Goal: Complete application form

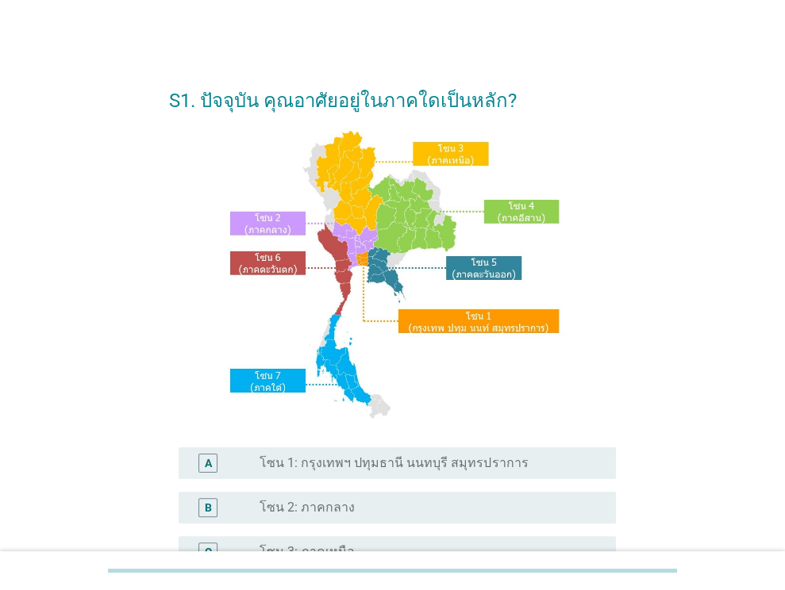
scroll to position [159, 0]
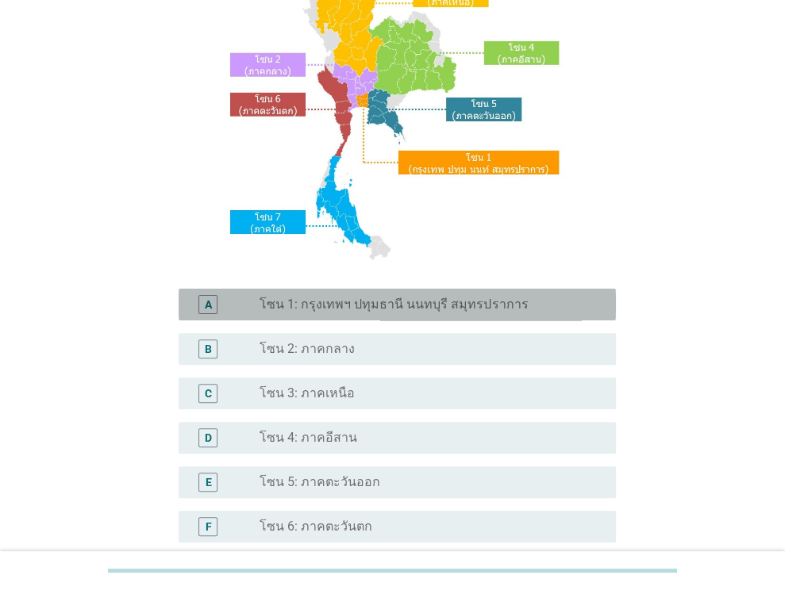
click at [354, 309] on label "โซน 1: กรุงเทพฯ ปทุมธานี นนทบุรี สมุทรปราการ" at bounding box center [393, 305] width 268 height 16
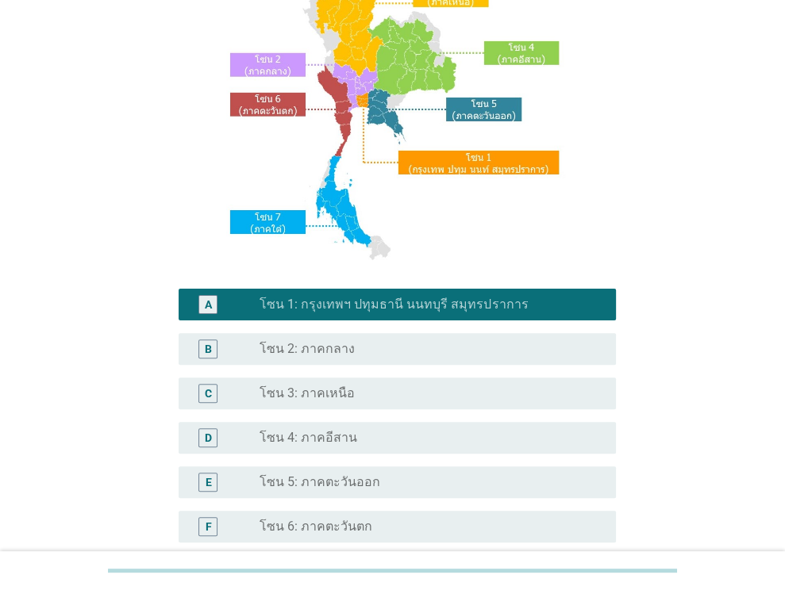
scroll to position [359, 0]
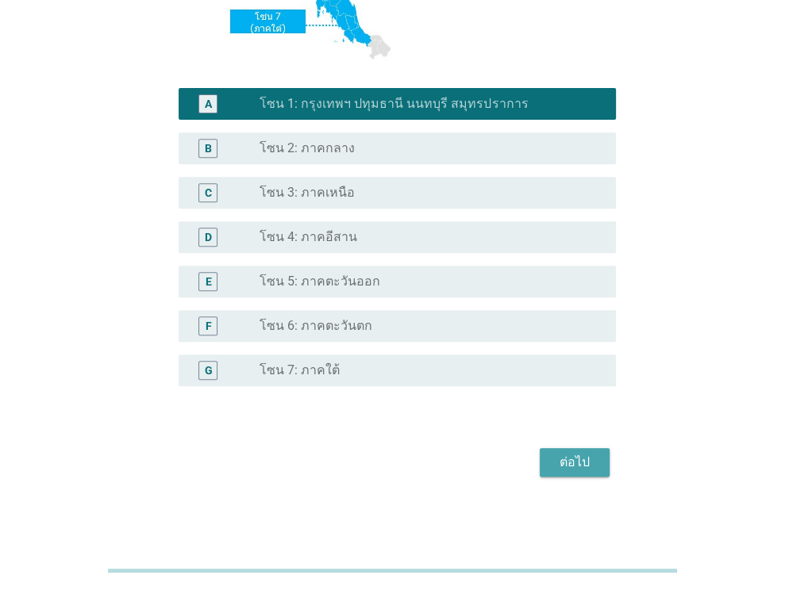
click at [587, 453] on div "ต่อไป" at bounding box center [574, 462] width 44 height 19
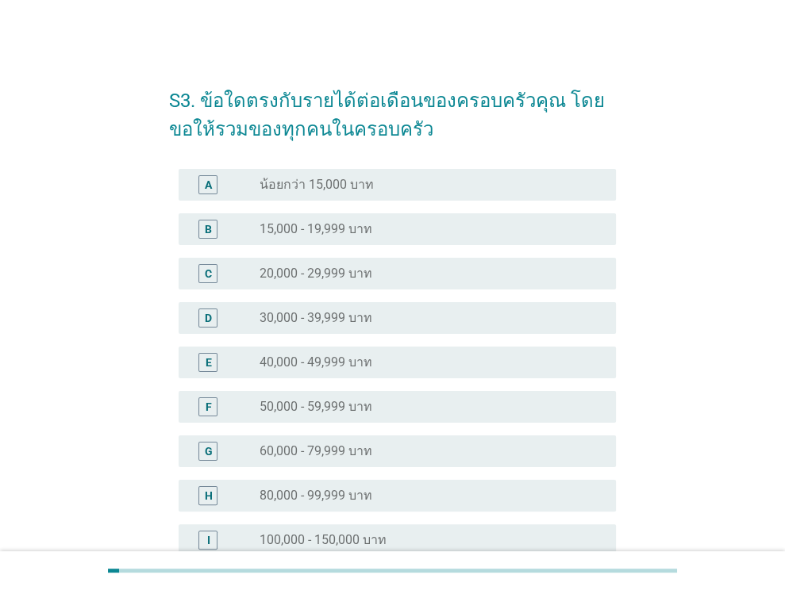
click at [364, 358] on label "40,000 - 49,999 บาท" at bounding box center [315, 363] width 113 height 16
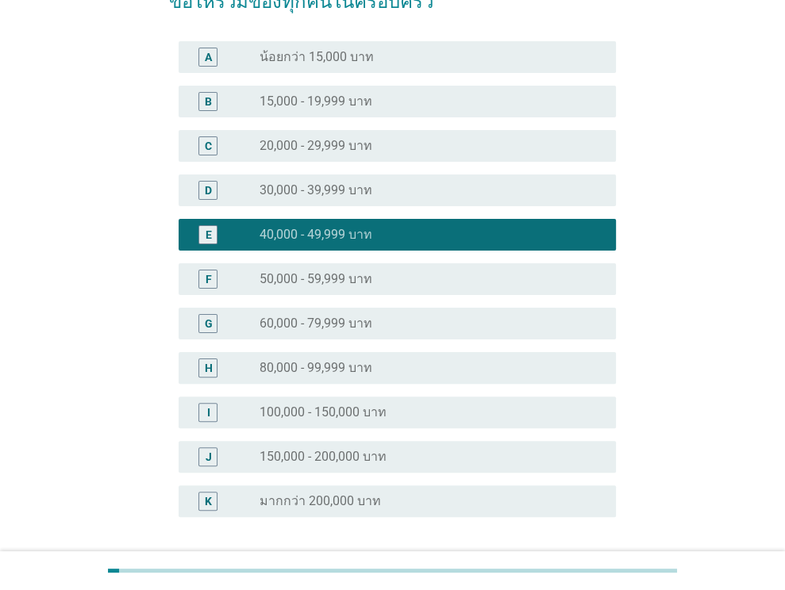
scroll to position [259, 0]
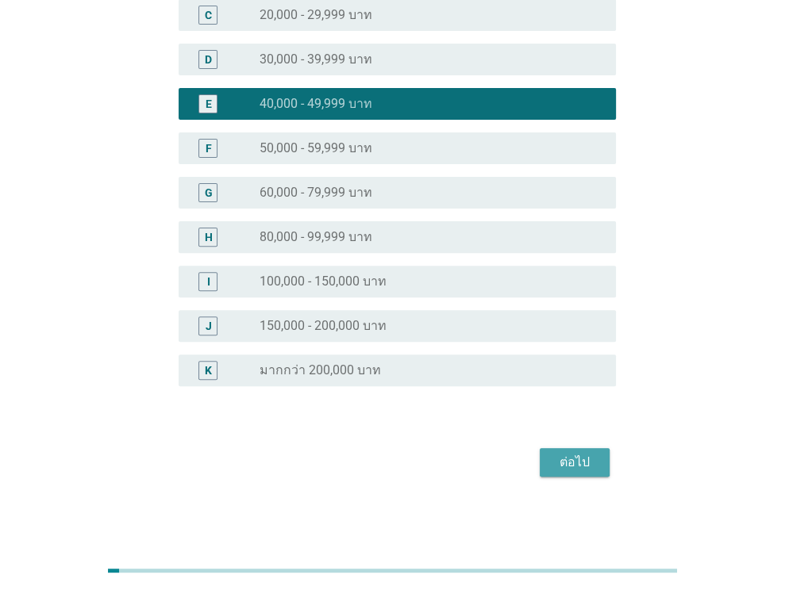
click at [578, 461] on div "ต่อไป" at bounding box center [574, 462] width 44 height 19
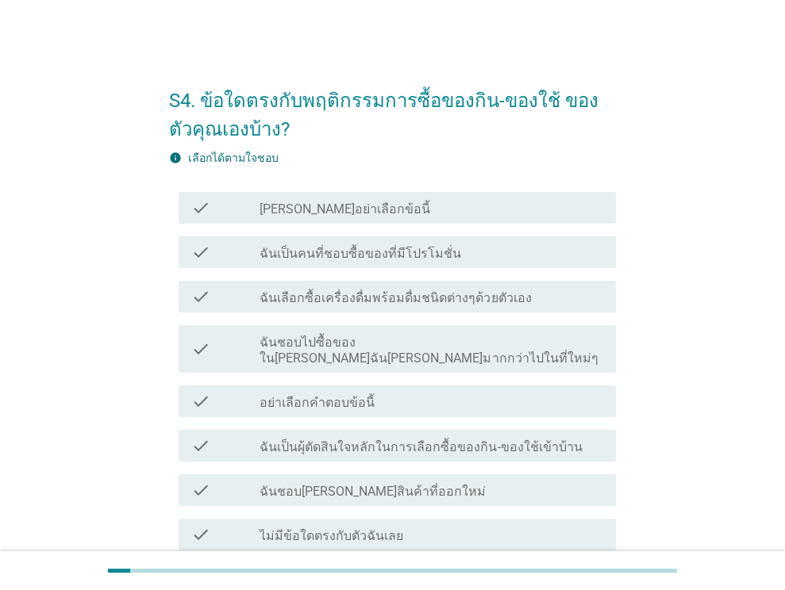
click at [419, 256] on label "ฉันเป็นคนที่ชอบซื้อของที่มีโปรโมชั่น" at bounding box center [360, 254] width 202 height 16
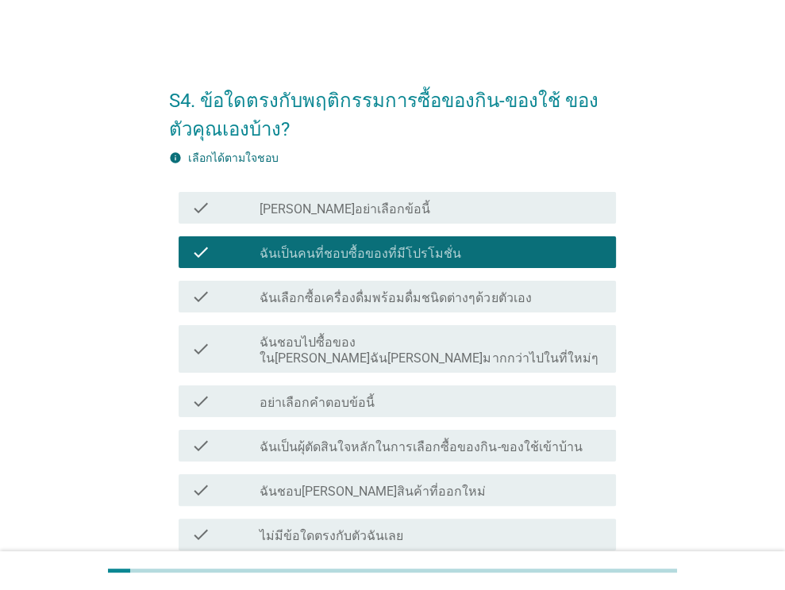
click at [411, 295] on label "ฉันเลือกซื้อเครื่องดื่มพร้อมดื่มชนิดต่างๆด้วยตัวเอง" at bounding box center [394, 298] width 271 height 16
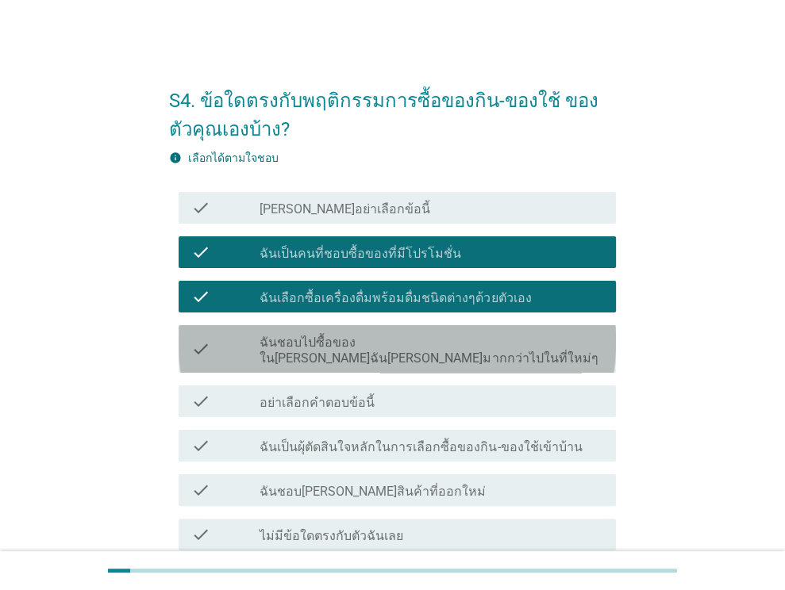
click at [375, 342] on label "ฉันชอบไปซื้อของใน[PERSON_NAME]ฉัน[PERSON_NAME]มากกว่าไปในที่ใหม่ๆ" at bounding box center [431, 351] width 344 height 32
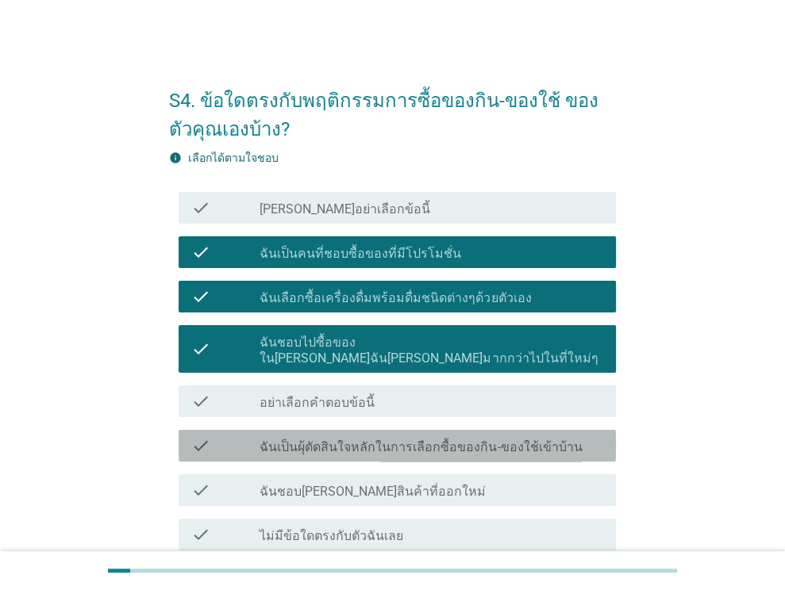
click at [441, 440] on label "ฉันเป็นผุ้ตัดสินใจหลักในการเลือกซื้อของกิน-ของใช้เข้าบ้าน" at bounding box center [420, 448] width 322 height 16
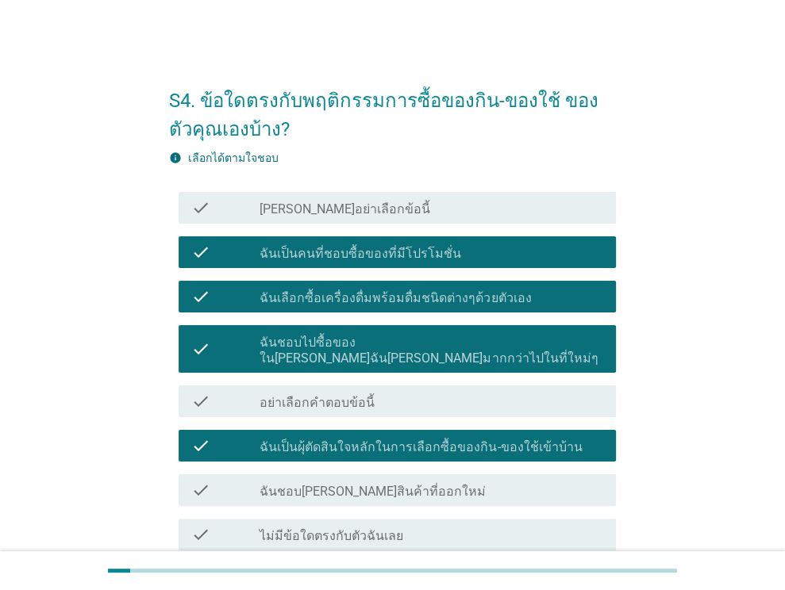
click at [402, 484] on label "ฉันชอบ[PERSON_NAME]สินค้าที่ออกใหม่" at bounding box center [372, 492] width 226 height 16
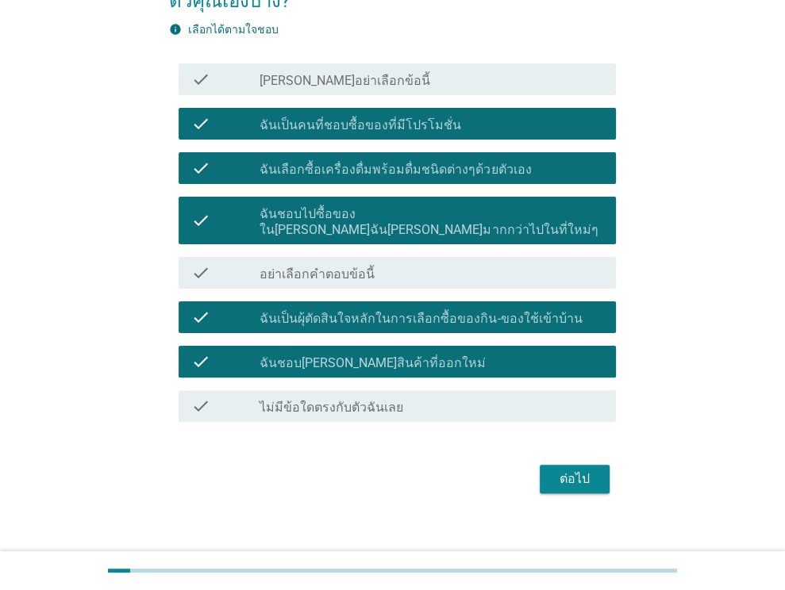
scroll to position [129, 0]
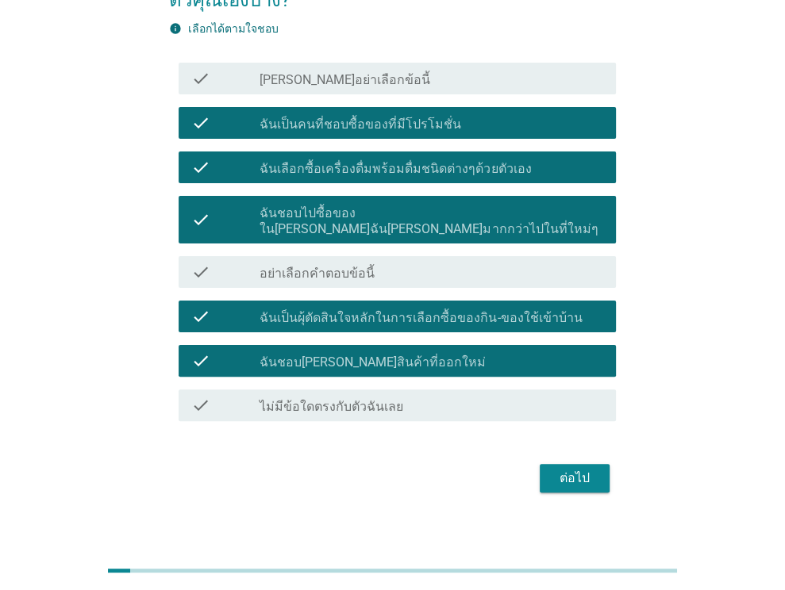
click at [588, 469] on div "ต่อไป" at bounding box center [574, 478] width 44 height 19
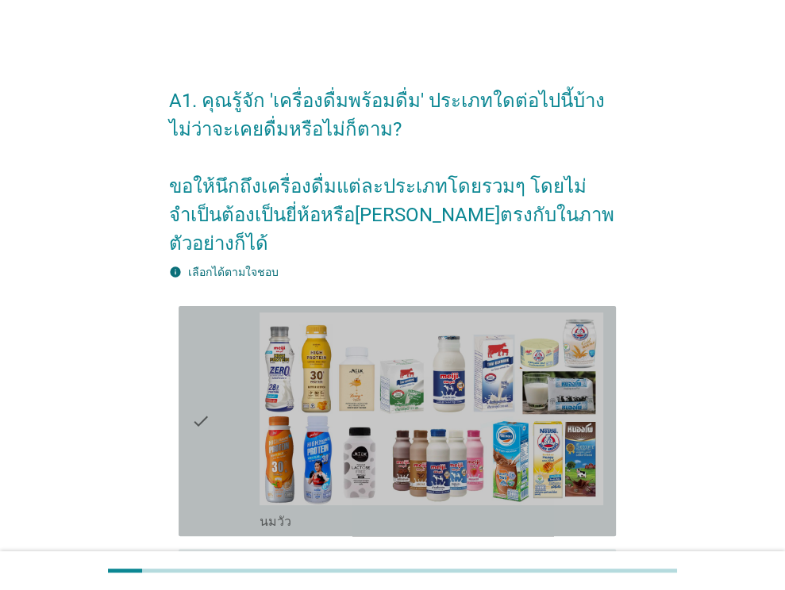
click at [194, 418] on icon "check" at bounding box center [200, 421] width 19 height 217
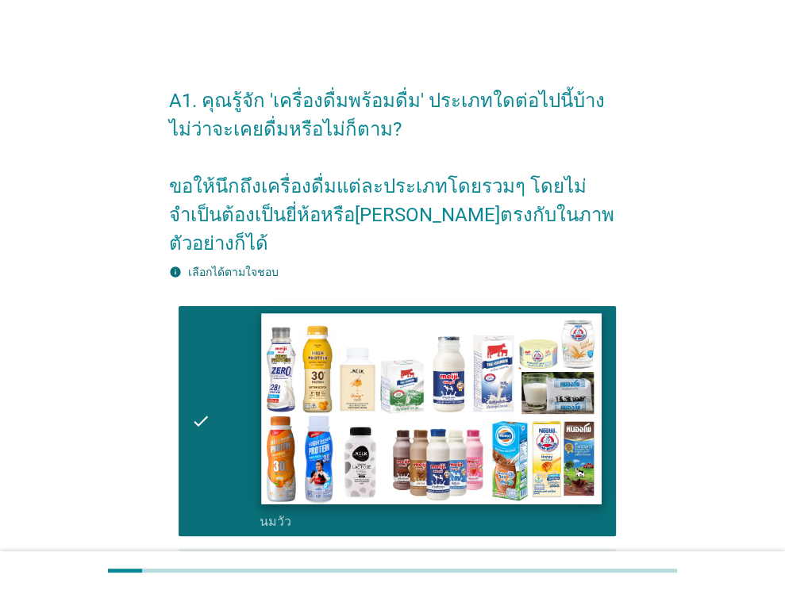
scroll to position [238, 0]
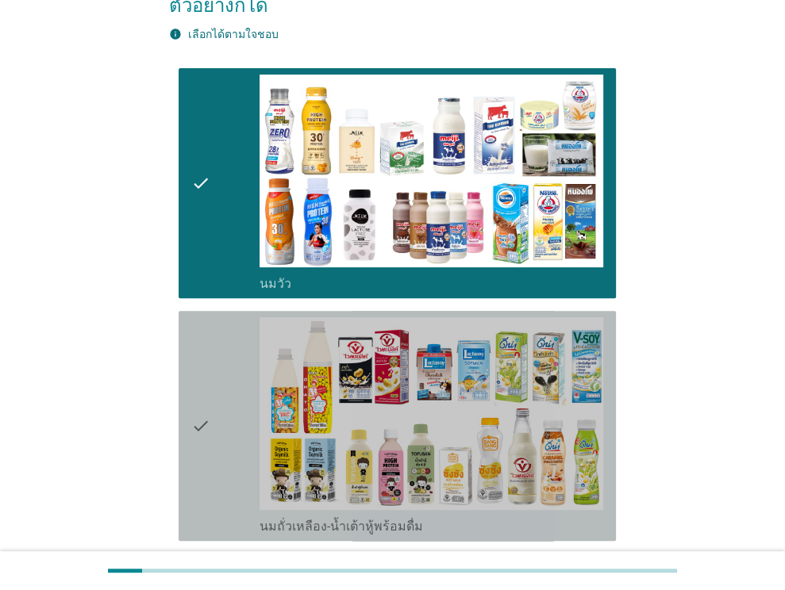
click at [202, 419] on icon "check" at bounding box center [200, 425] width 19 height 217
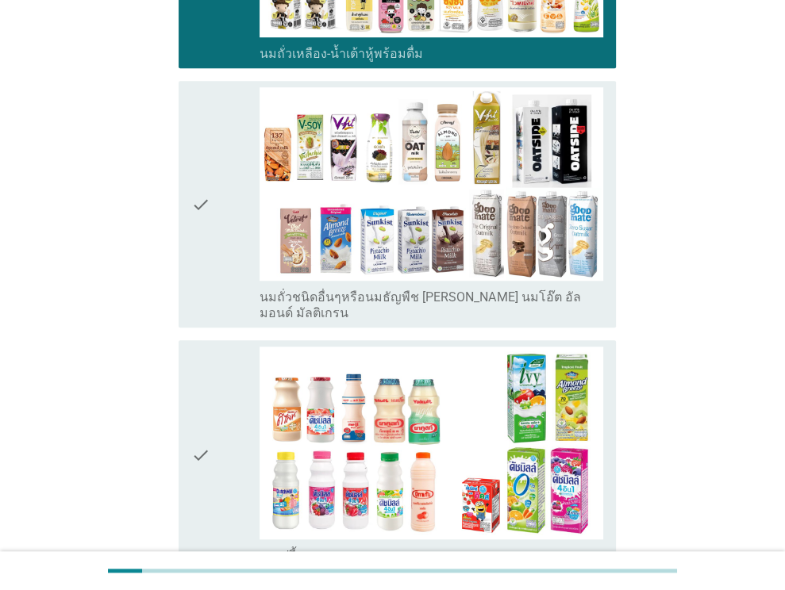
scroll to position [714, 0]
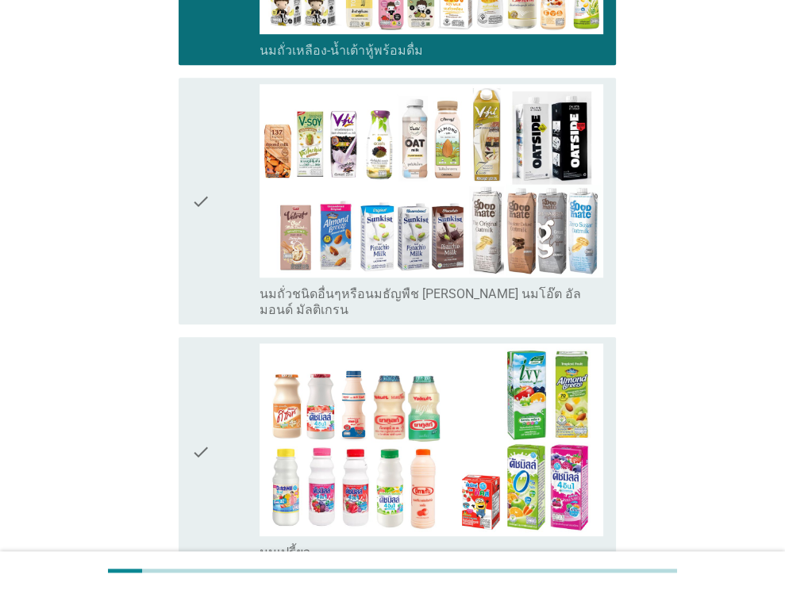
click at [203, 418] on icon "check" at bounding box center [200, 452] width 19 height 217
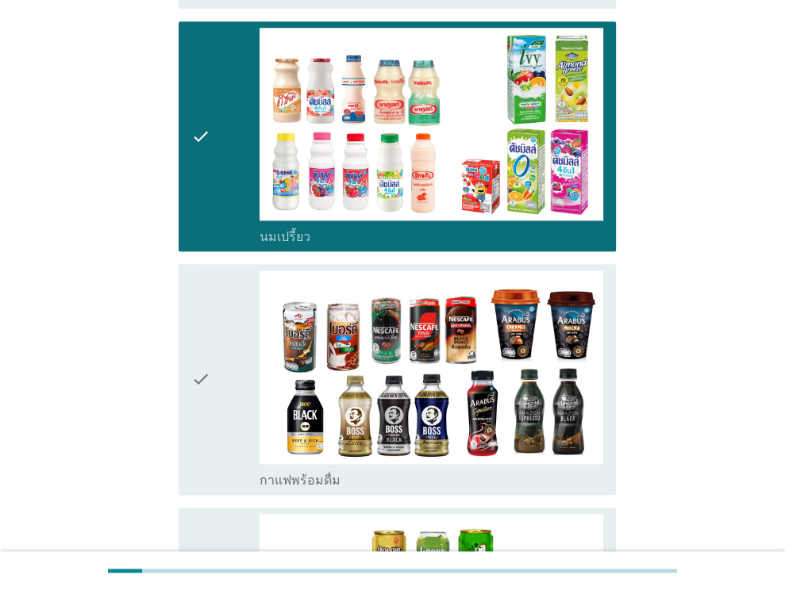
scroll to position [1032, 0]
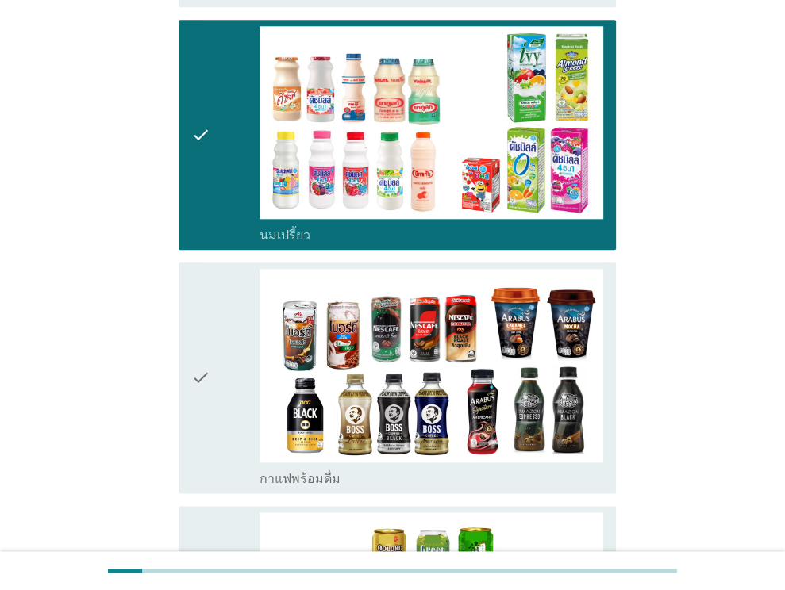
click at [213, 372] on div "check" at bounding box center [225, 377] width 69 height 217
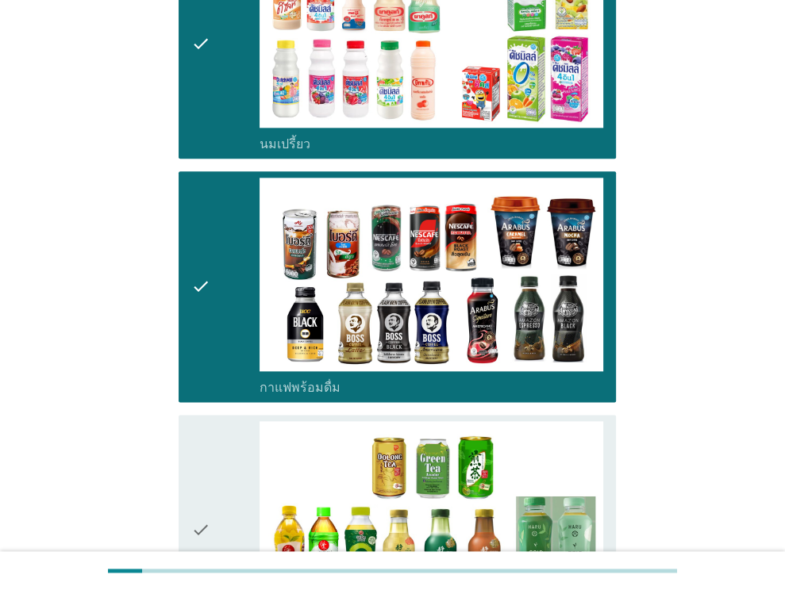
scroll to position [1270, 0]
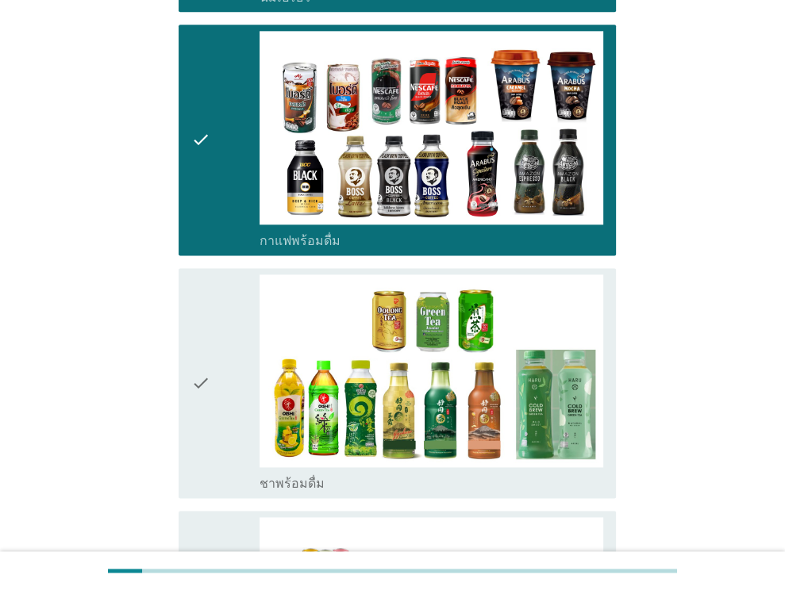
click at [213, 372] on div "check" at bounding box center [225, 383] width 69 height 217
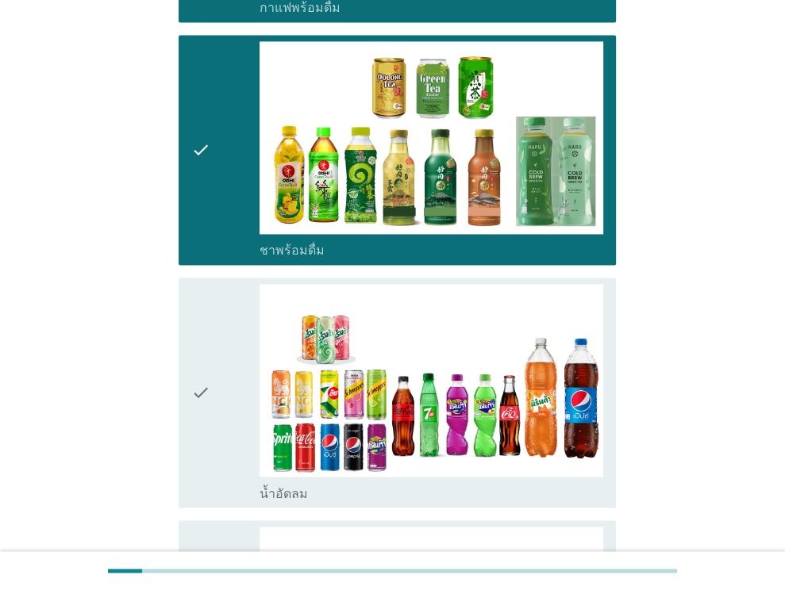
scroll to position [1508, 0]
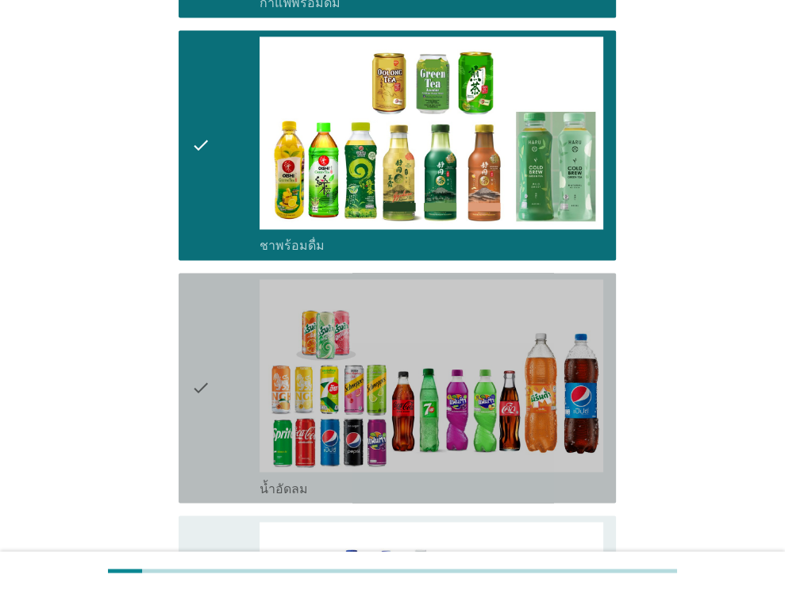
click at [210, 364] on div "check" at bounding box center [225, 387] width 69 height 217
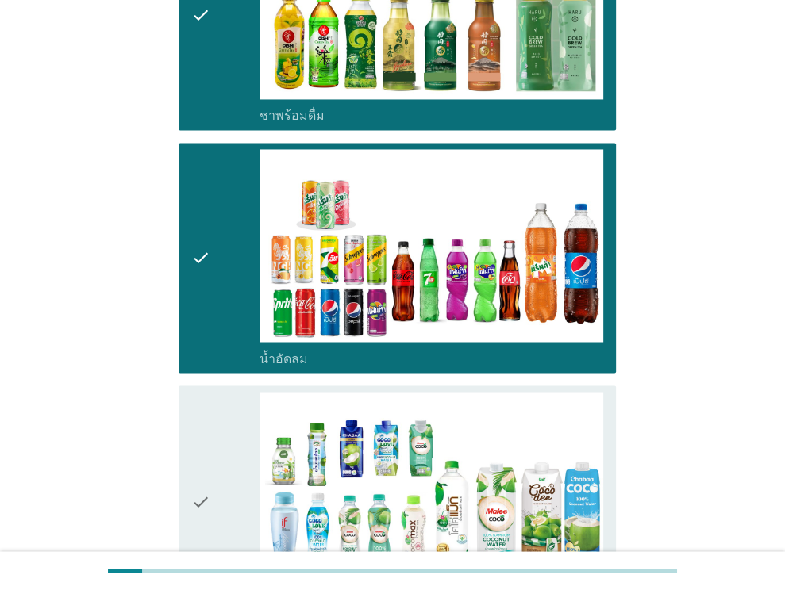
scroll to position [1746, 0]
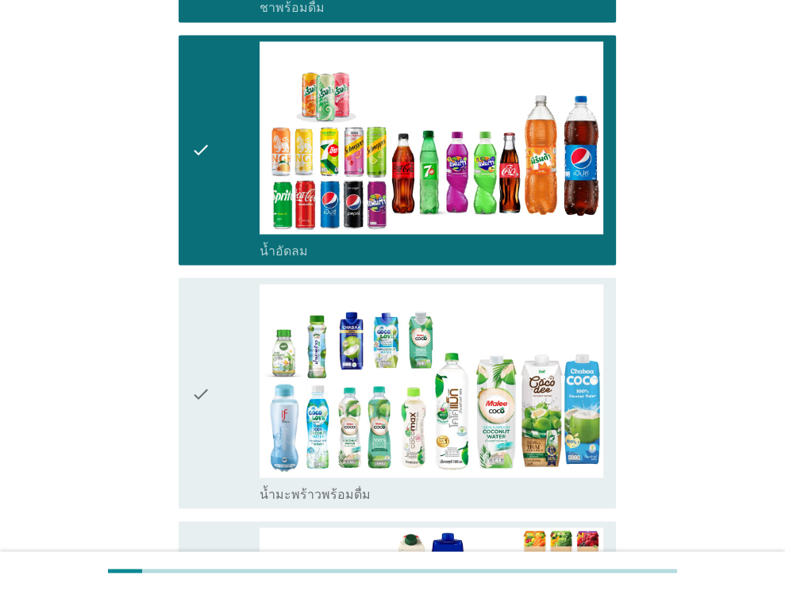
click at [210, 364] on div "check" at bounding box center [225, 392] width 69 height 217
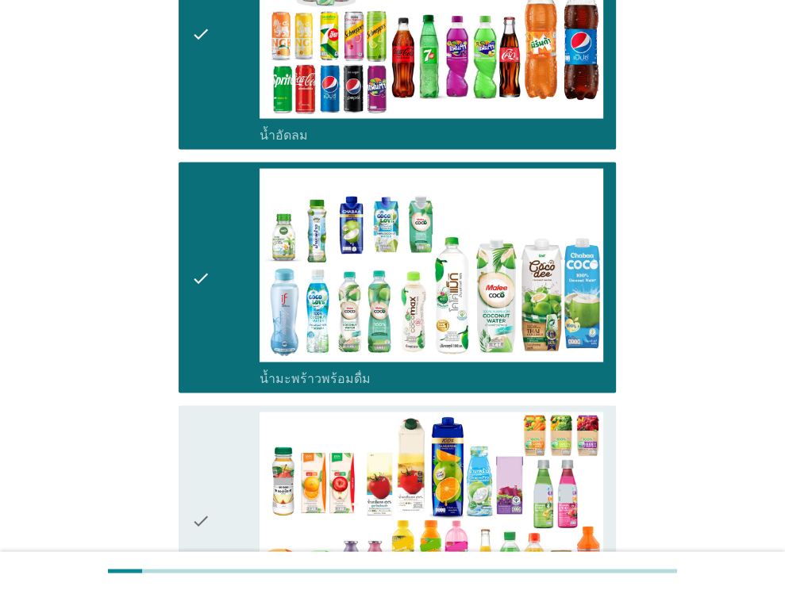
scroll to position [1984, 0]
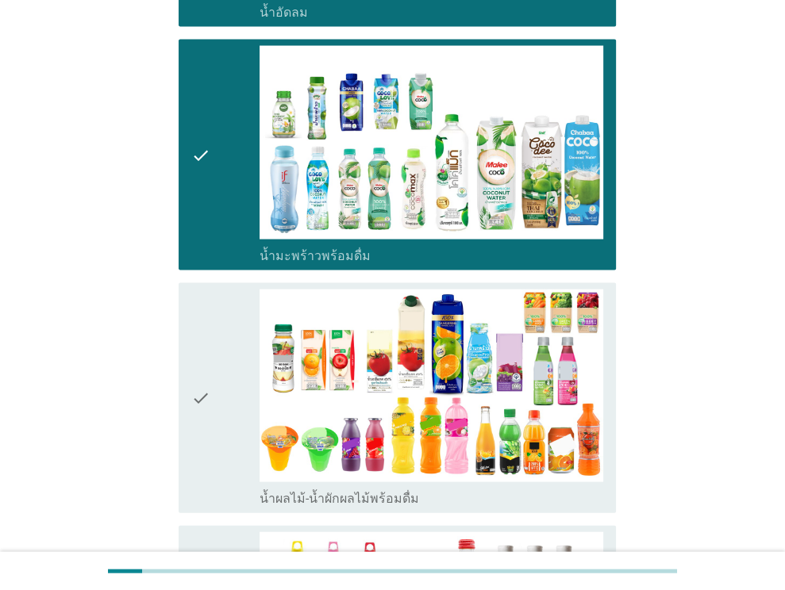
click at [210, 358] on div "check" at bounding box center [225, 398] width 69 height 217
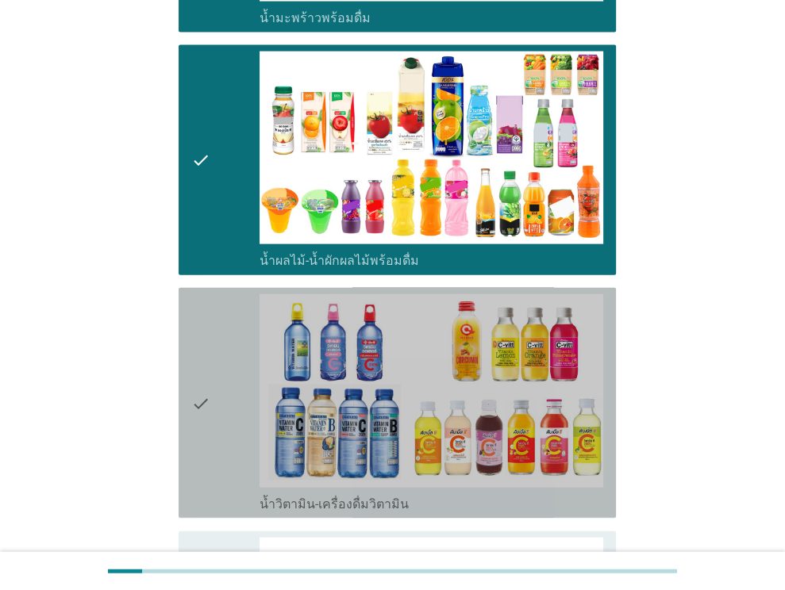
click at [210, 357] on div "check" at bounding box center [225, 402] width 69 height 217
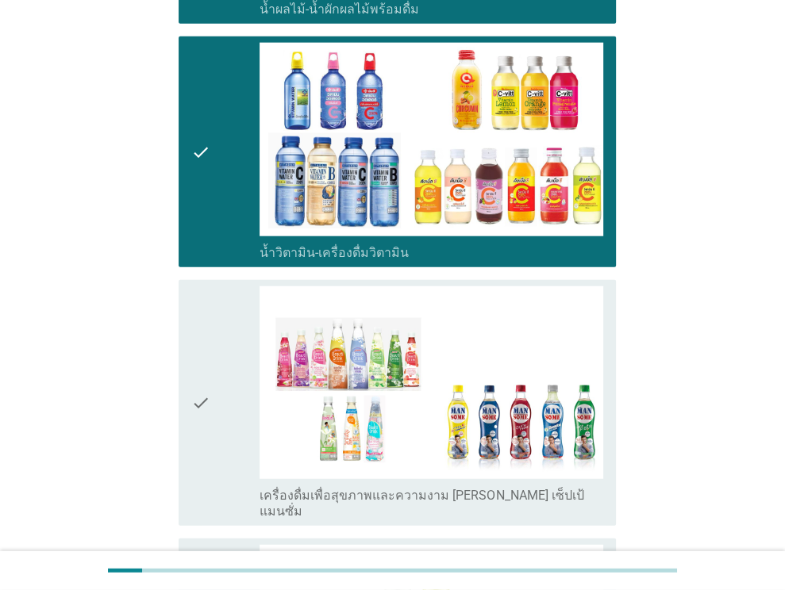
scroll to position [2539, 0]
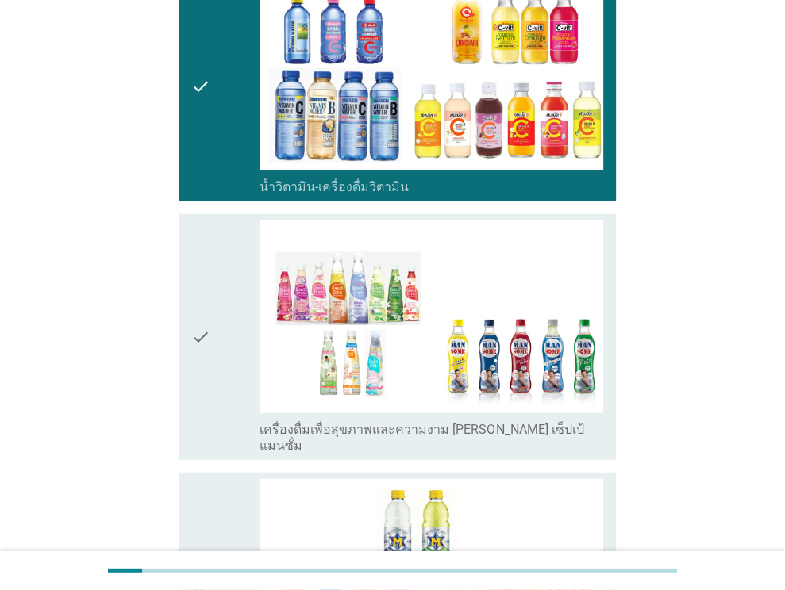
click at [216, 324] on div "check" at bounding box center [225, 337] width 69 height 233
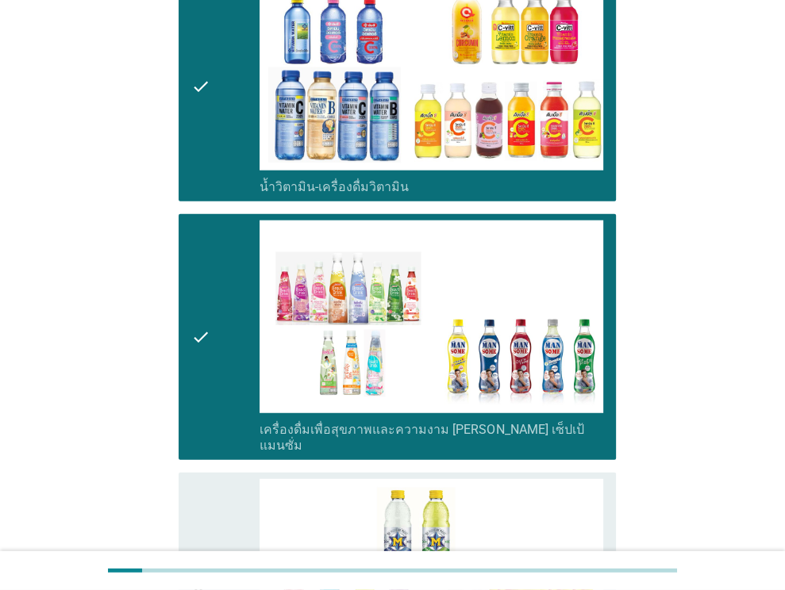
scroll to position [2777, 0]
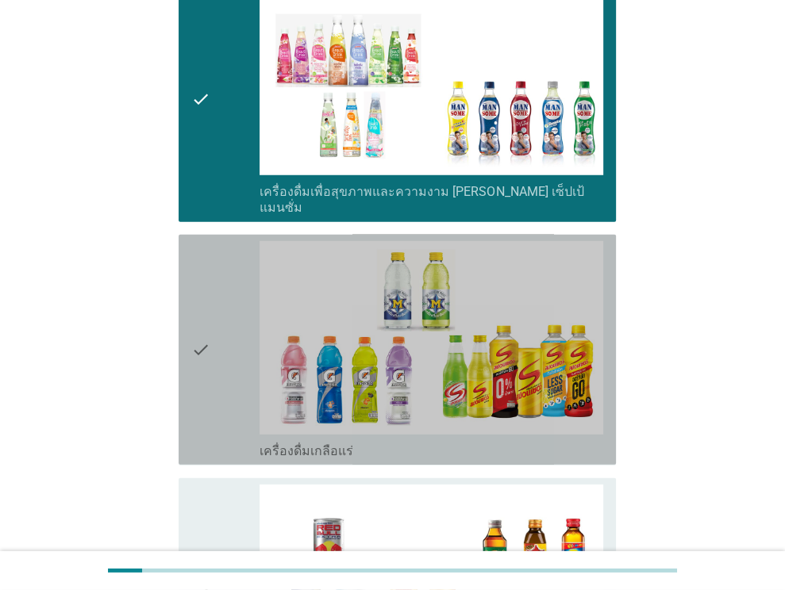
click at [209, 323] on div "check" at bounding box center [225, 349] width 69 height 217
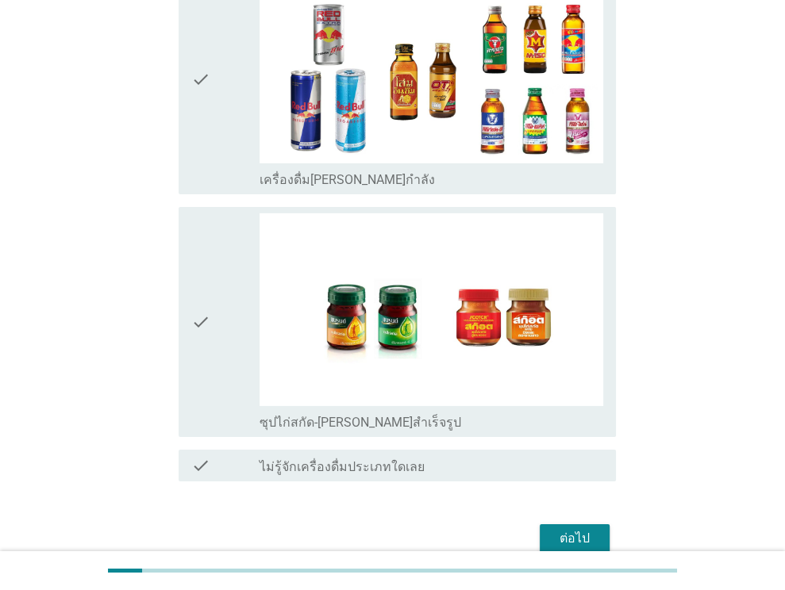
scroll to position [3301, 0]
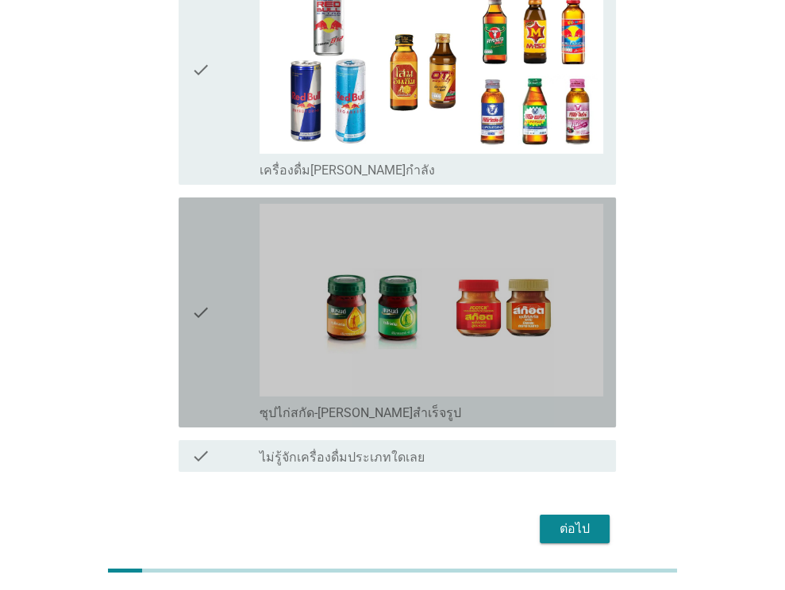
click at [222, 269] on div "check" at bounding box center [225, 312] width 69 height 217
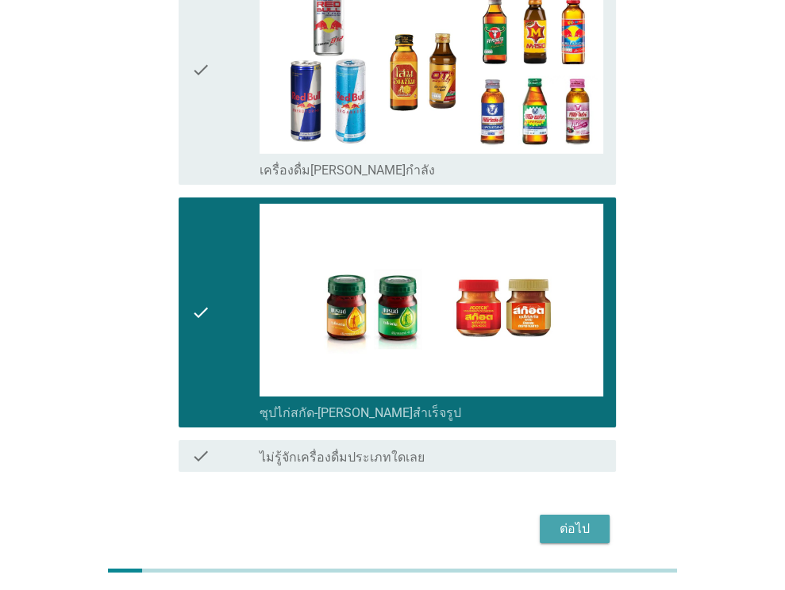
click at [574, 520] on div "ต่อไป" at bounding box center [574, 529] width 44 height 19
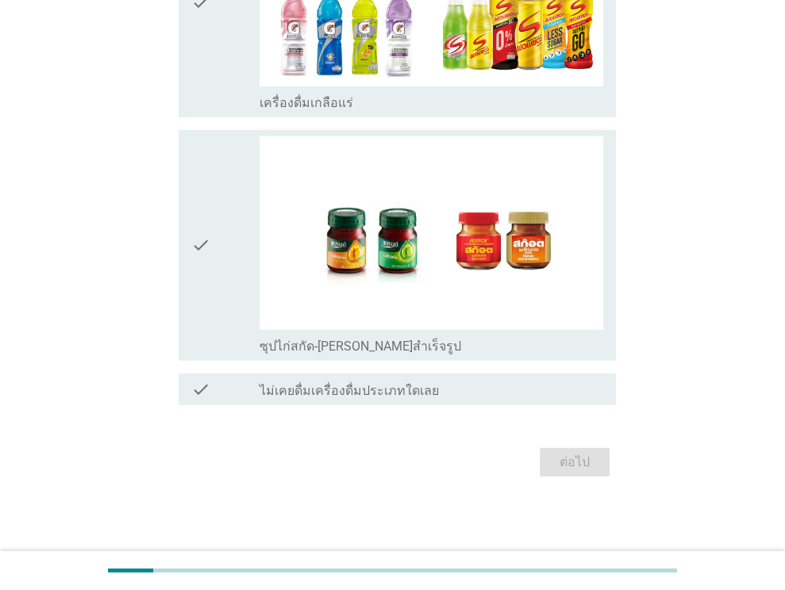
scroll to position [0, 0]
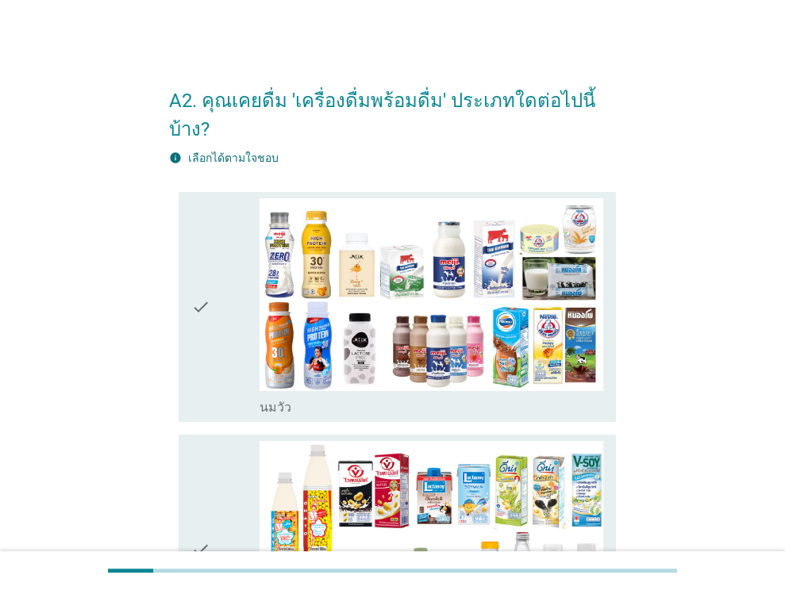
click at [214, 292] on div "check" at bounding box center [225, 306] width 69 height 217
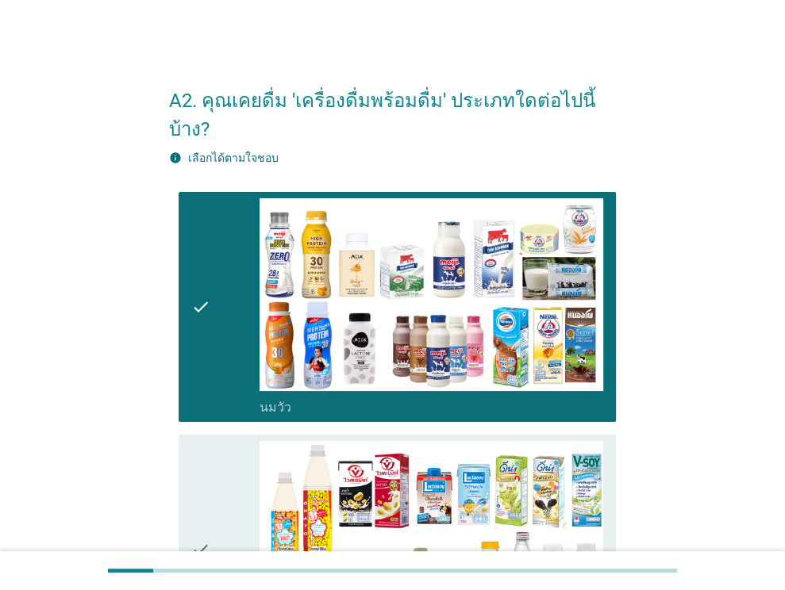
click at [207, 514] on icon "check" at bounding box center [200, 549] width 19 height 217
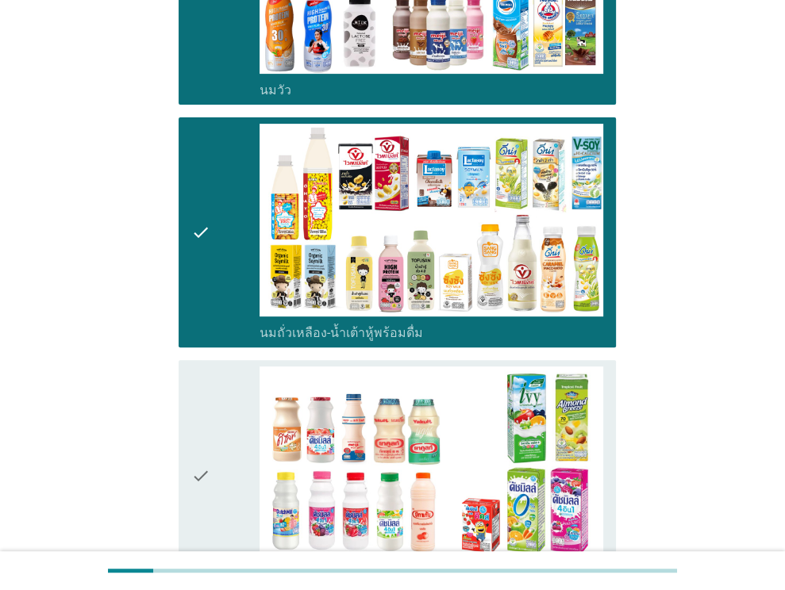
click at [213, 463] on div "check" at bounding box center [225, 475] width 69 height 217
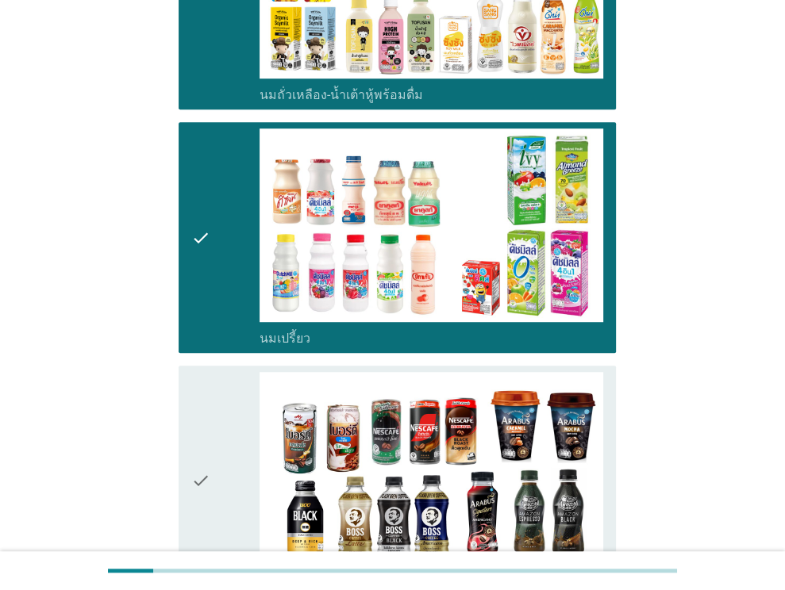
click at [213, 463] on div "check" at bounding box center [225, 480] width 69 height 217
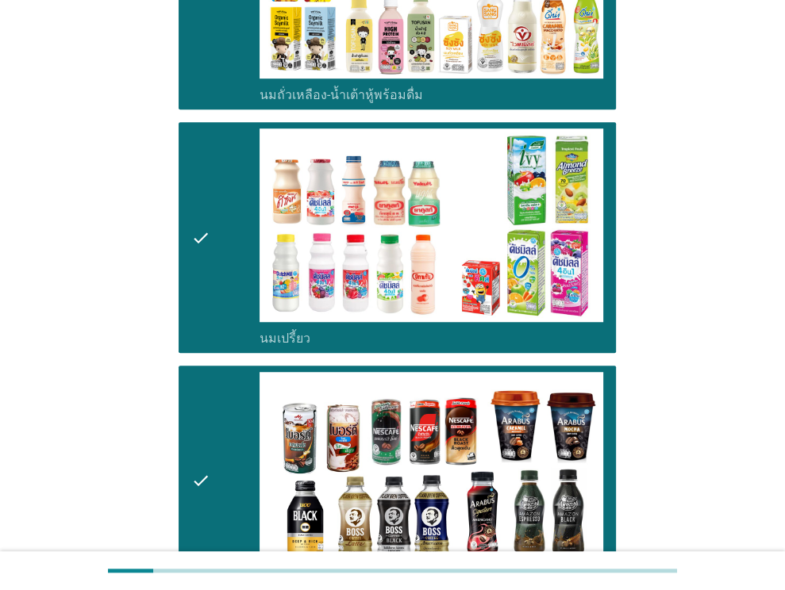
scroll to position [873, 0]
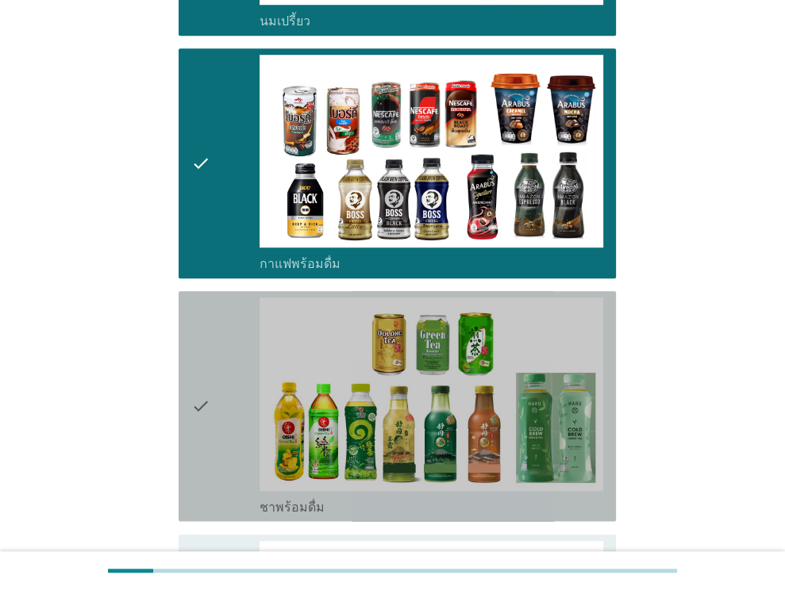
click at [209, 457] on icon "check" at bounding box center [200, 406] width 19 height 217
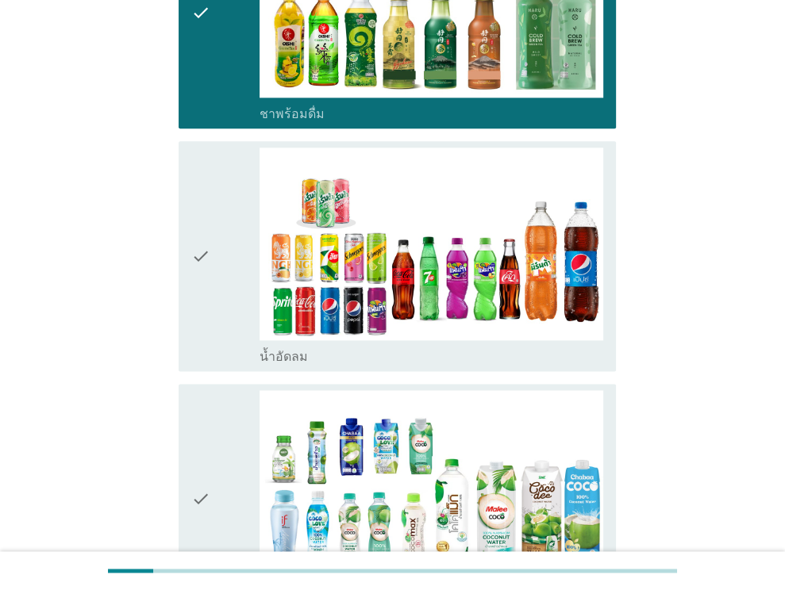
scroll to position [1270, 0]
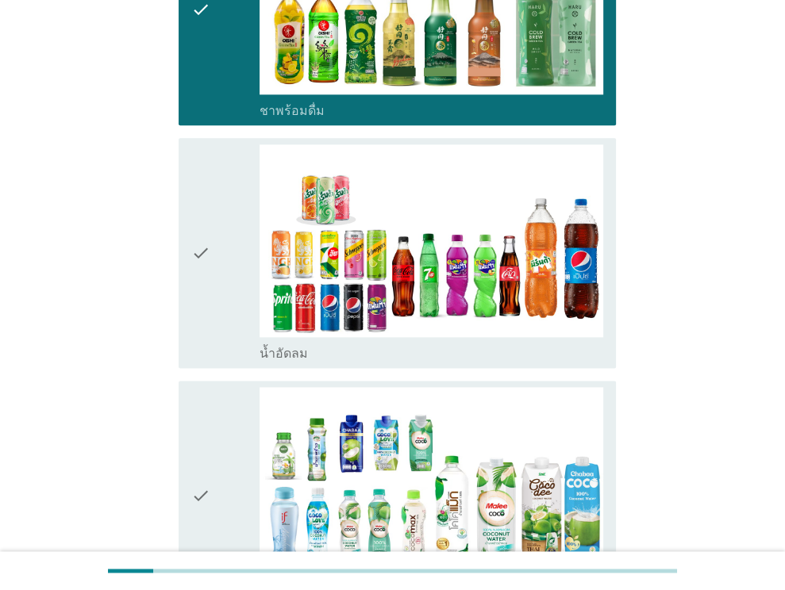
click at [218, 252] on div "check" at bounding box center [225, 252] width 69 height 217
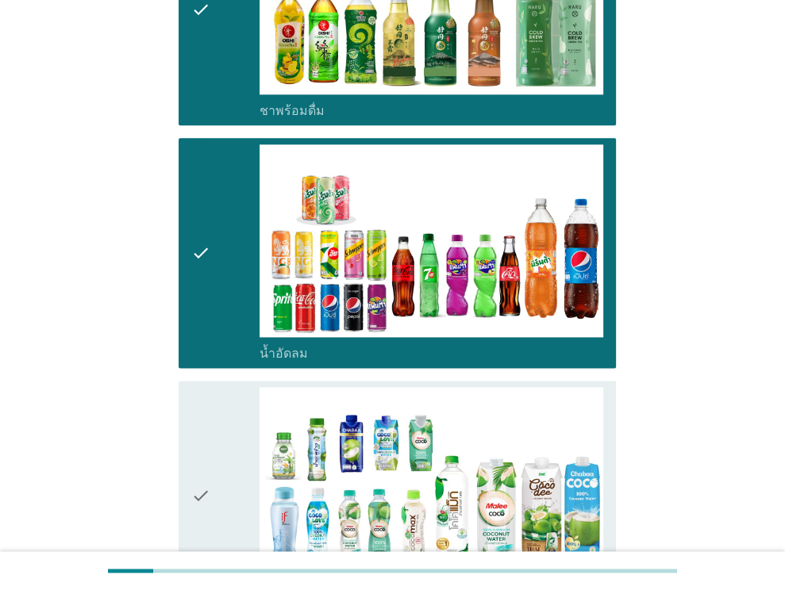
click at [217, 438] on div "check" at bounding box center [225, 495] width 69 height 217
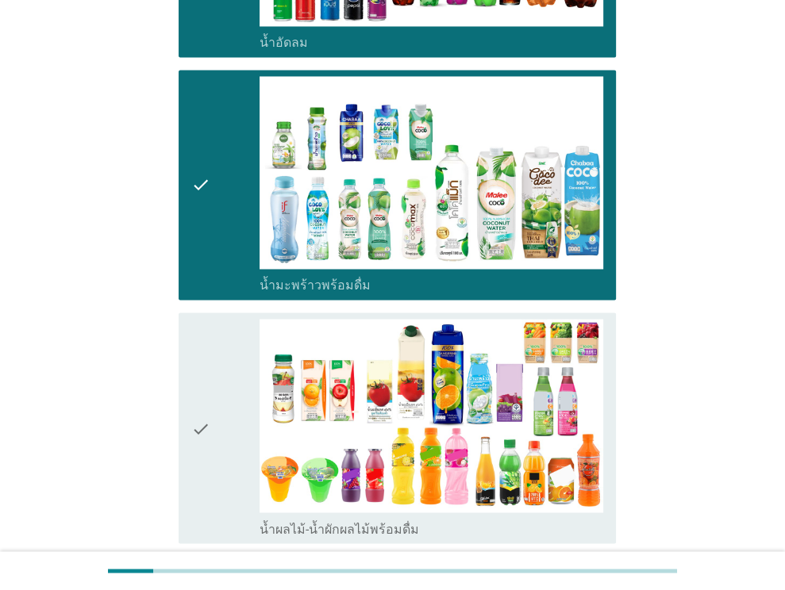
scroll to position [1587, 0]
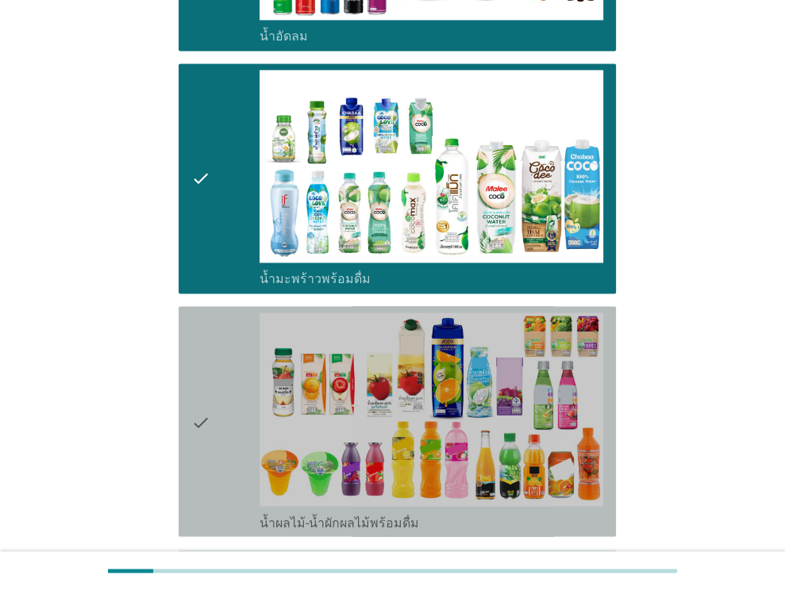
click at [216, 437] on div "check" at bounding box center [225, 421] width 69 height 217
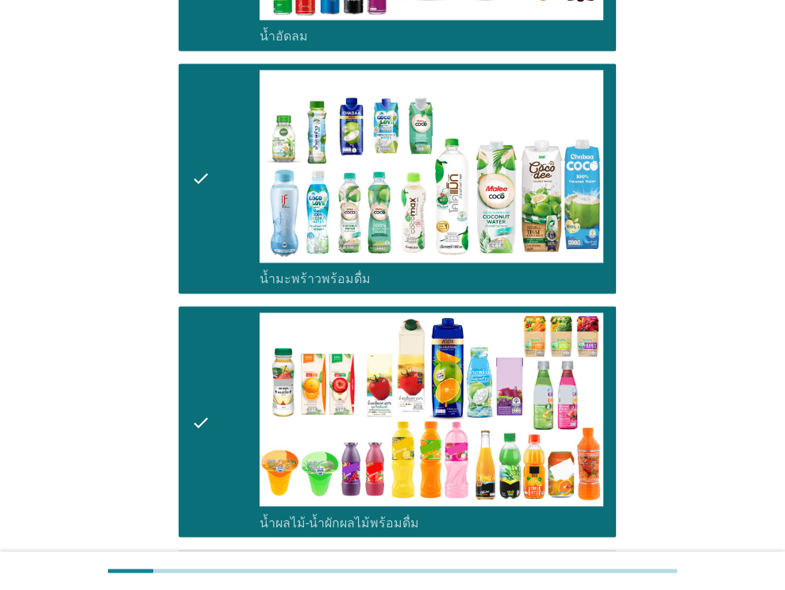
scroll to position [1904, 0]
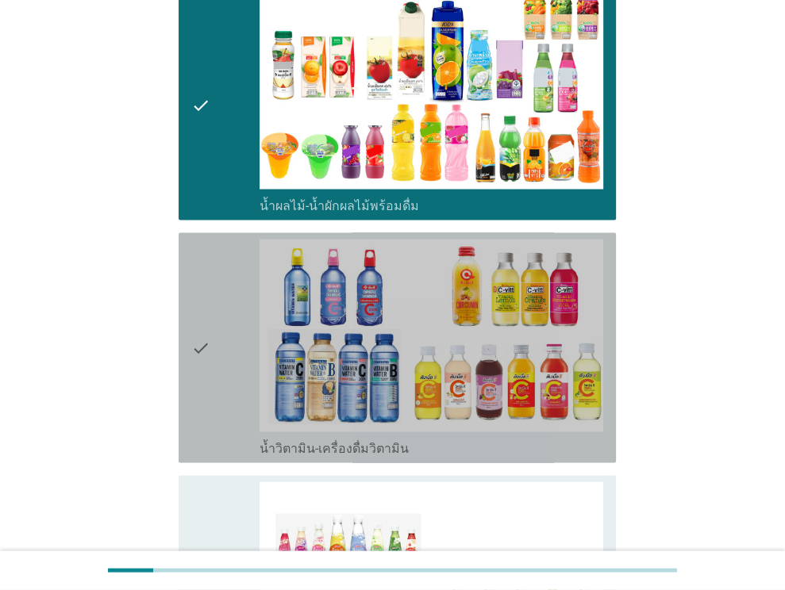
click at [195, 336] on icon "check" at bounding box center [200, 347] width 19 height 217
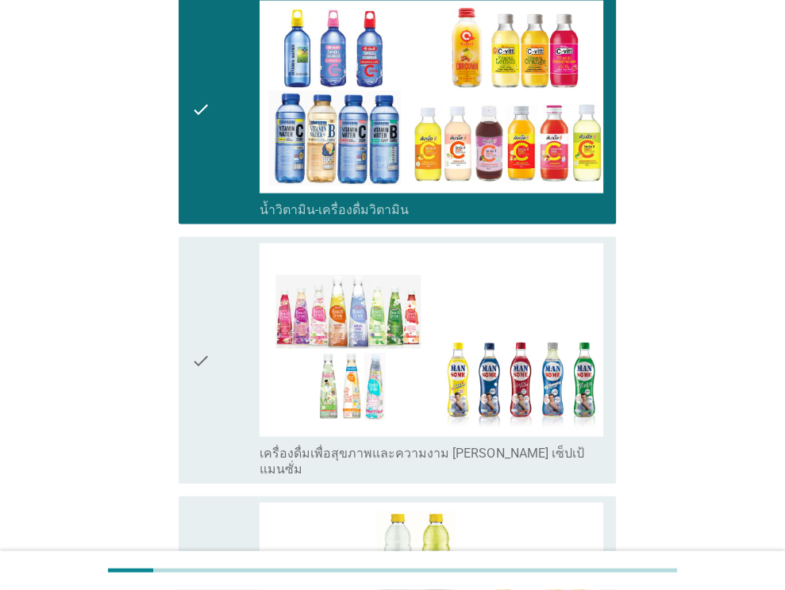
click at [207, 332] on icon "check" at bounding box center [200, 360] width 19 height 233
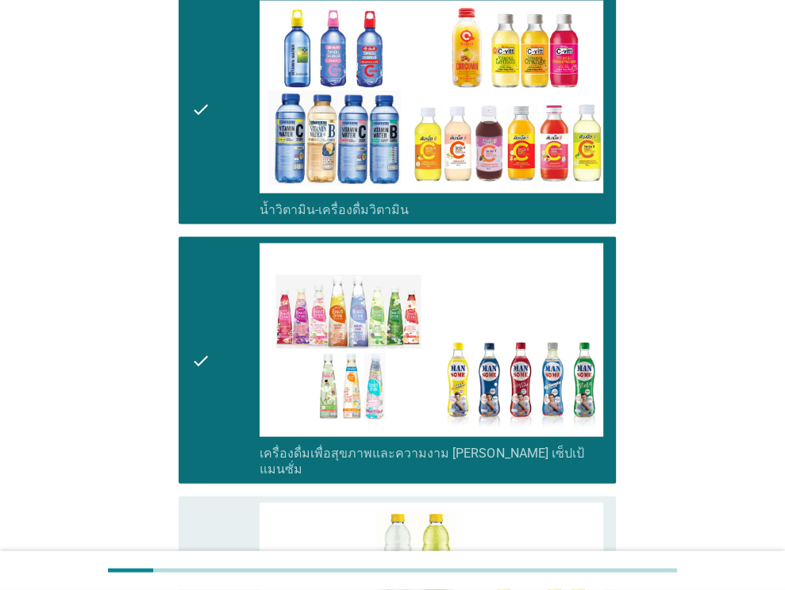
scroll to position [2380, 0]
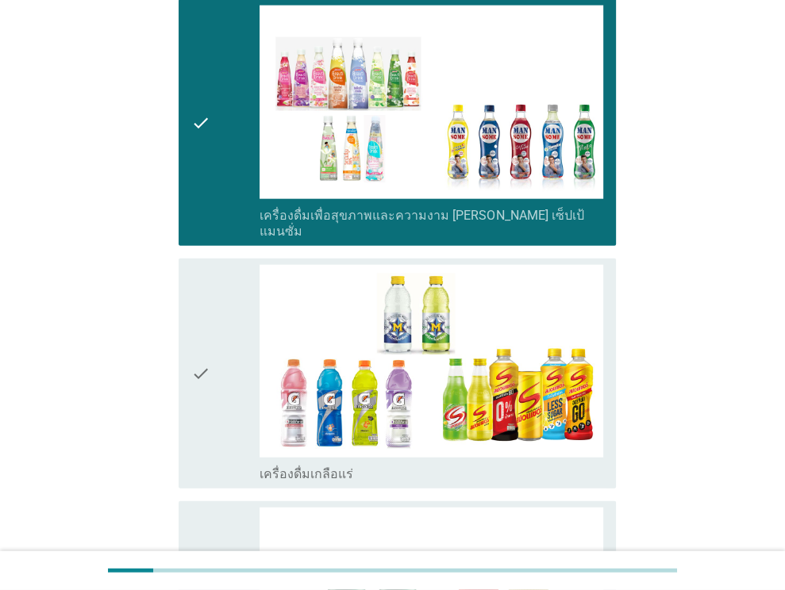
click at [203, 342] on icon "check" at bounding box center [200, 373] width 19 height 217
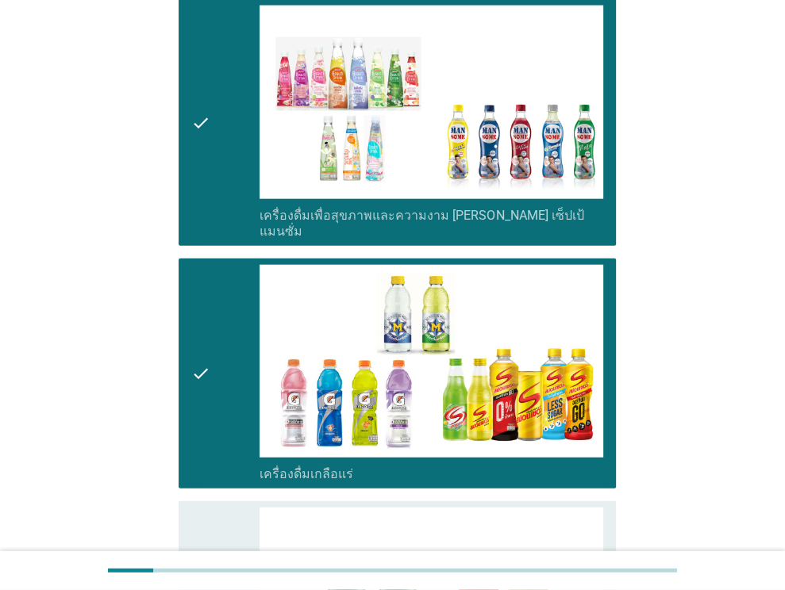
scroll to position [2619, 0]
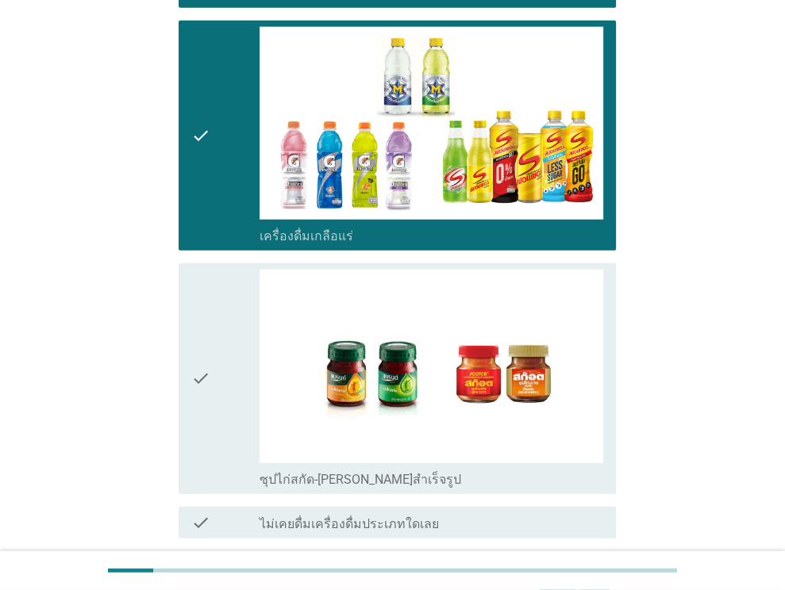
click at [202, 342] on icon "check" at bounding box center [200, 378] width 19 height 217
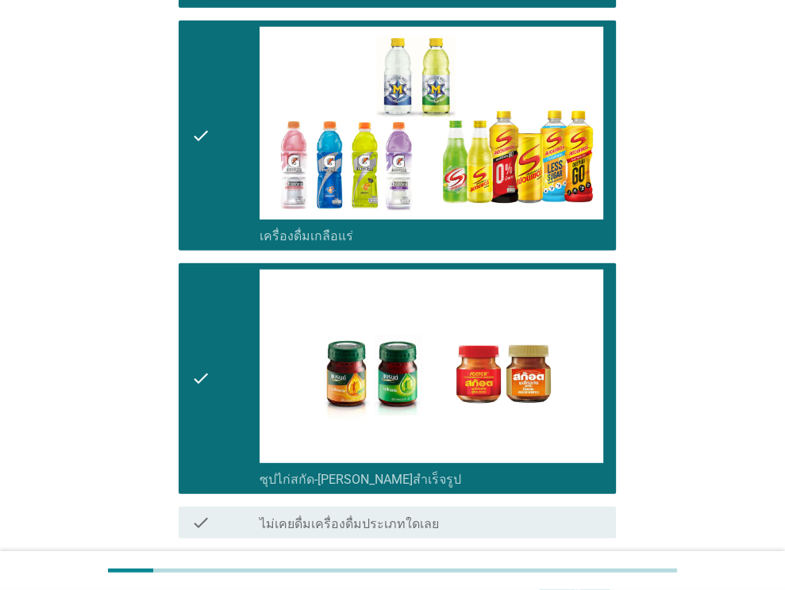
click at [579, 586] on div "ต่อไป" at bounding box center [574, 595] width 44 height 19
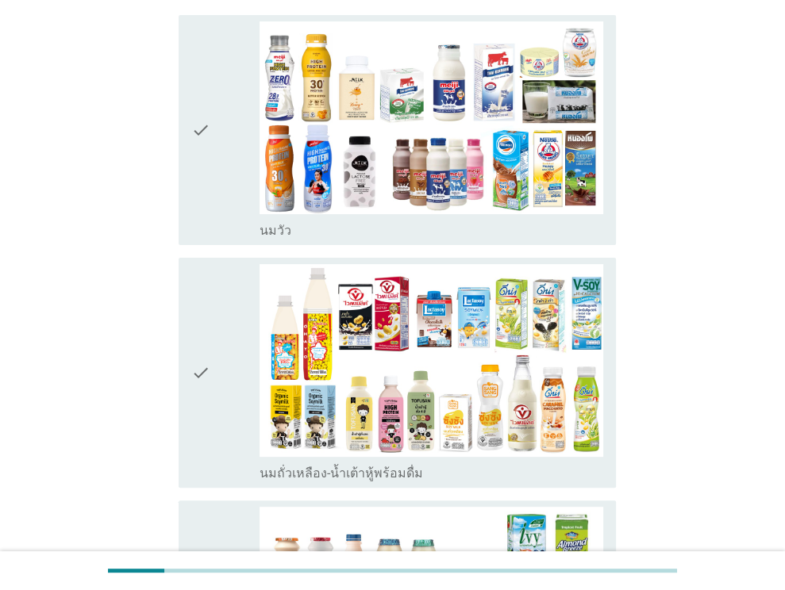
scroll to position [159, 0]
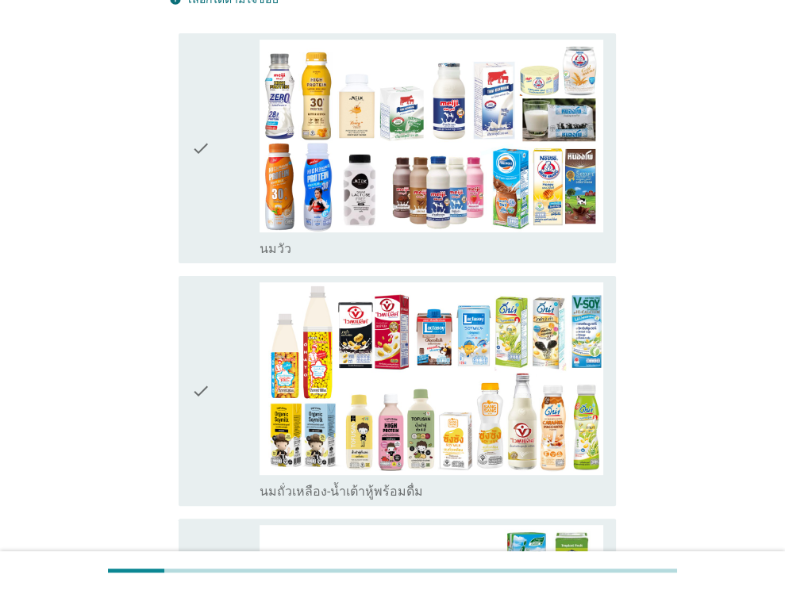
click at [229, 139] on div "check" at bounding box center [225, 148] width 69 height 217
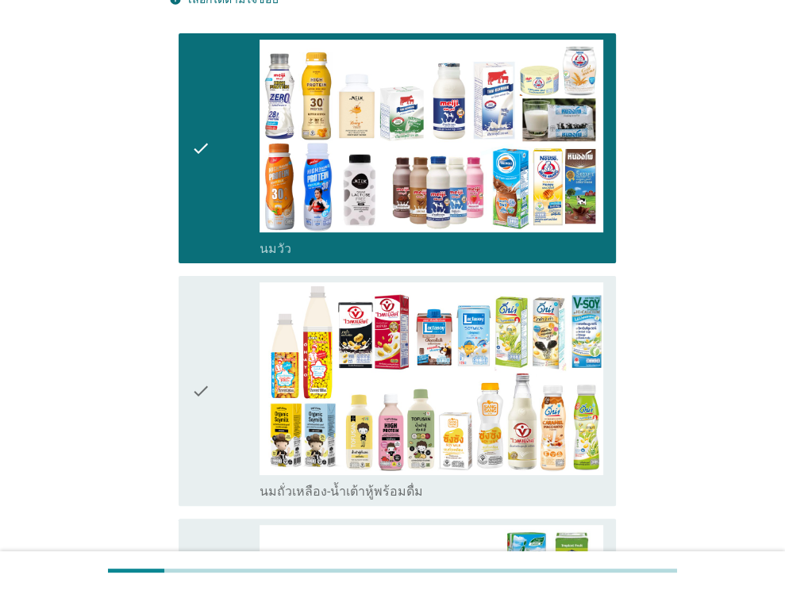
click at [207, 350] on icon "check" at bounding box center [200, 390] width 19 height 217
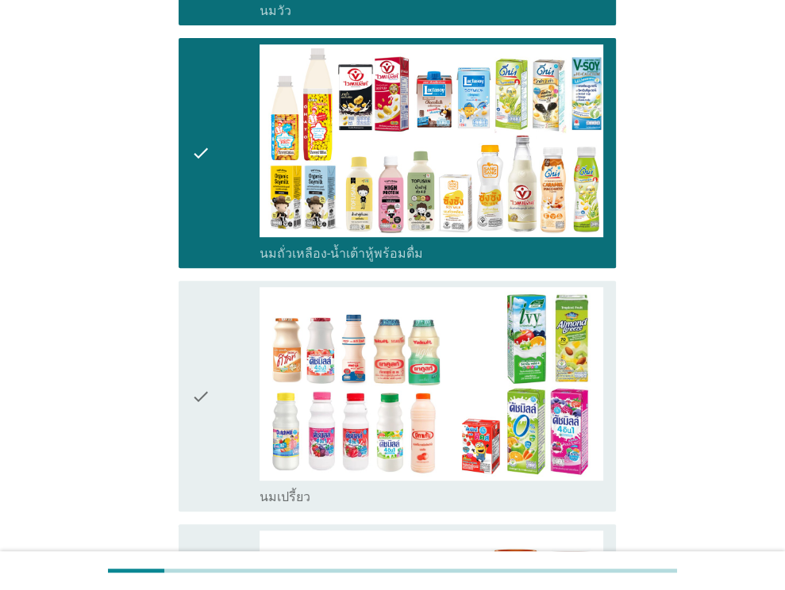
click at [206, 355] on icon "check" at bounding box center [200, 395] width 19 height 217
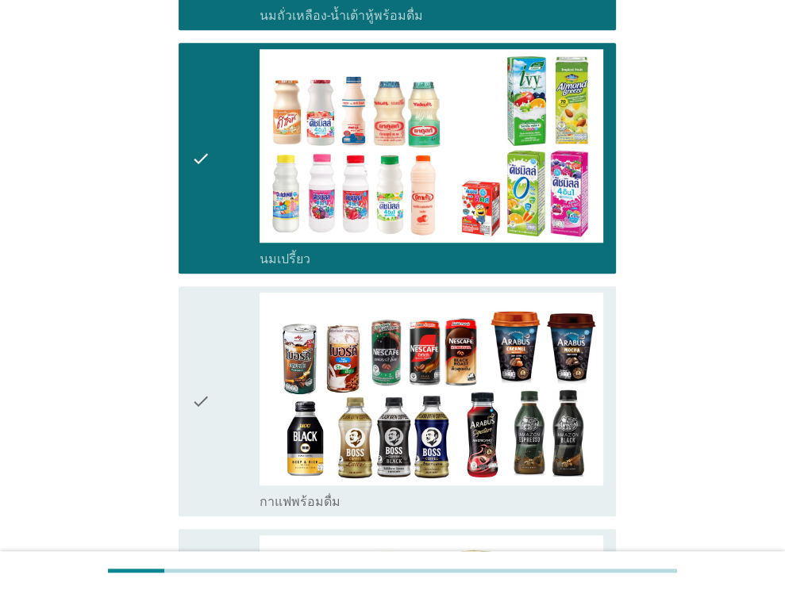
click at [205, 369] on icon "check" at bounding box center [200, 401] width 19 height 217
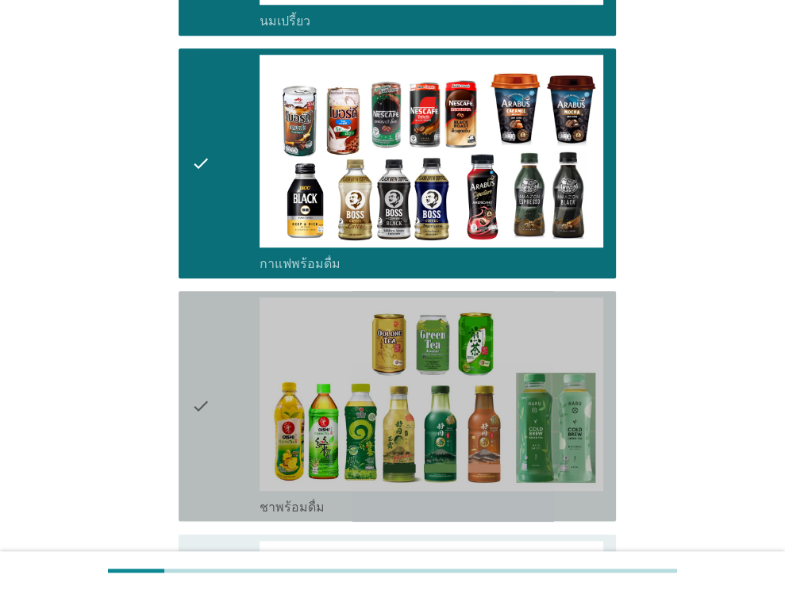
click at [210, 357] on div "check" at bounding box center [225, 406] width 69 height 217
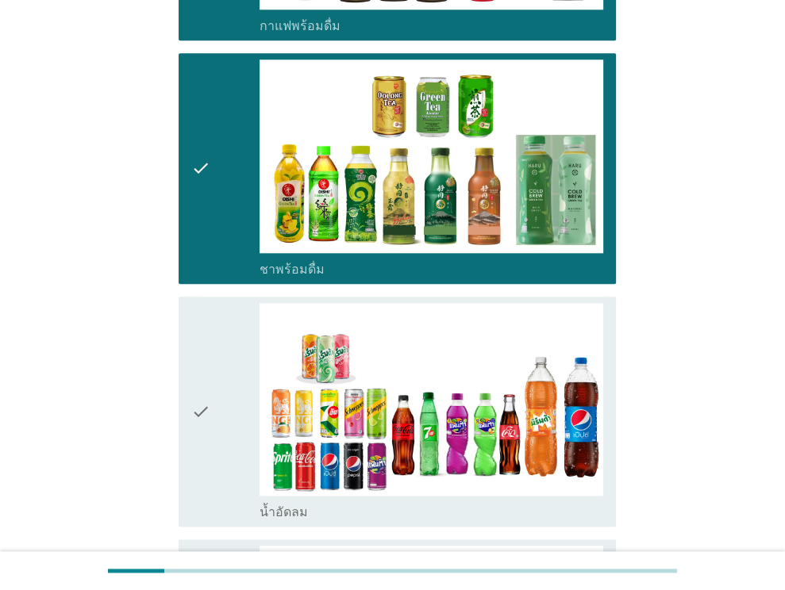
click at [209, 380] on div "check" at bounding box center [225, 411] width 69 height 217
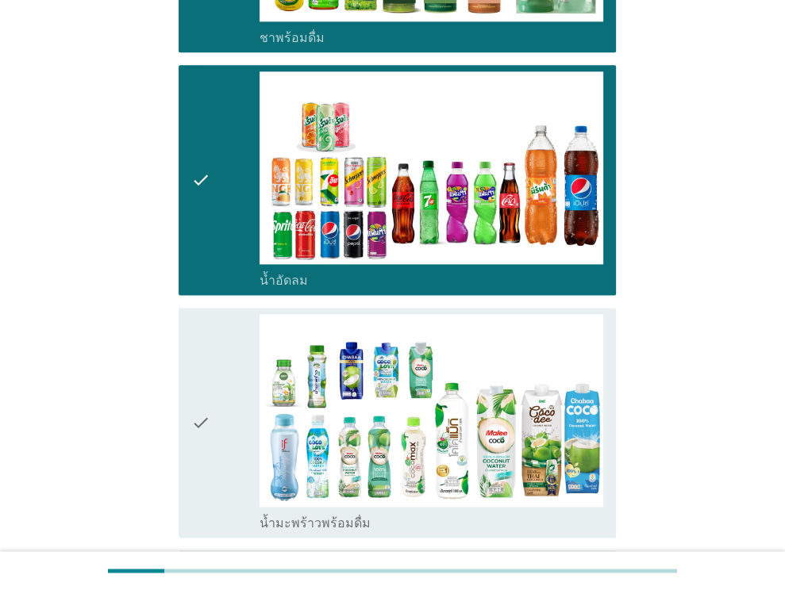
scroll to position [1508, 0]
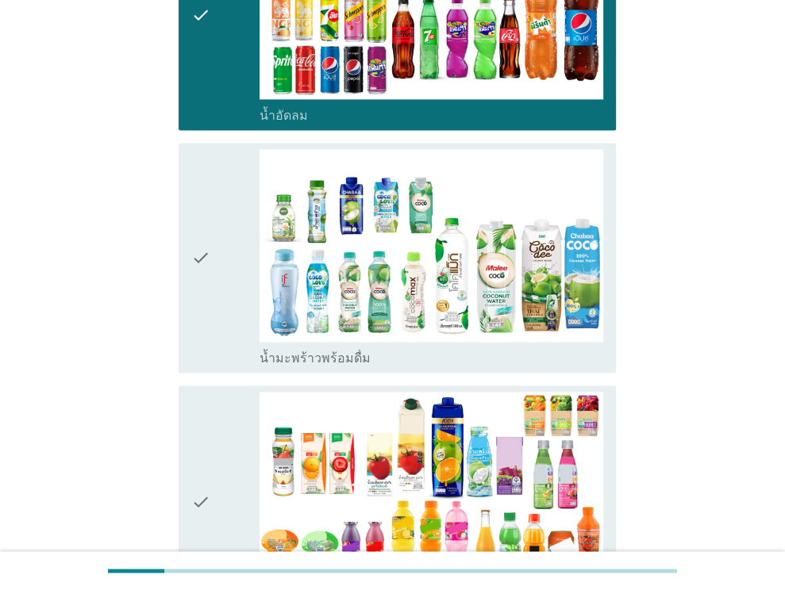
click at [225, 304] on div "check" at bounding box center [225, 257] width 69 height 217
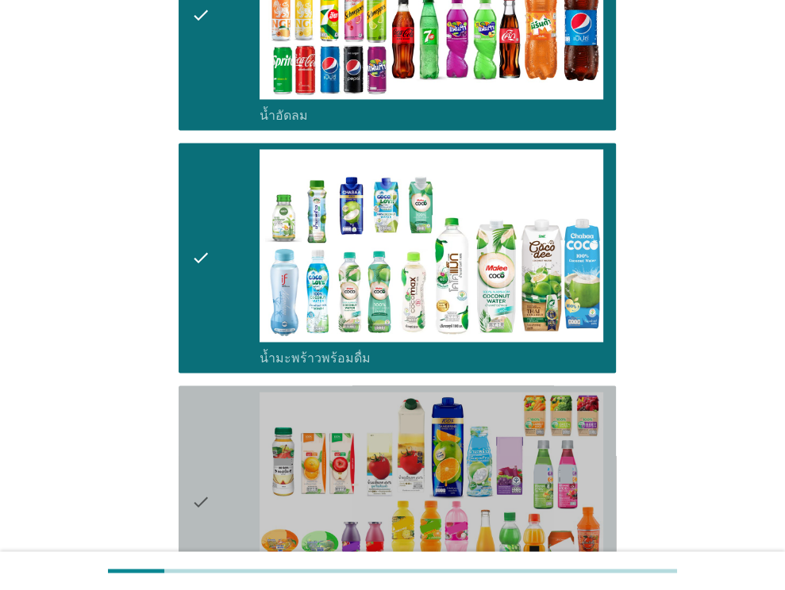
click at [209, 425] on icon "check" at bounding box center [200, 500] width 19 height 217
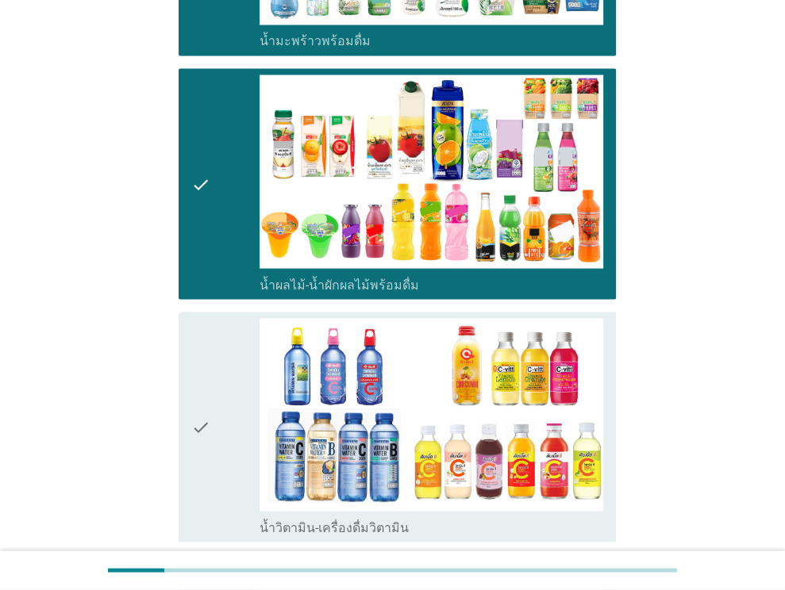
click at [213, 418] on div "check" at bounding box center [225, 426] width 69 height 217
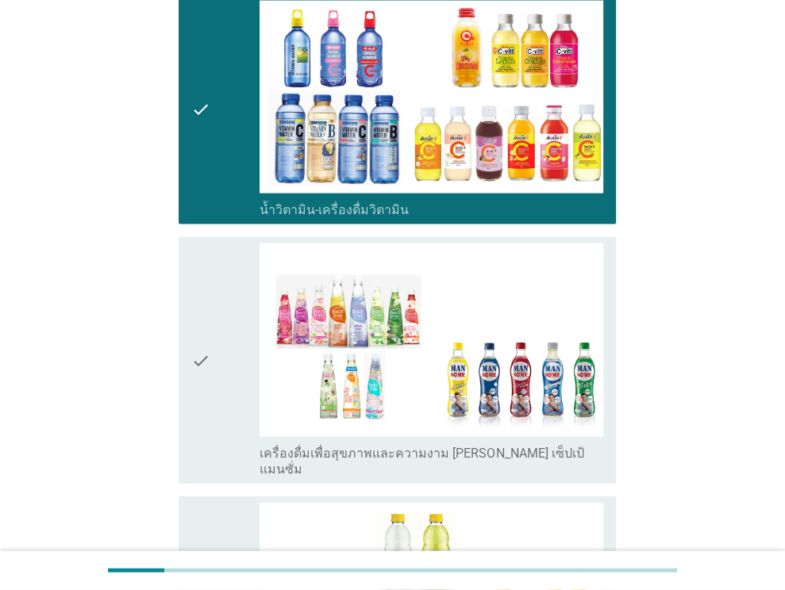
click at [232, 365] on div "check" at bounding box center [225, 360] width 69 height 233
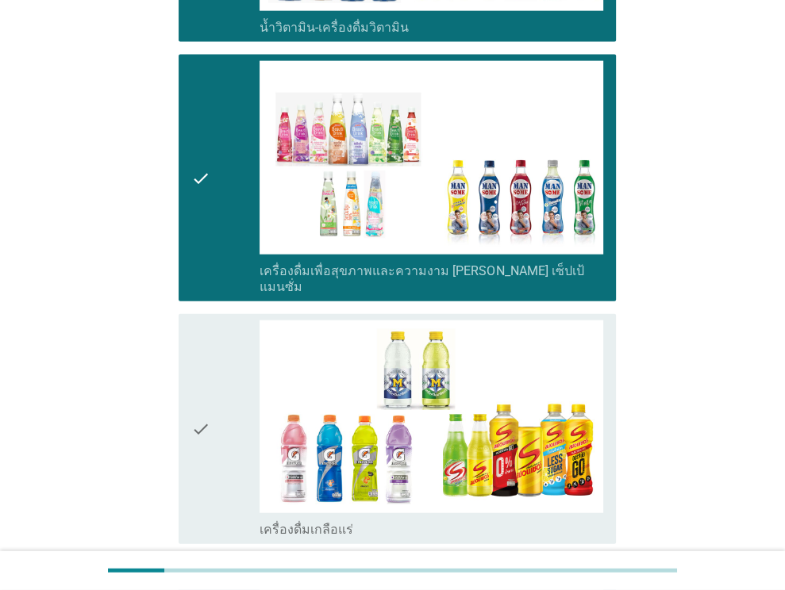
scroll to position [2460, 0]
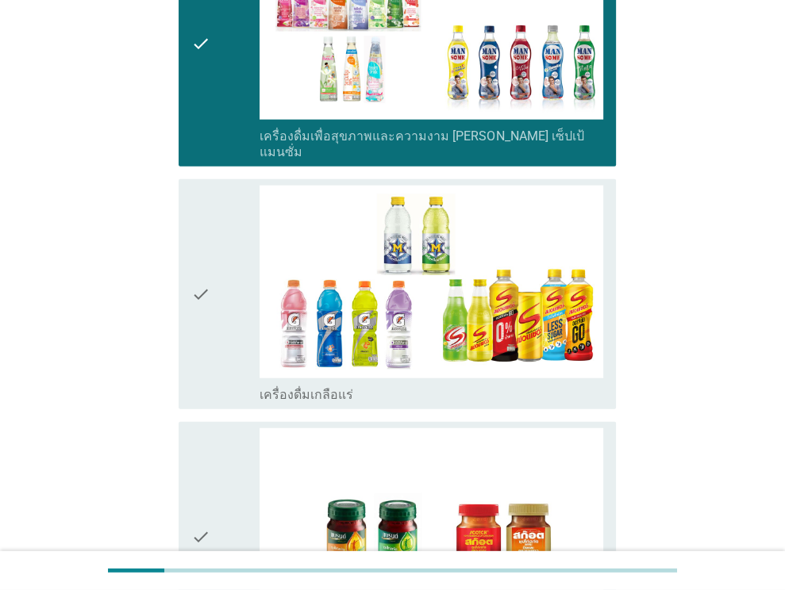
drag, startPoint x: 216, startPoint y: 299, endPoint x: 208, endPoint y: 418, distance: 119.3
click at [217, 298] on div "check" at bounding box center [225, 294] width 69 height 217
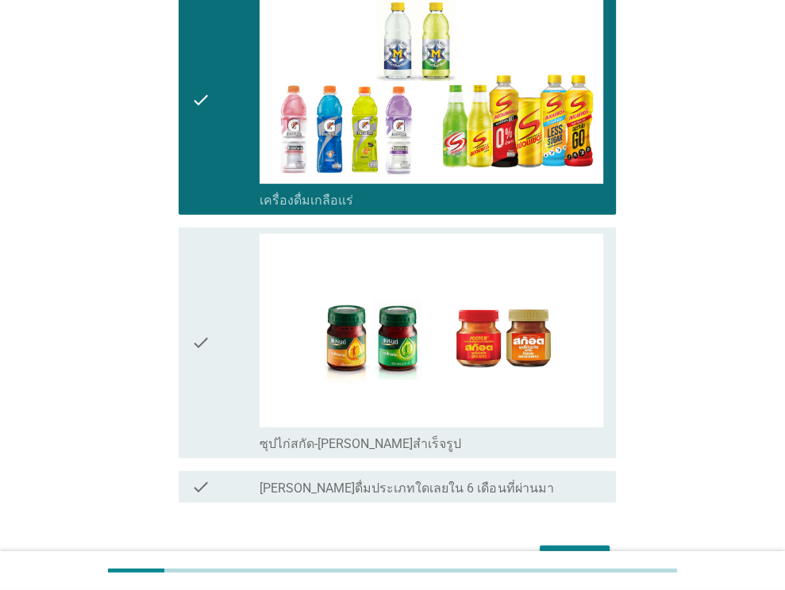
scroll to position [2730, 0]
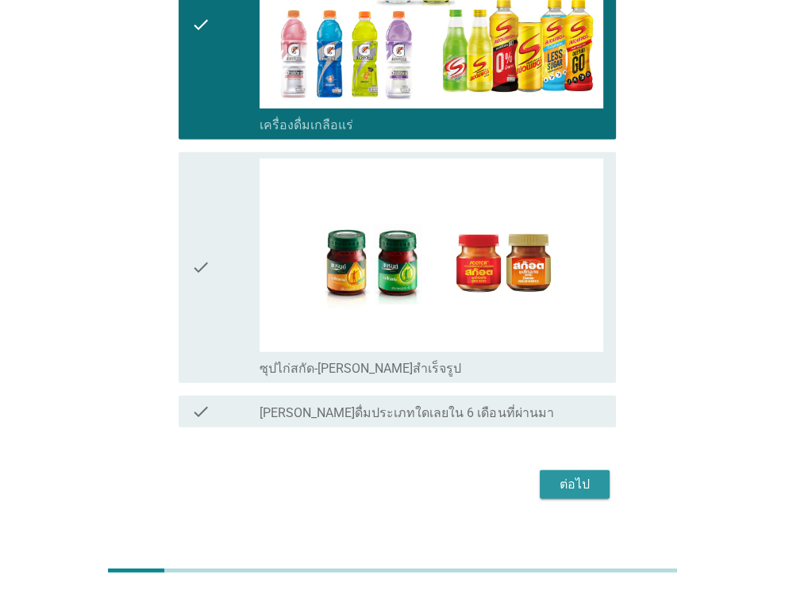
click at [569, 475] on div "ต่อไป" at bounding box center [574, 484] width 44 height 19
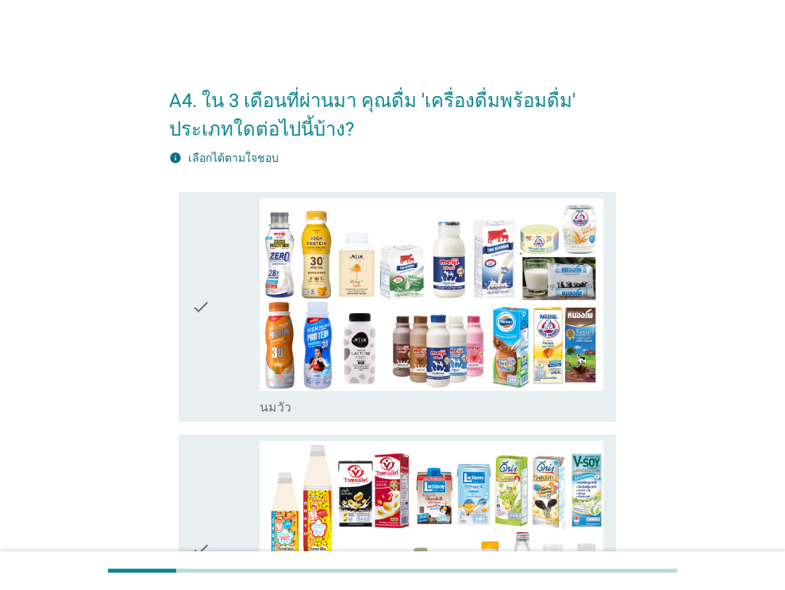
click at [224, 343] on div "check" at bounding box center [225, 306] width 69 height 217
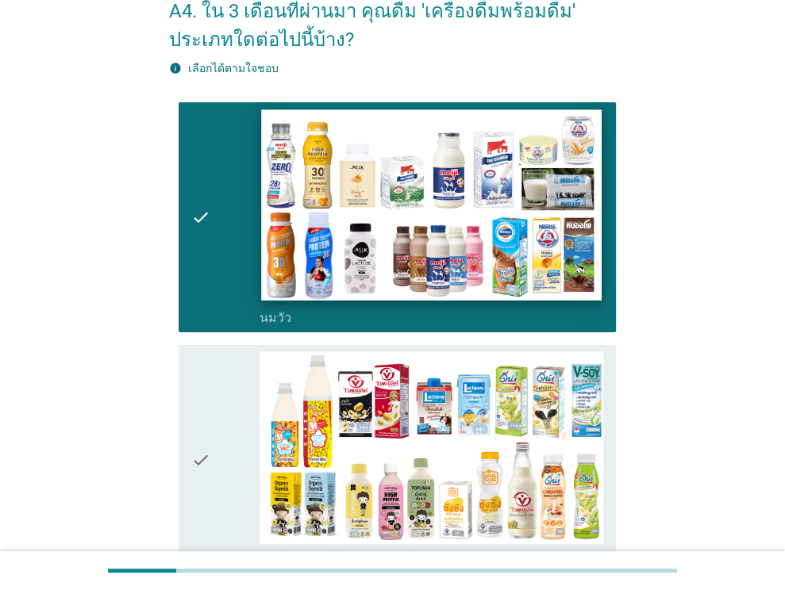
scroll to position [159, 0]
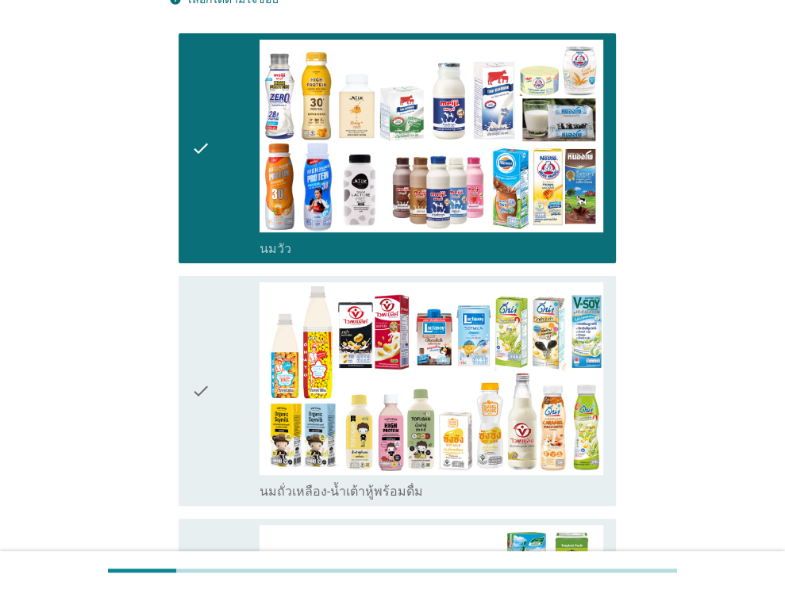
click at [218, 373] on div "check" at bounding box center [225, 390] width 69 height 217
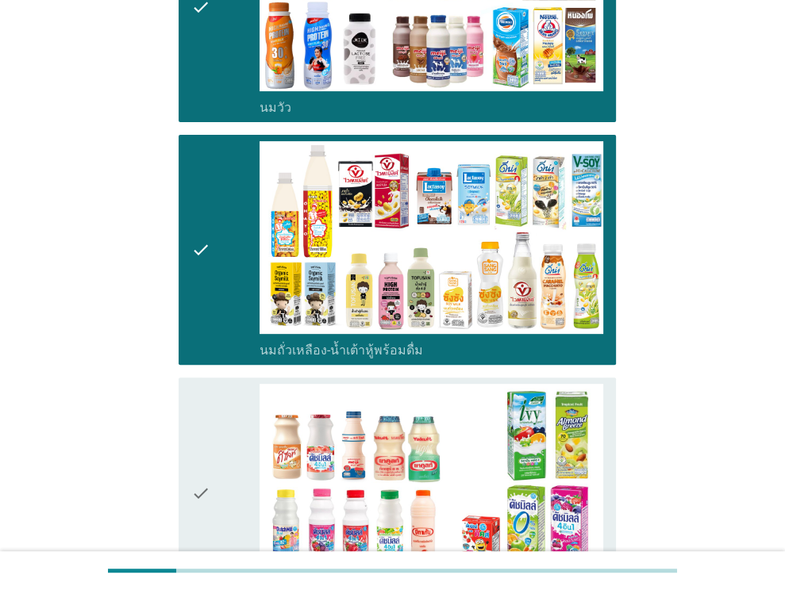
scroll to position [476, 0]
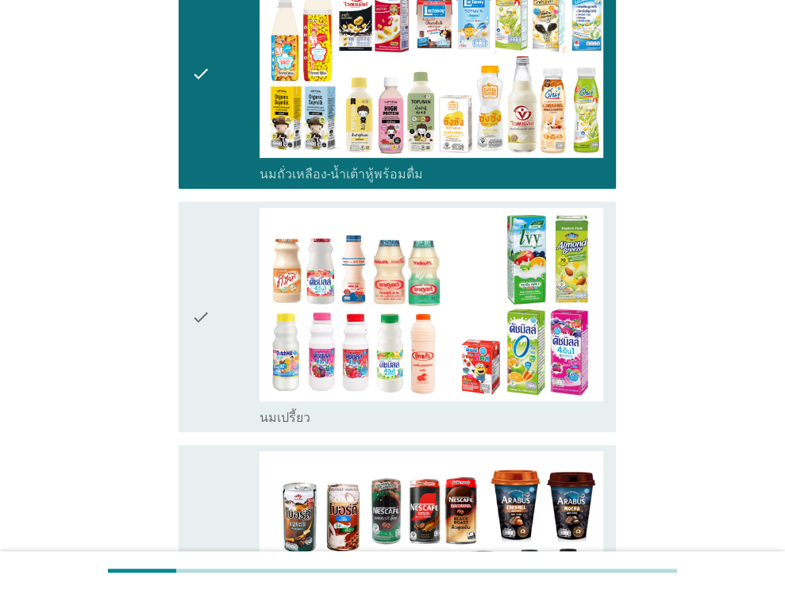
click at [202, 349] on icon "check" at bounding box center [200, 316] width 19 height 217
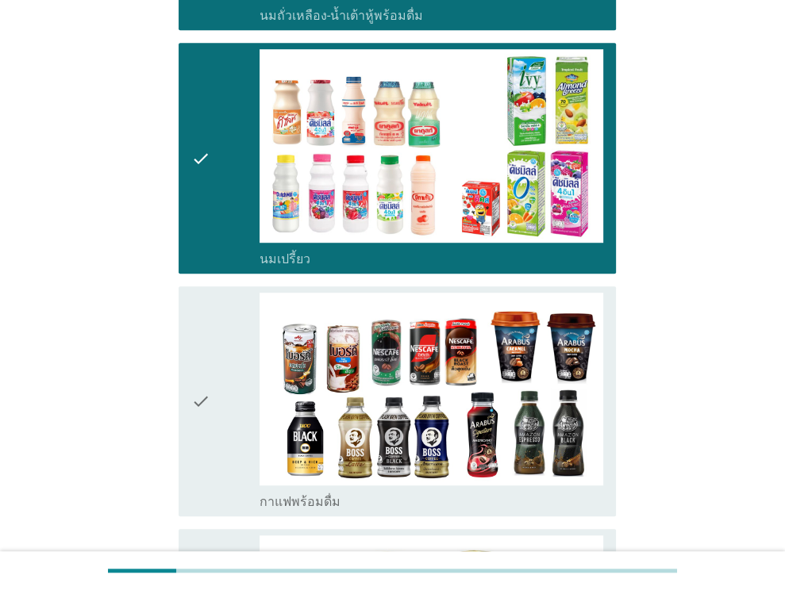
click at [198, 356] on icon "check" at bounding box center [200, 401] width 19 height 217
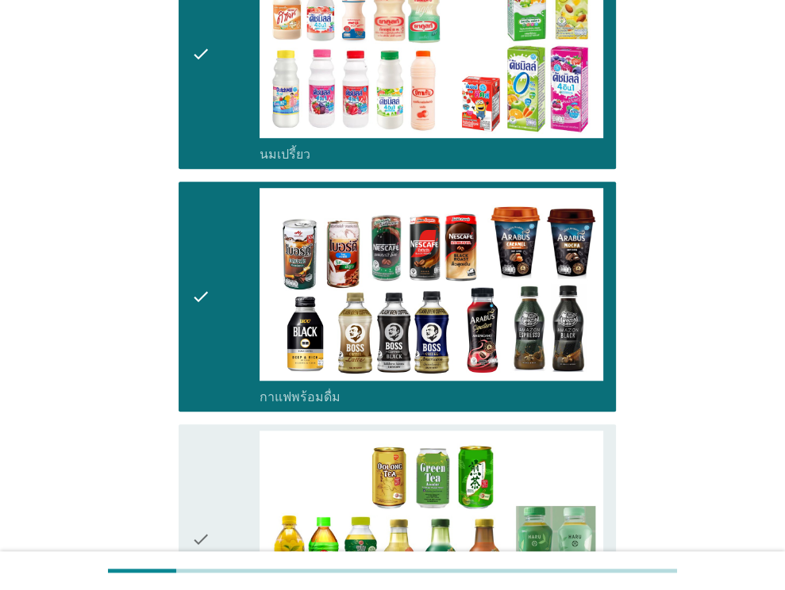
scroll to position [1032, 0]
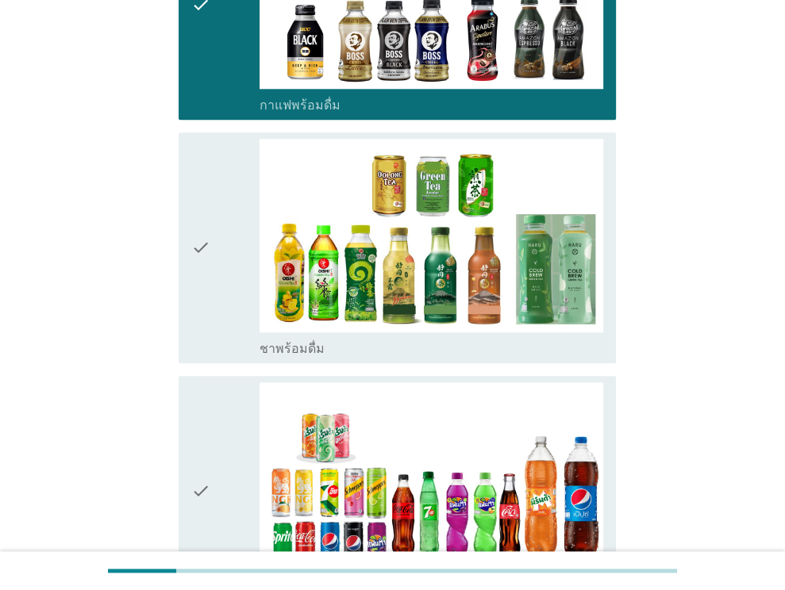
click at [228, 290] on div "check" at bounding box center [225, 247] width 69 height 217
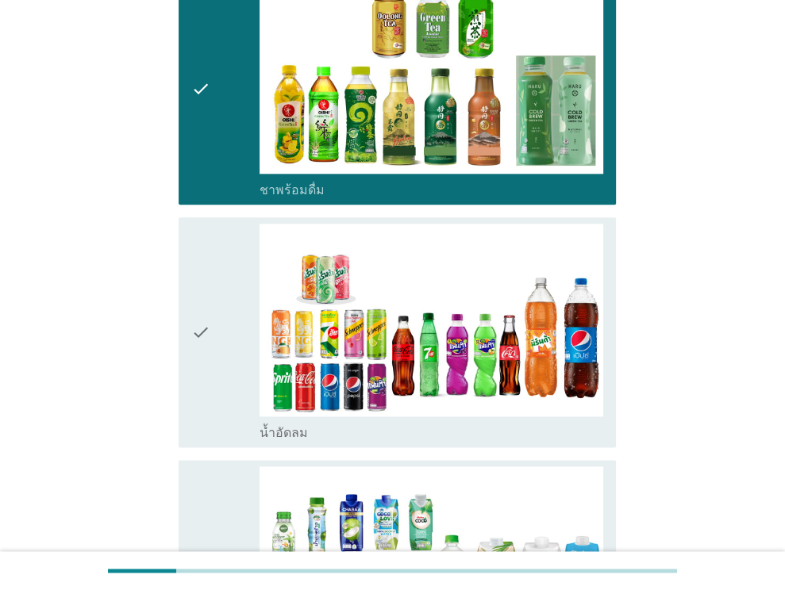
click at [222, 367] on div "check" at bounding box center [225, 332] width 69 height 217
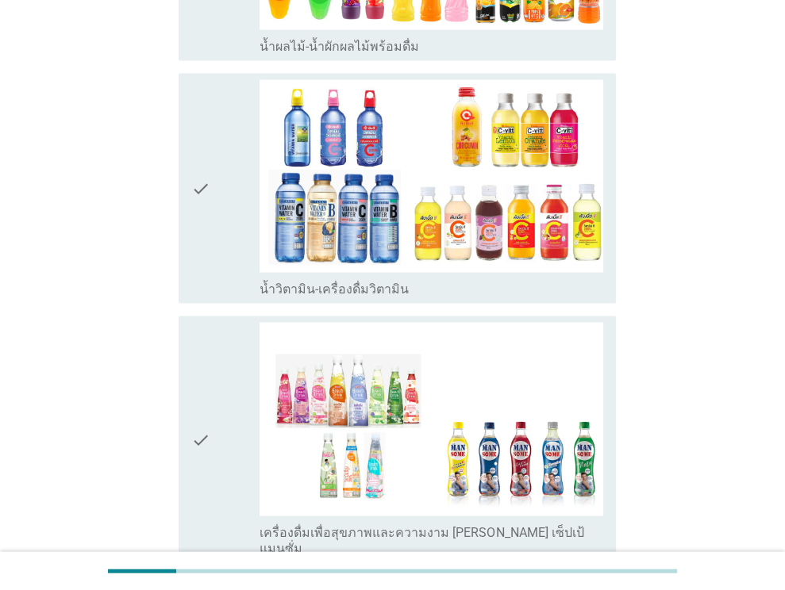
scroll to position [2301, 0]
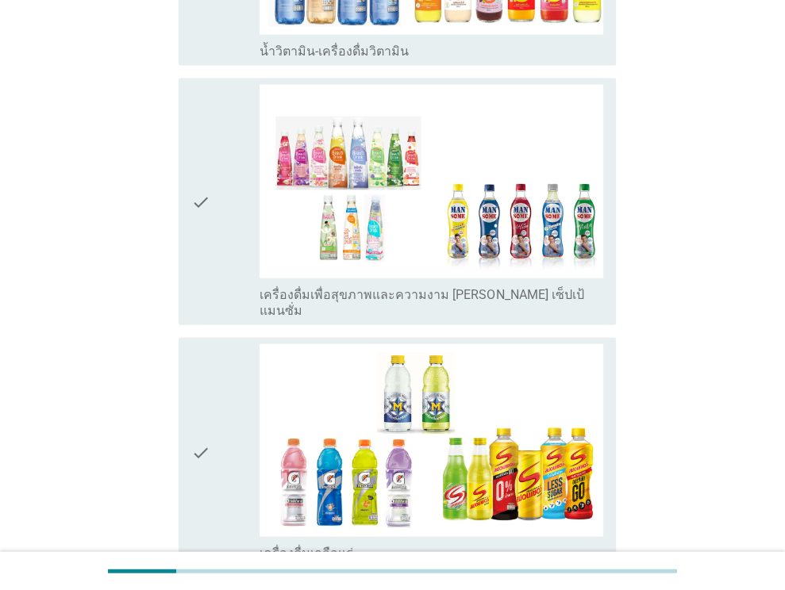
click at [214, 393] on div "check" at bounding box center [225, 452] width 69 height 217
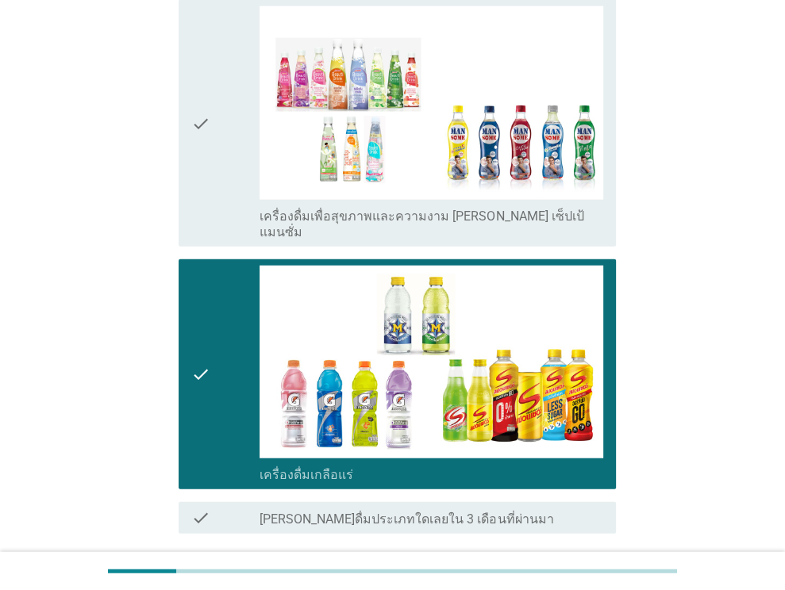
scroll to position [2487, 0]
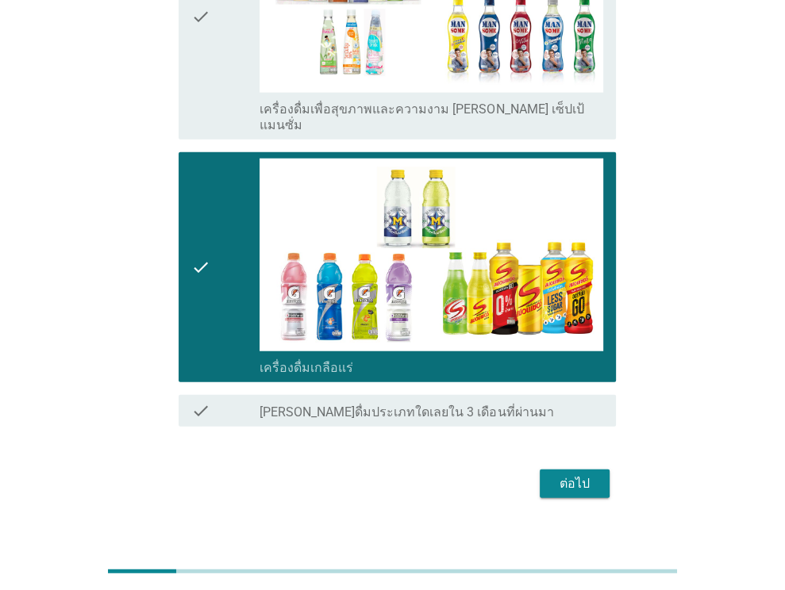
click at [575, 475] on div "ต่อไป" at bounding box center [574, 484] width 44 height 19
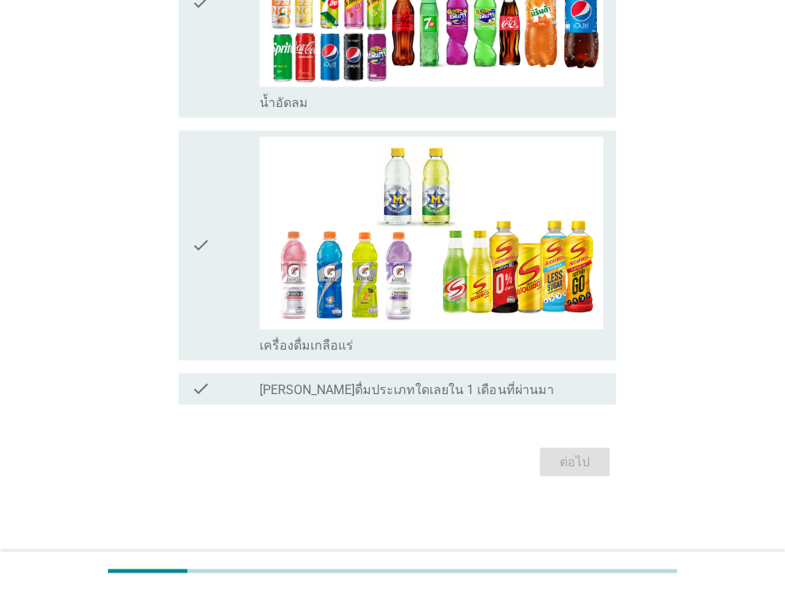
scroll to position [0, 0]
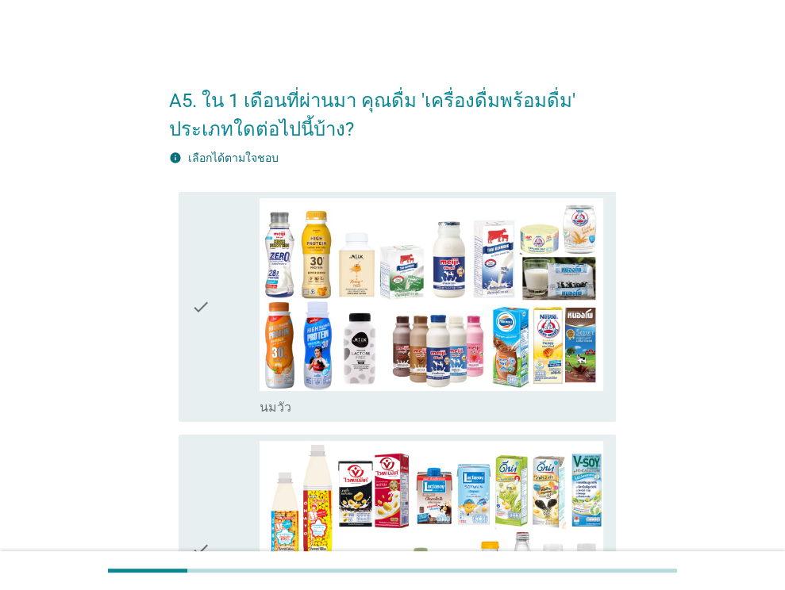
click at [235, 355] on div "check" at bounding box center [225, 306] width 69 height 217
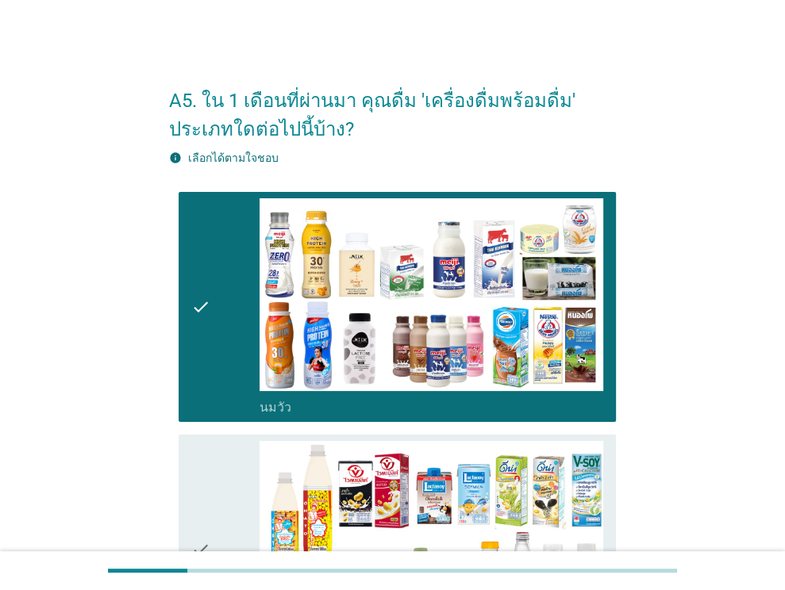
click at [209, 501] on div "check" at bounding box center [225, 549] width 69 height 217
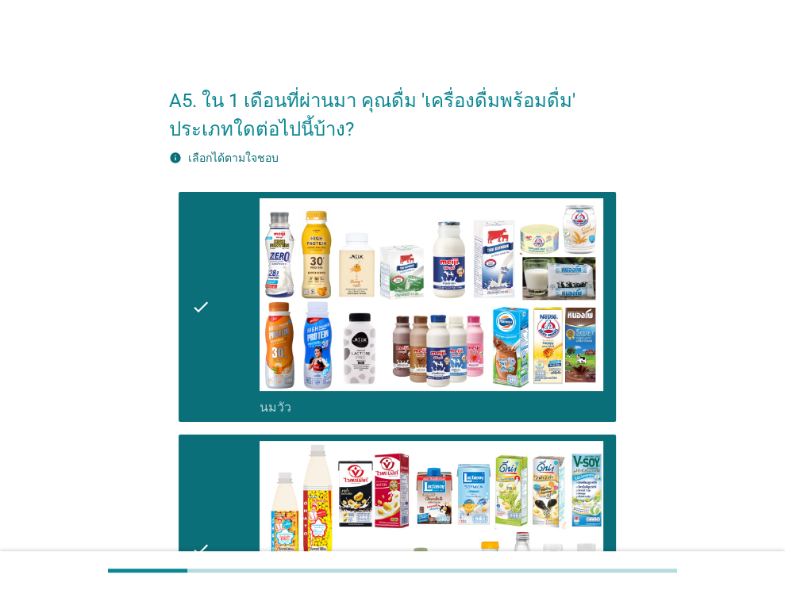
scroll to position [397, 0]
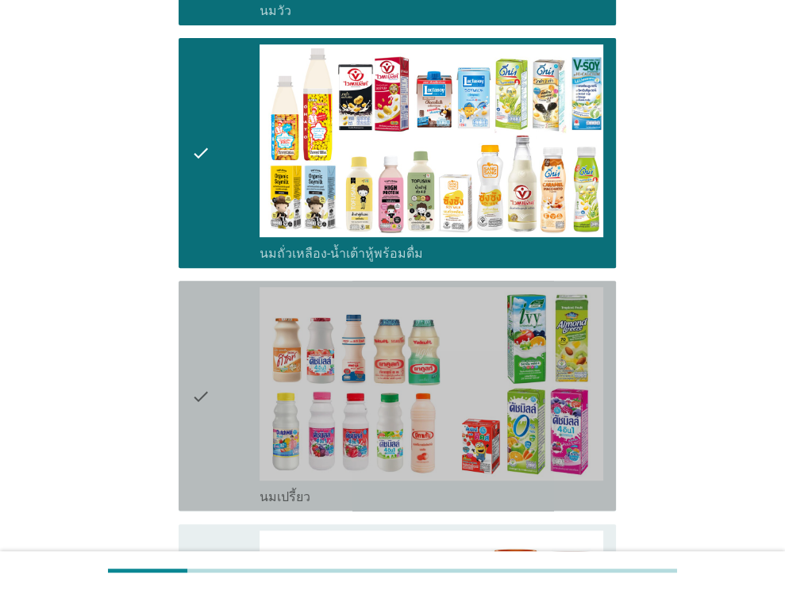
click at [219, 432] on div "check" at bounding box center [225, 395] width 69 height 217
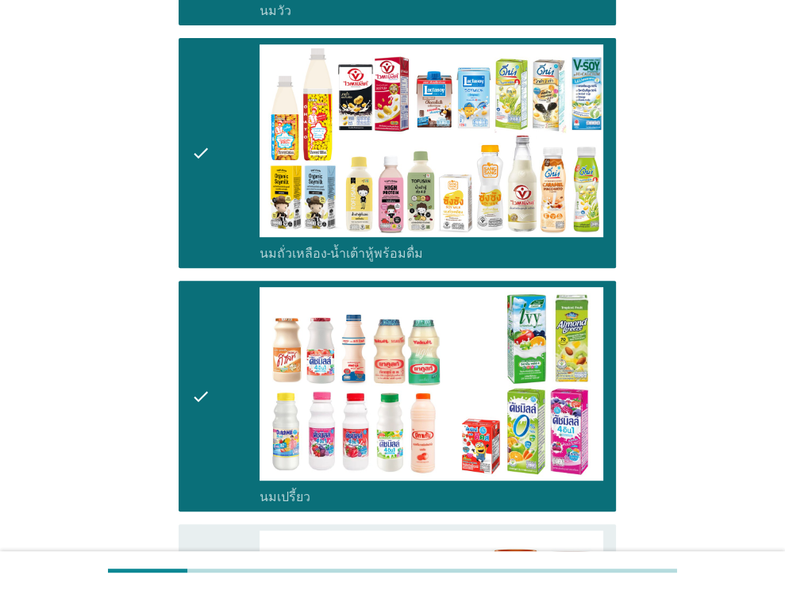
scroll to position [714, 0]
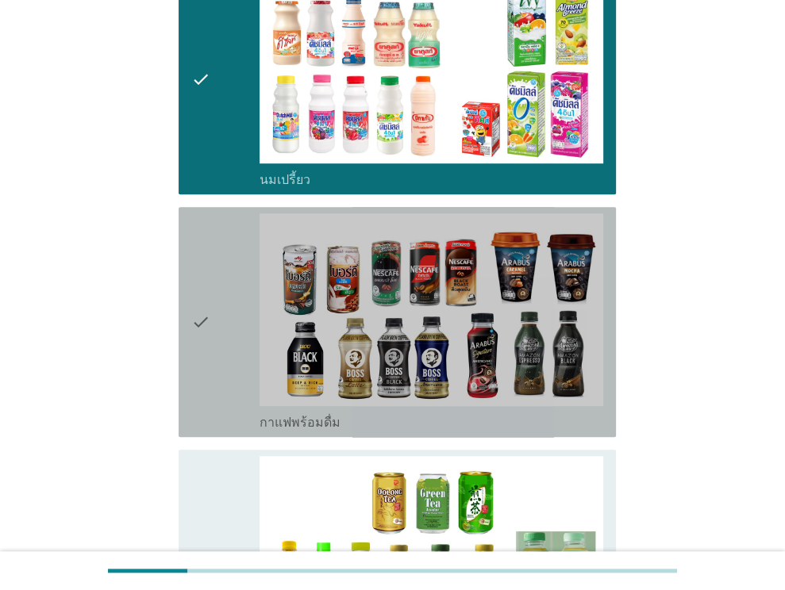
click at [221, 350] on div "check" at bounding box center [225, 321] width 69 height 217
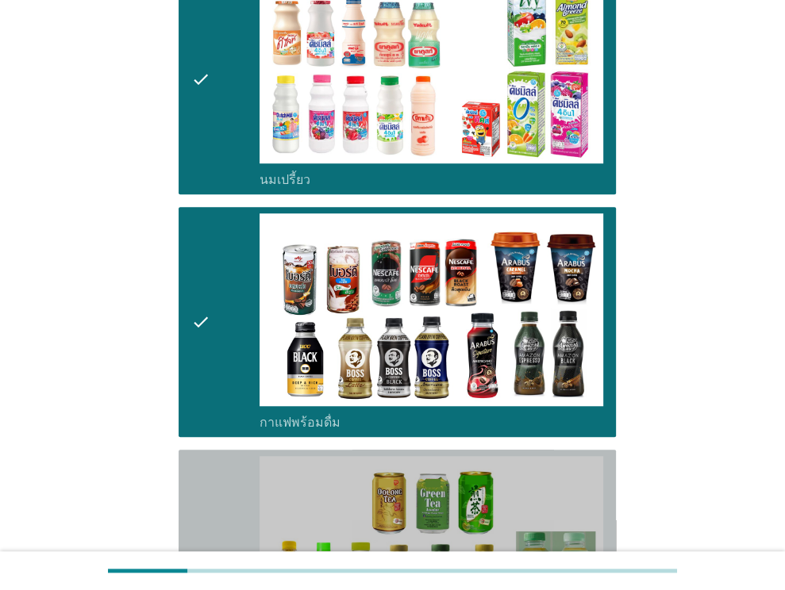
click at [194, 488] on icon "check" at bounding box center [200, 564] width 19 height 217
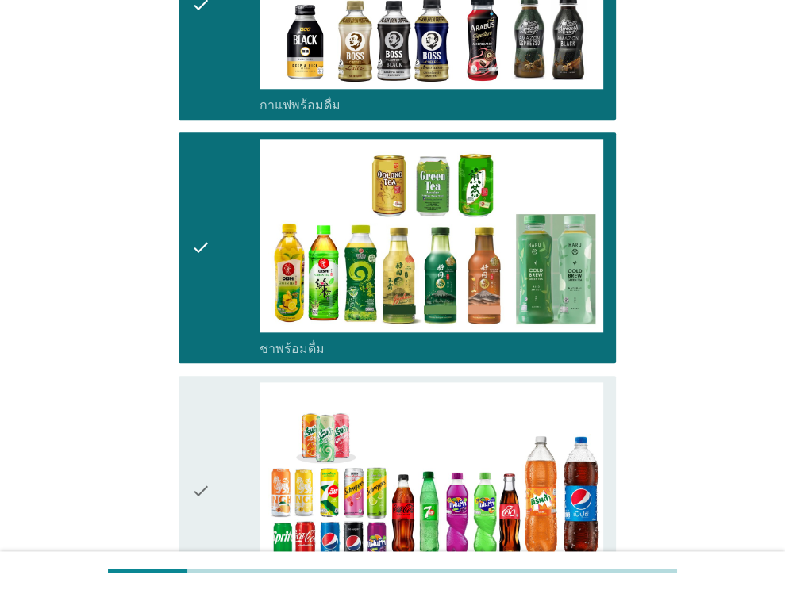
click at [194, 489] on icon "check" at bounding box center [200, 490] width 19 height 217
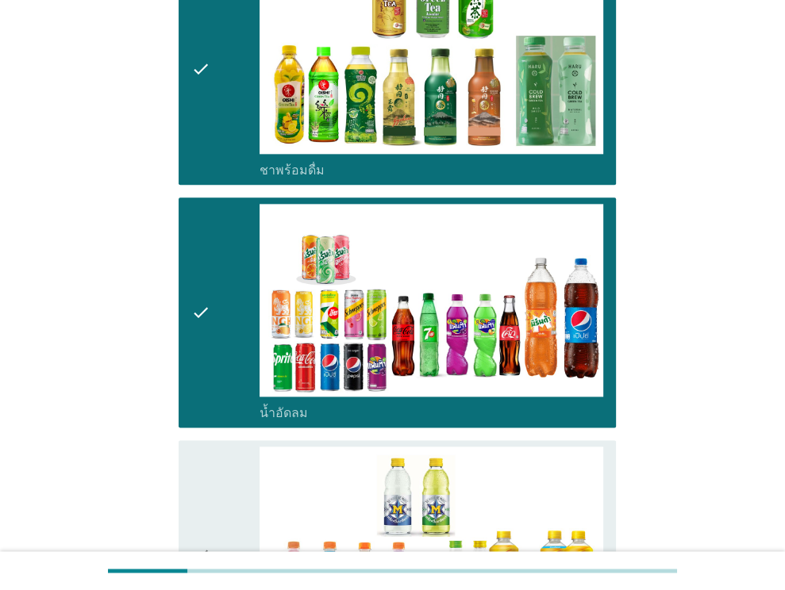
scroll to position [1428, 0]
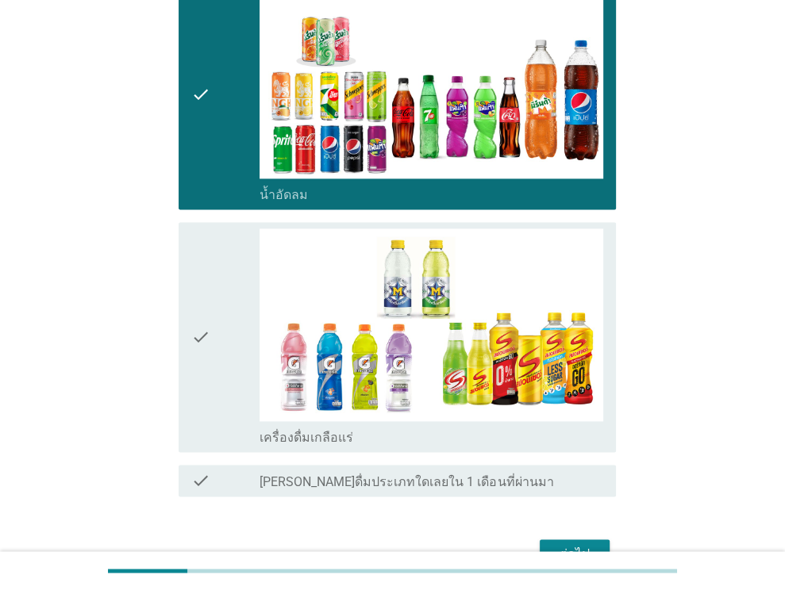
click at [229, 402] on div "check" at bounding box center [225, 337] width 69 height 217
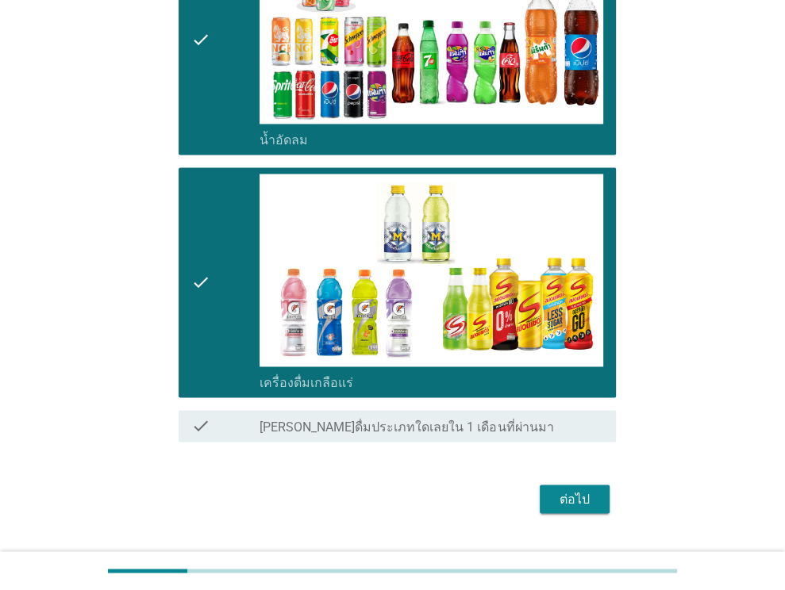
scroll to position [1508, 0]
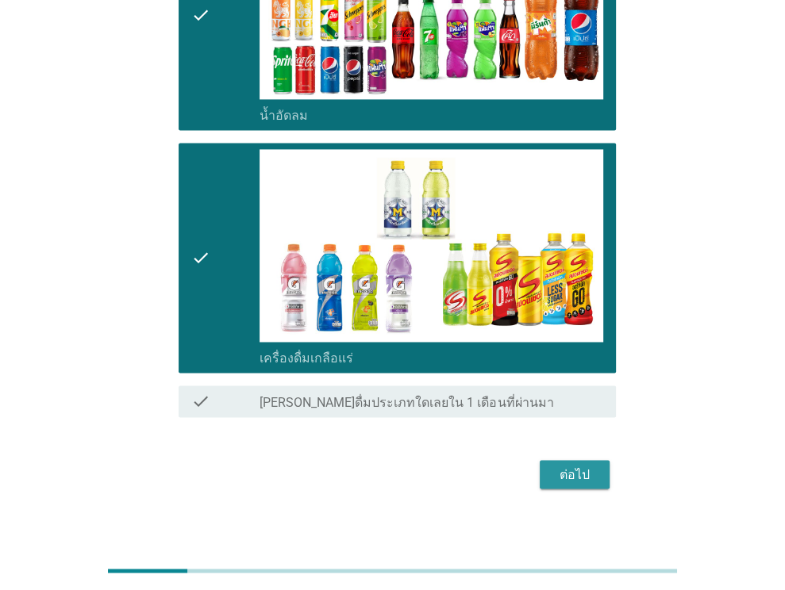
click at [568, 467] on div "ต่อไป" at bounding box center [574, 474] width 44 height 19
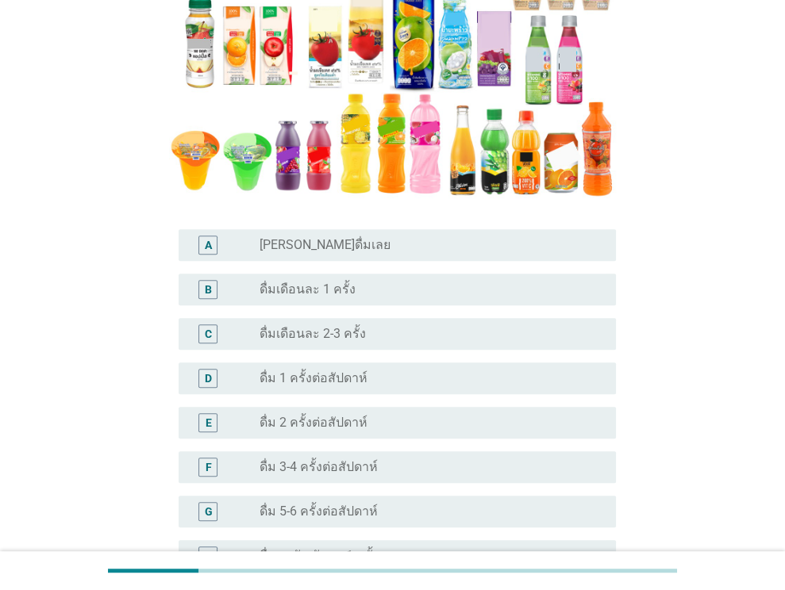
scroll to position [317, 0]
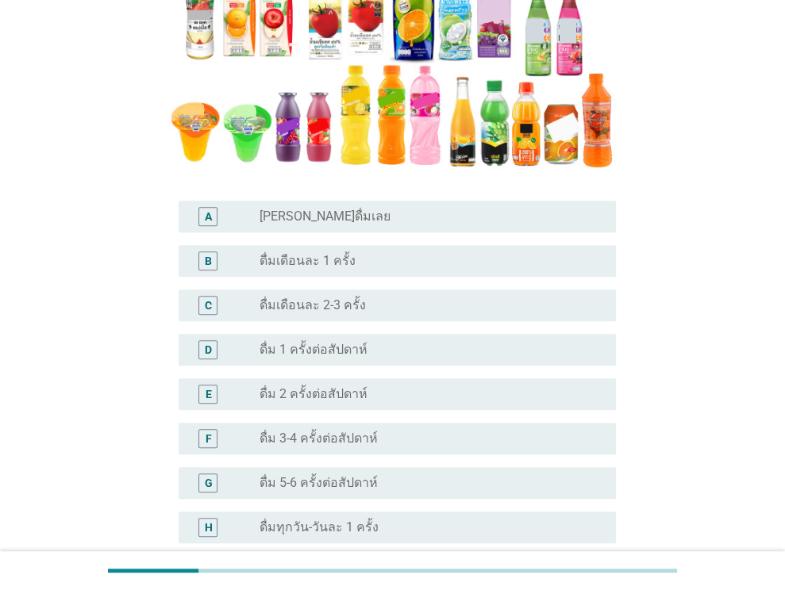
click at [352, 259] on div "radio_button_unchecked ดื่มเดือนละ 1 ครั้ง" at bounding box center [424, 261] width 331 height 16
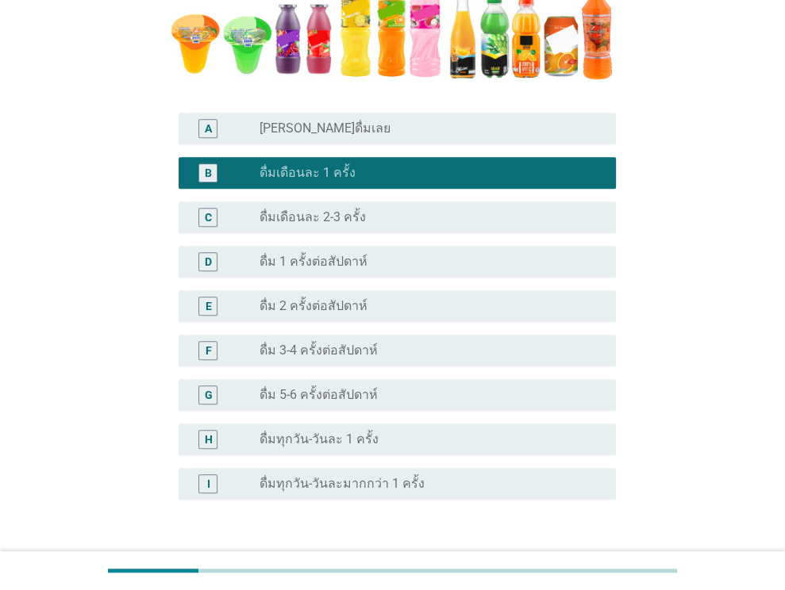
scroll to position [520, 0]
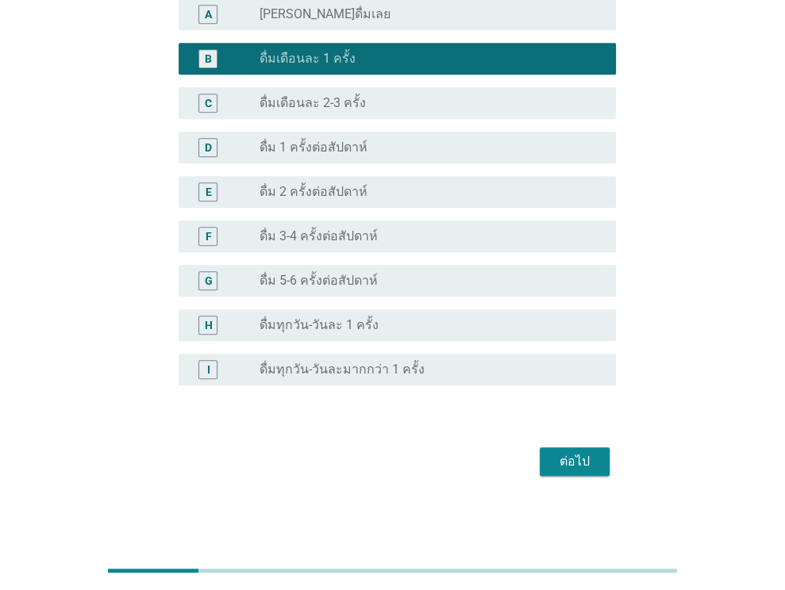
click at [574, 462] on div "ต่อไป" at bounding box center [574, 461] width 44 height 19
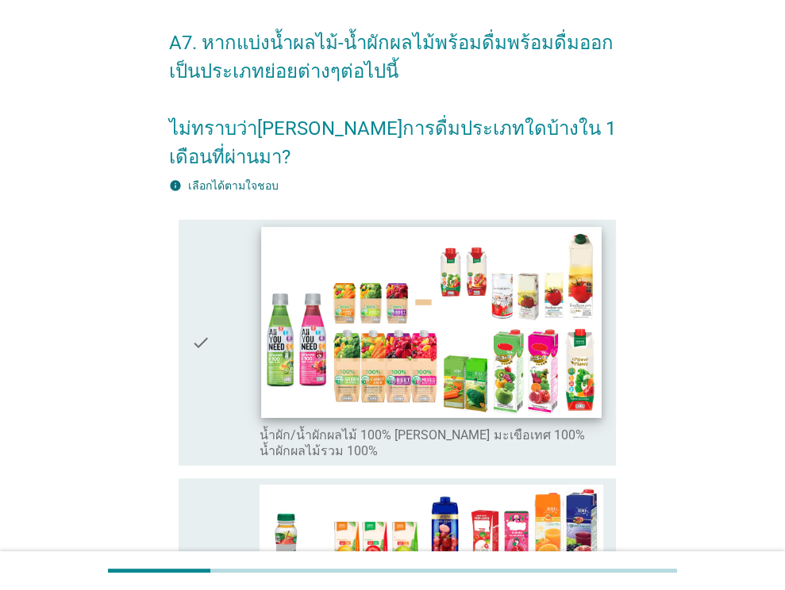
scroll to position [159, 0]
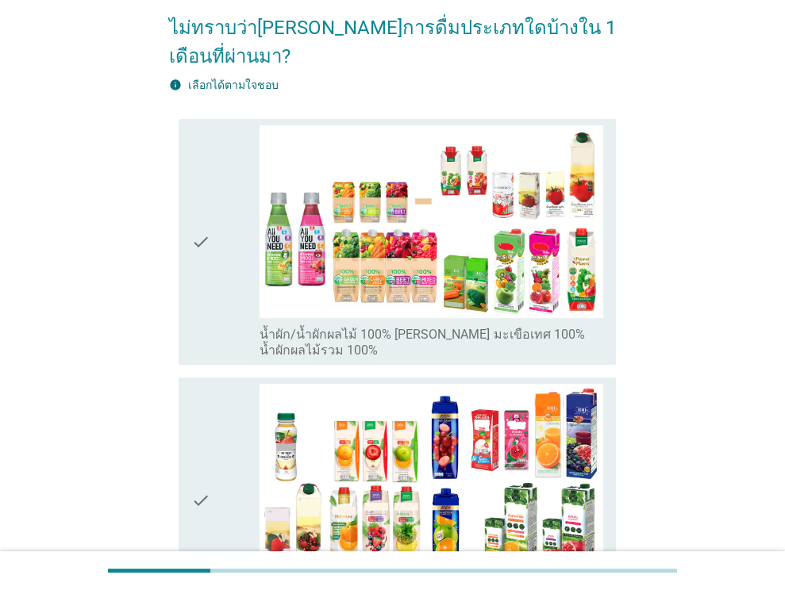
click at [226, 268] on div "check" at bounding box center [225, 241] width 69 height 233
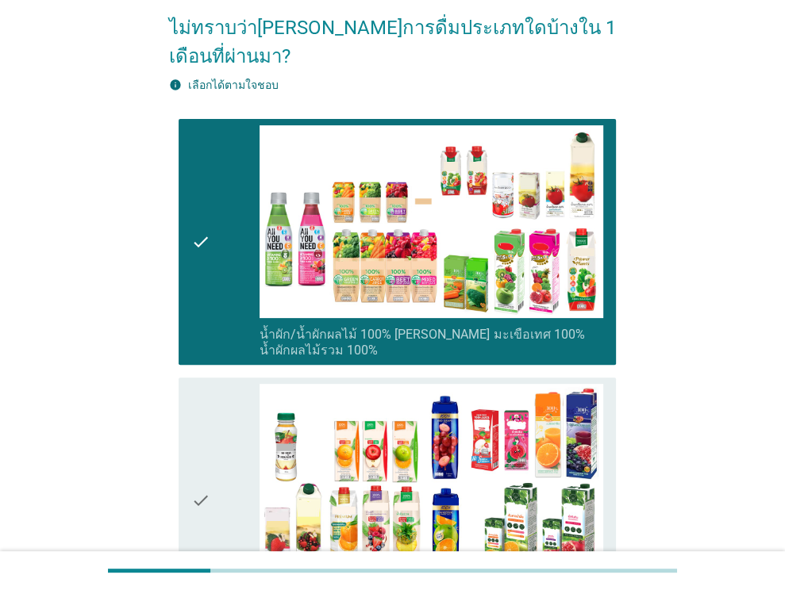
click at [205, 431] on icon "check" at bounding box center [200, 500] width 19 height 233
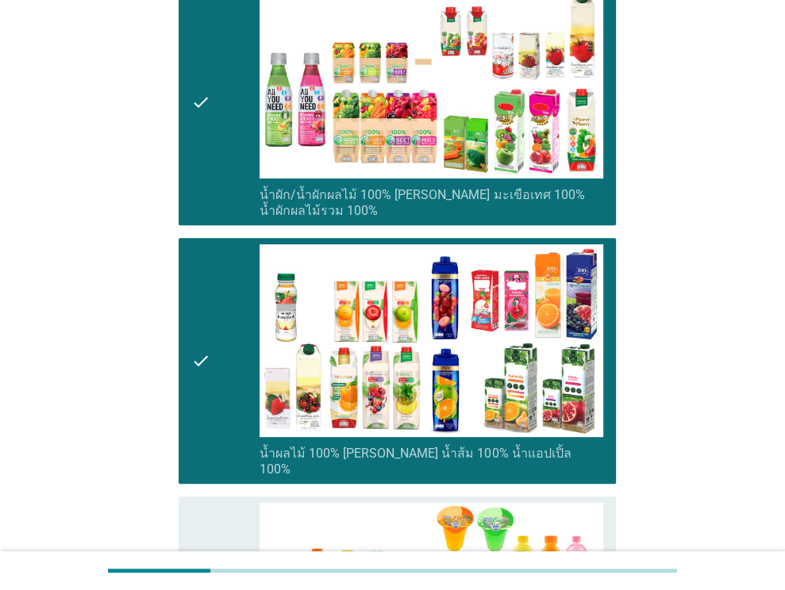
scroll to position [476, 0]
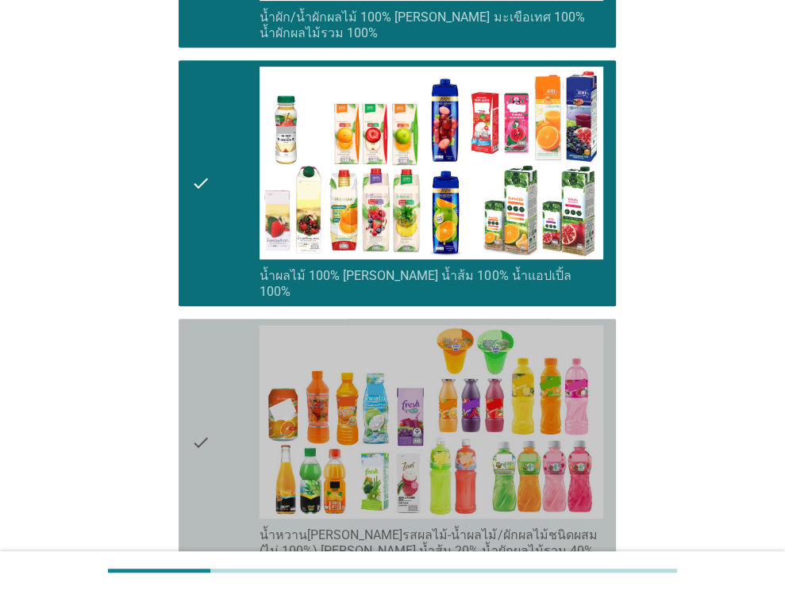
click at [211, 415] on div "check" at bounding box center [225, 441] width 69 height 233
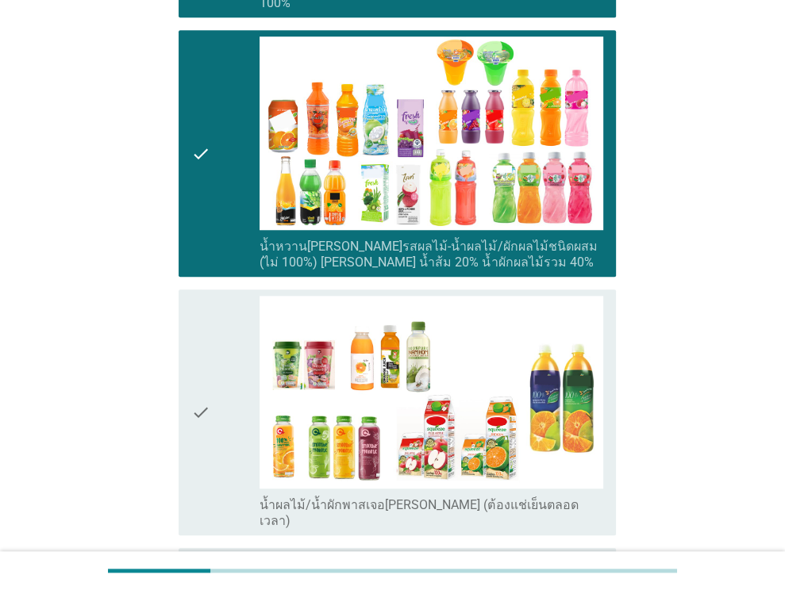
scroll to position [793, 0]
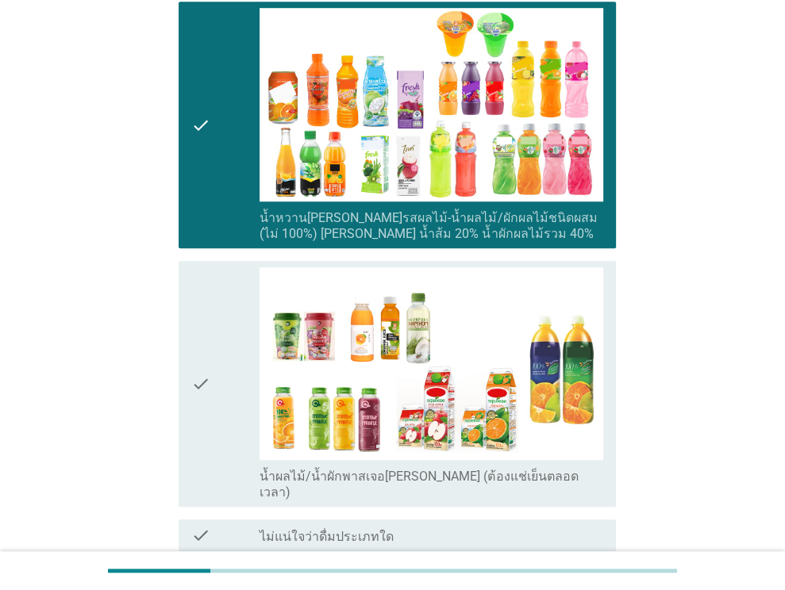
click at [211, 367] on div "check" at bounding box center [225, 383] width 69 height 233
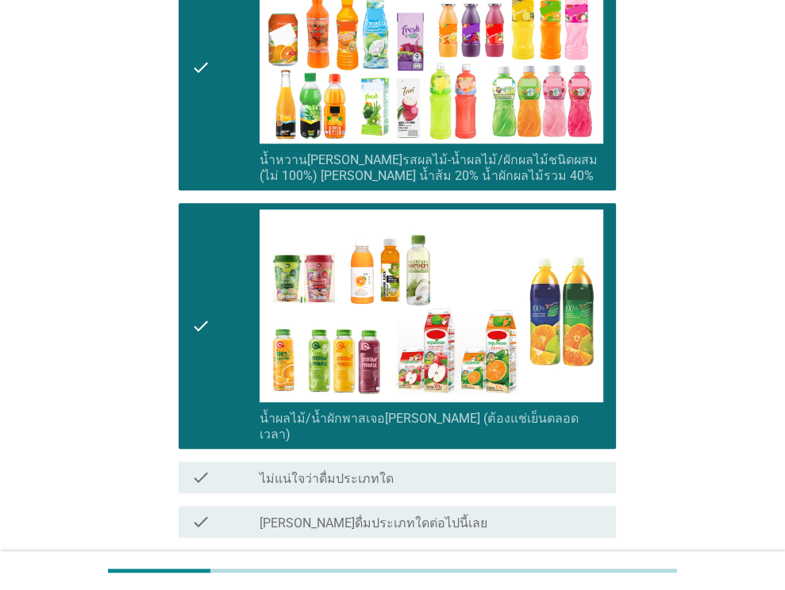
scroll to position [922, 0]
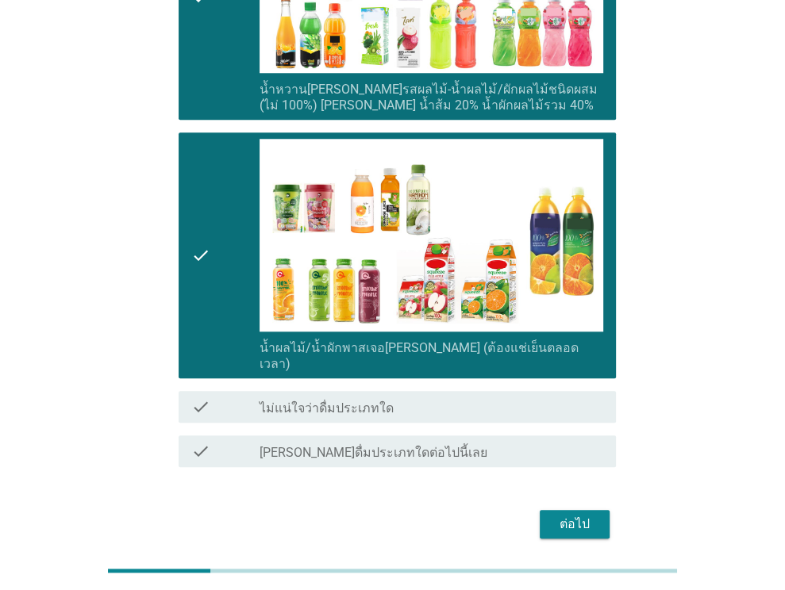
click at [594, 515] on div "ต่อไป" at bounding box center [574, 524] width 44 height 19
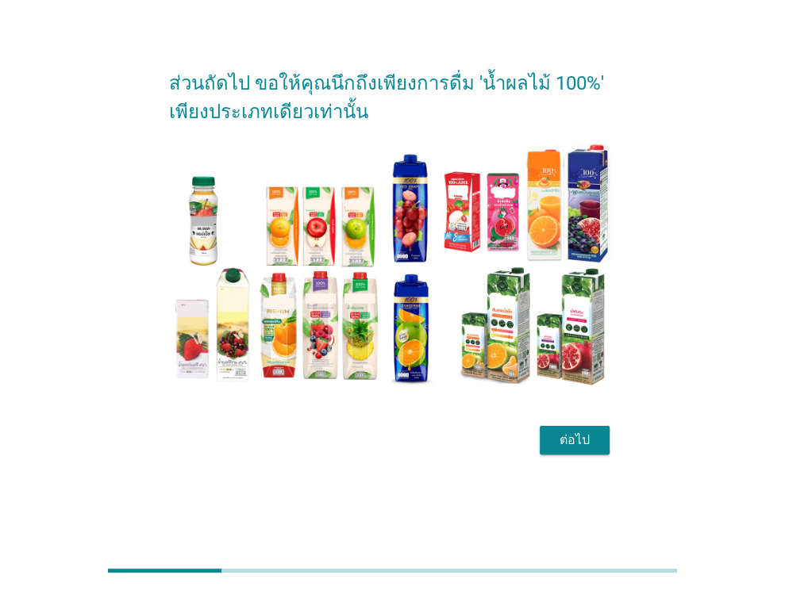
scroll to position [0, 0]
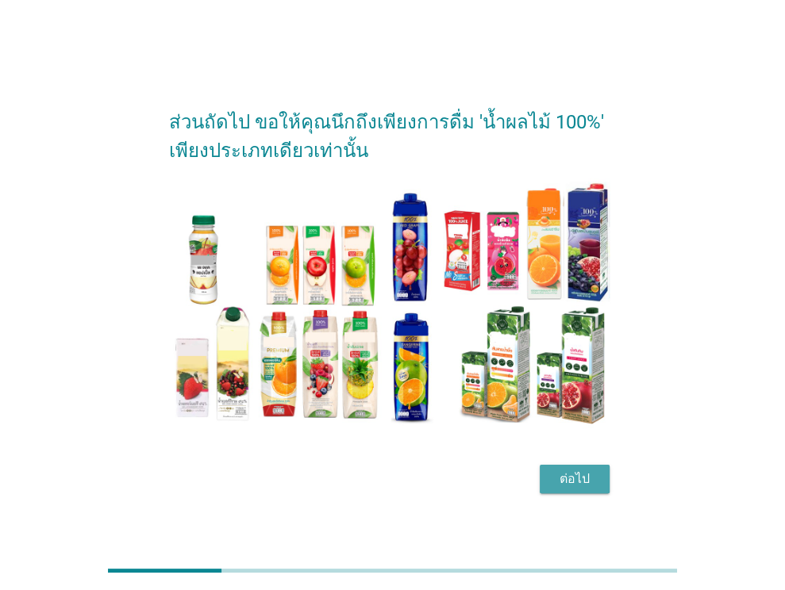
click at [586, 478] on div "ต่อไป" at bounding box center [574, 479] width 44 height 19
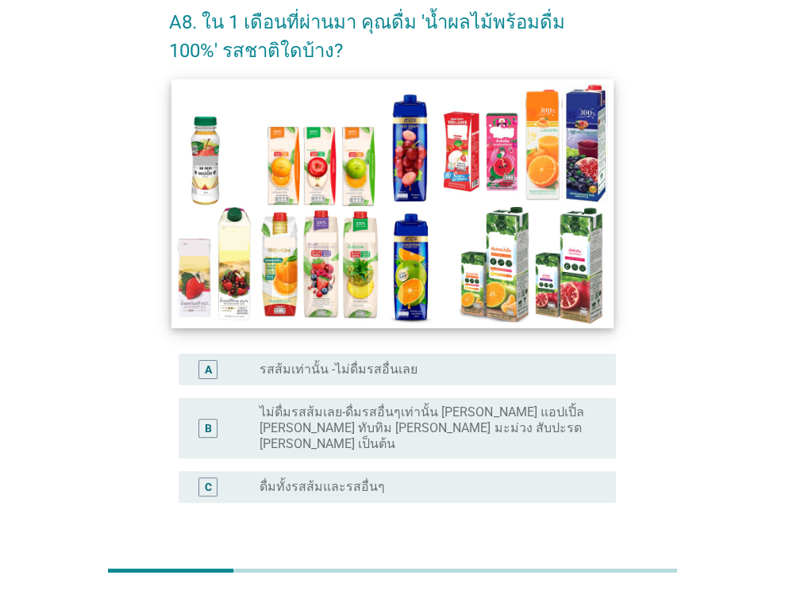
scroll to position [79, 0]
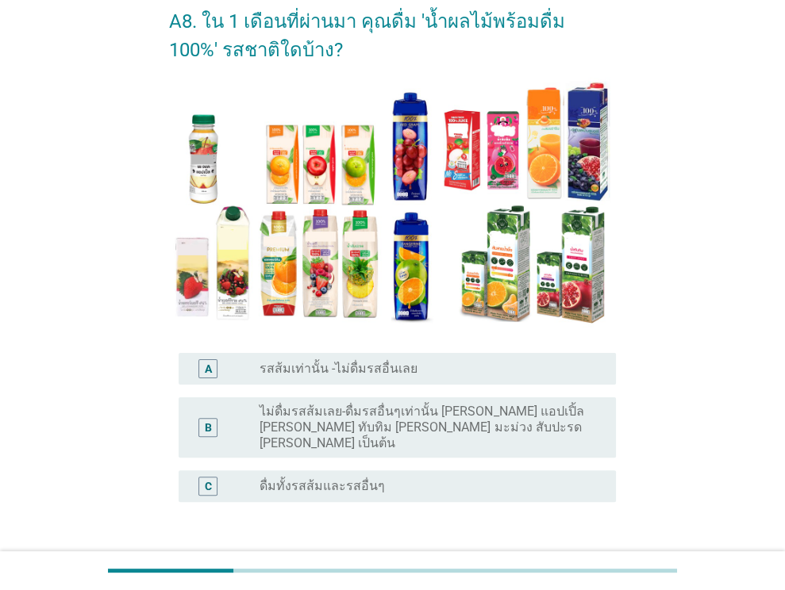
click at [367, 478] on label "ดื่มทั้งรสส้มและรสอื่นๆ" at bounding box center [321, 486] width 125 height 16
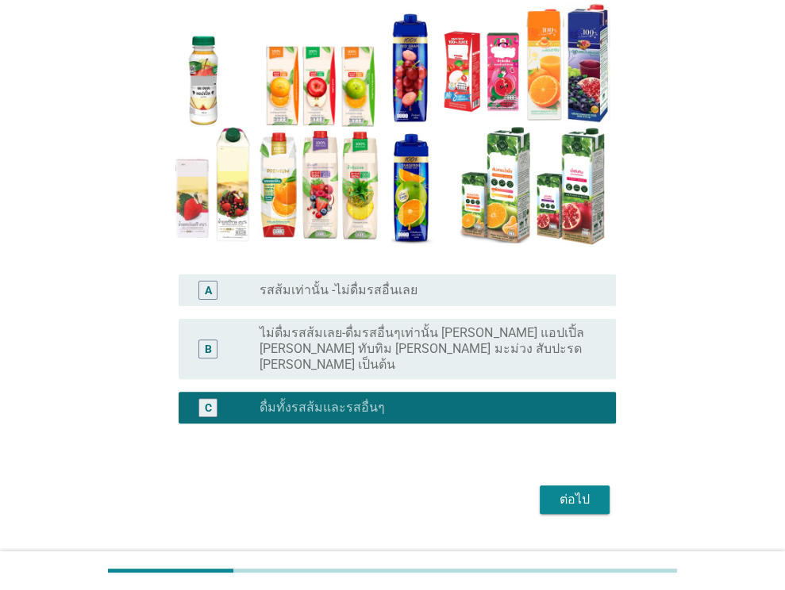
scroll to position [159, 0]
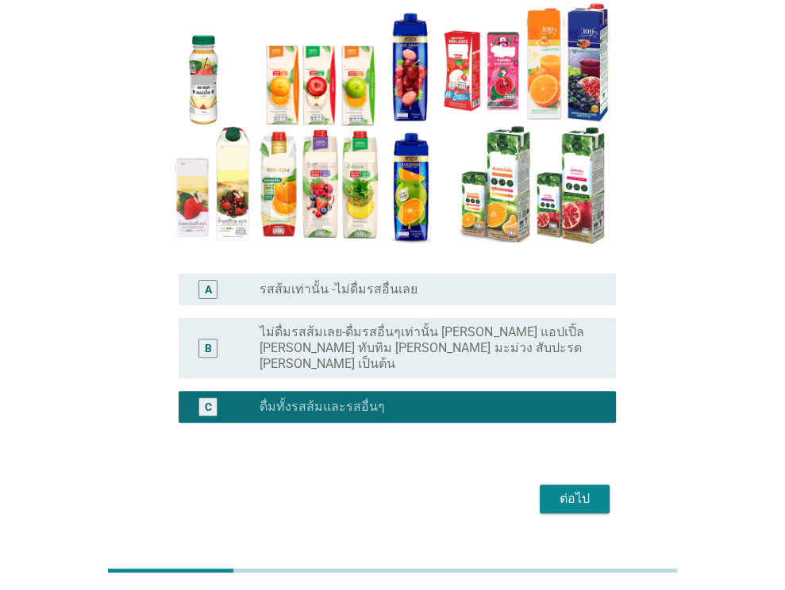
click at [578, 490] on div "ต่อไป" at bounding box center [574, 499] width 44 height 19
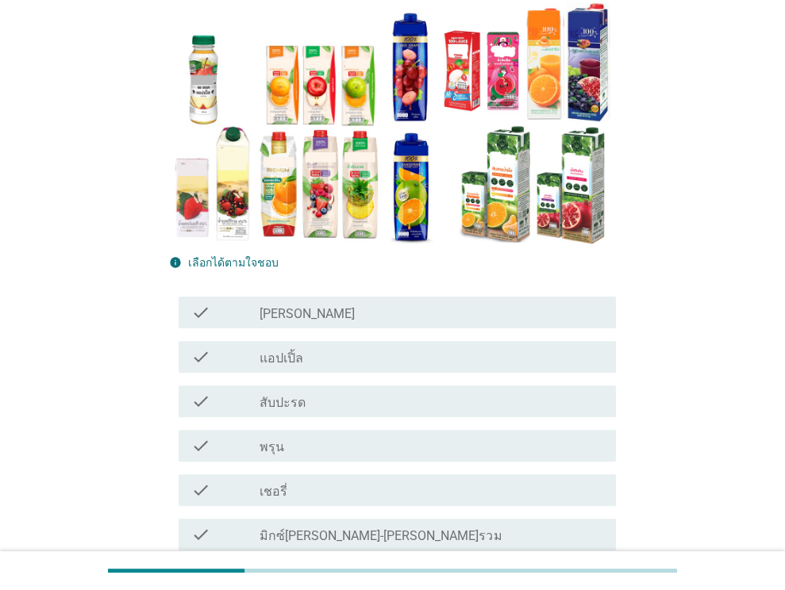
click at [326, 364] on div "check_box_outline_blank แอปเปิ้ล" at bounding box center [431, 357] width 344 height 19
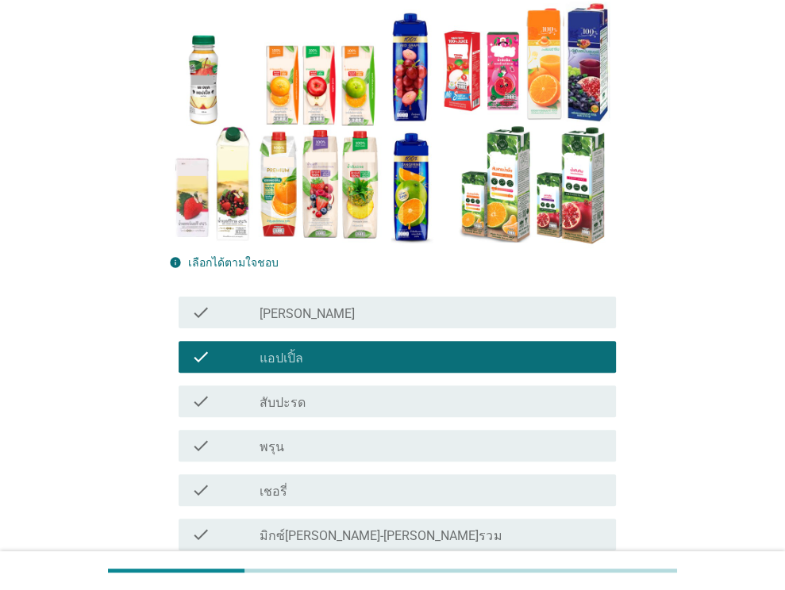
click at [320, 399] on div "check_box_outline_blank สับปะรด" at bounding box center [431, 401] width 344 height 19
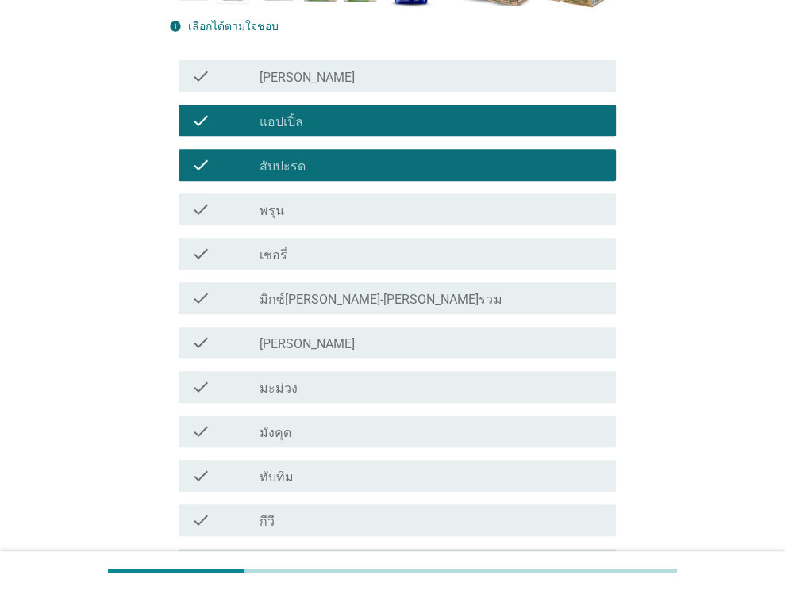
scroll to position [397, 0]
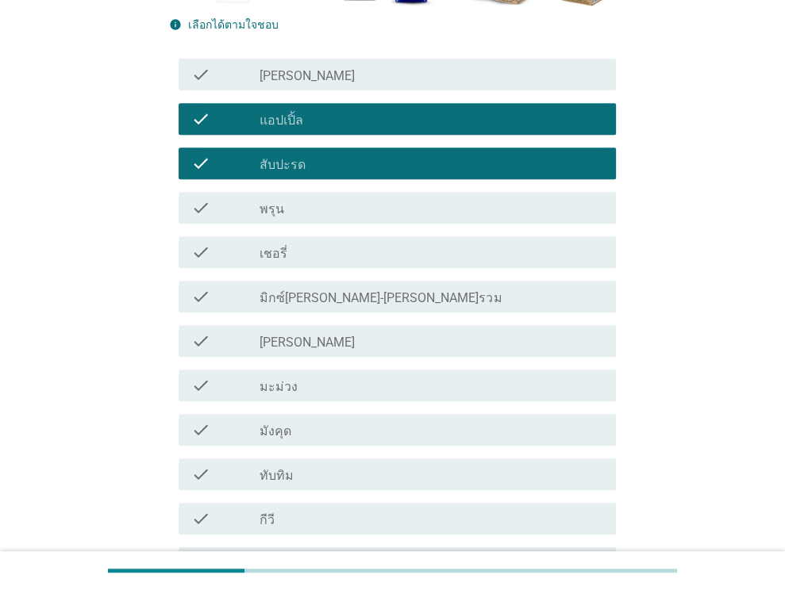
click at [318, 480] on div "check_box_outline_blank ทับทิม" at bounding box center [431, 474] width 344 height 19
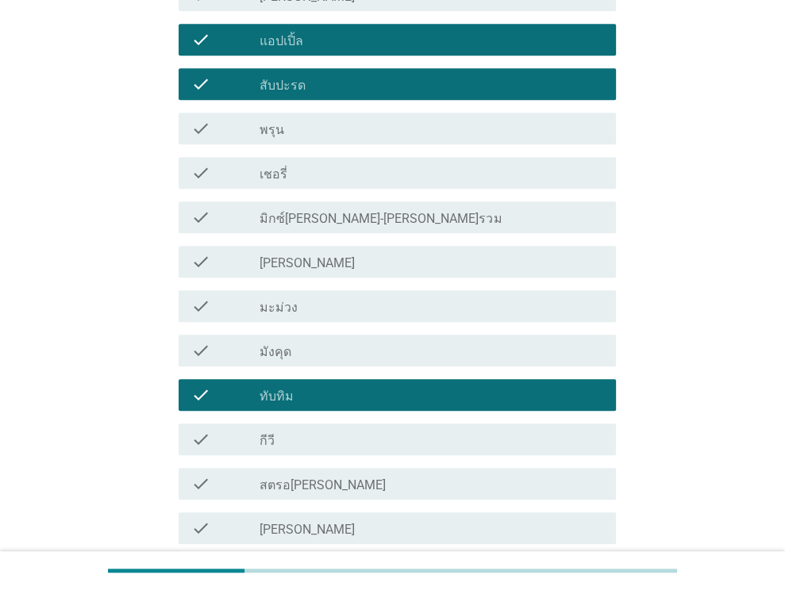
scroll to position [555, 0]
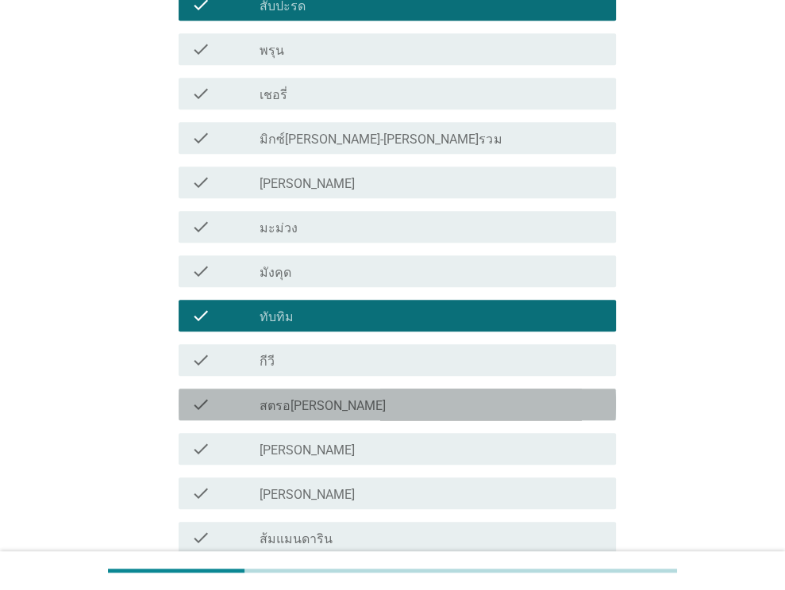
click at [333, 408] on div "check_box_outline_blank สตรอ[PERSON_NAME]" at bounding box center [431, 404] width 344 height 19
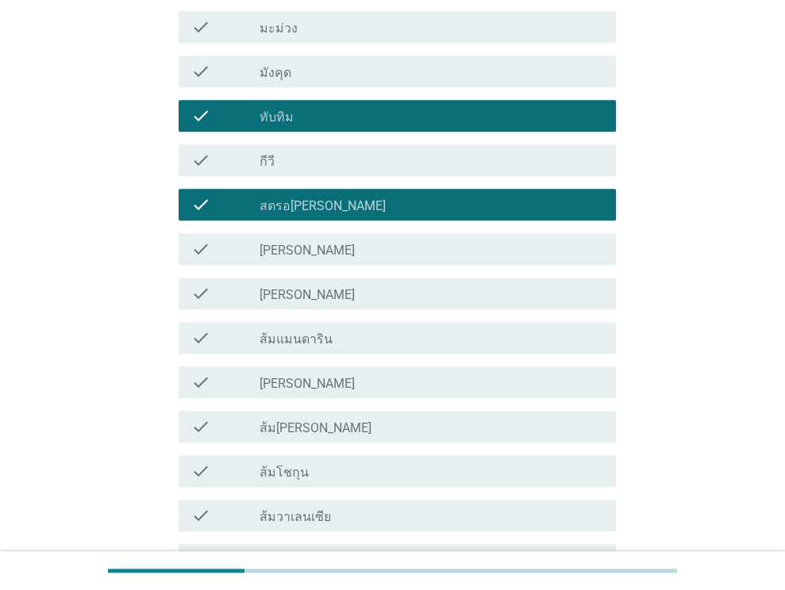
scroll to position [793, 0]
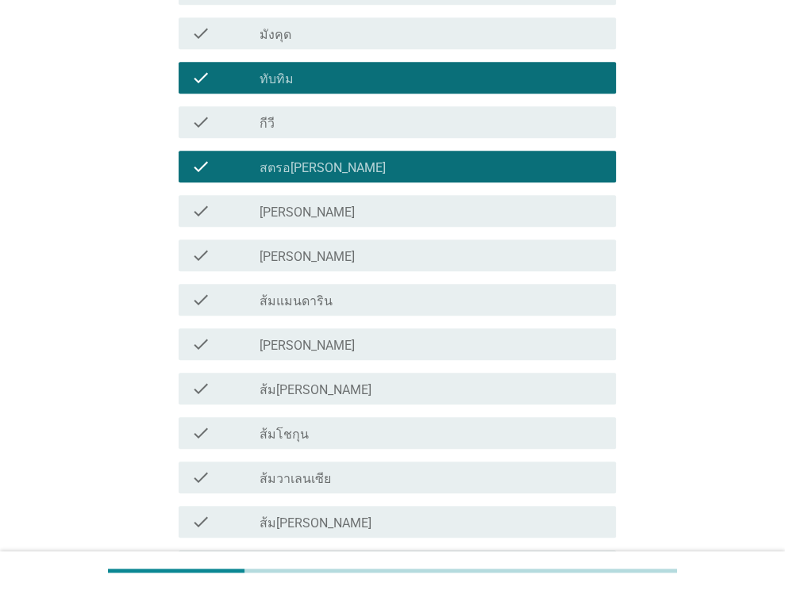
click at [341, 396] on div "check_box_outline_blank ส้ม[PERSON_NAME]" at bounding box center [431, 388] width 344 height 19
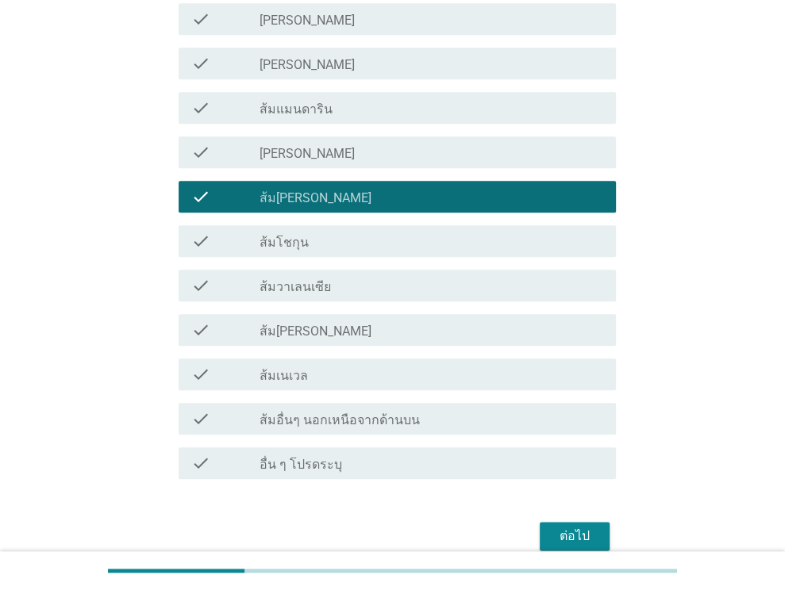
scroll to position [1032, 0]
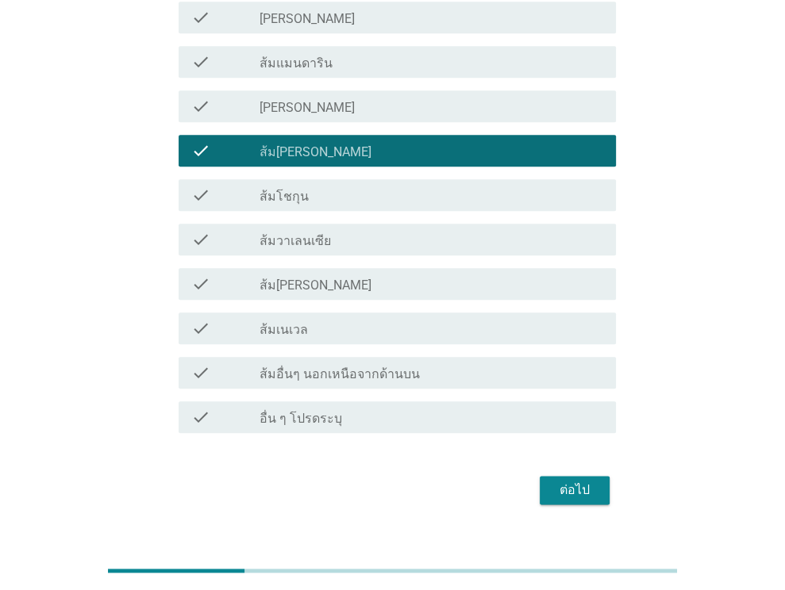
click at [567, 478] on button "ต่อไป" at bounding box center [575, 490] width 70 height 29
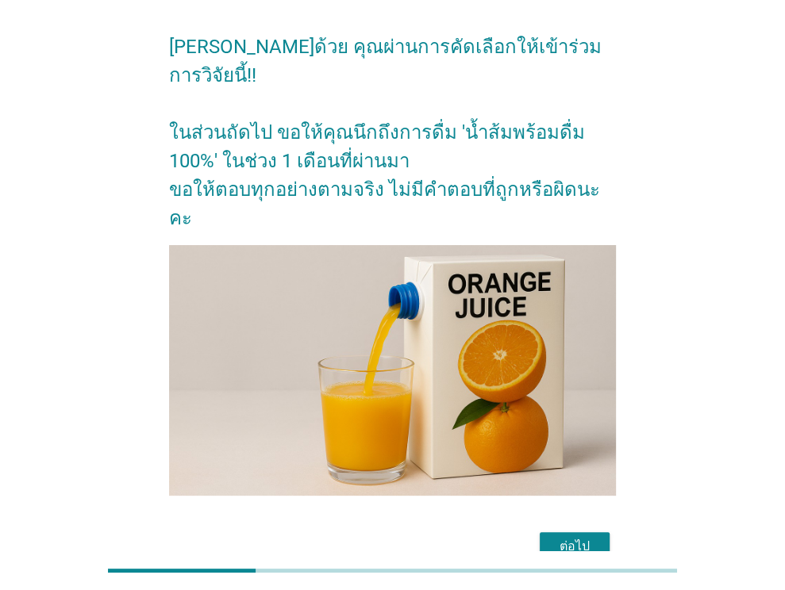
scroll to position [82, 0]
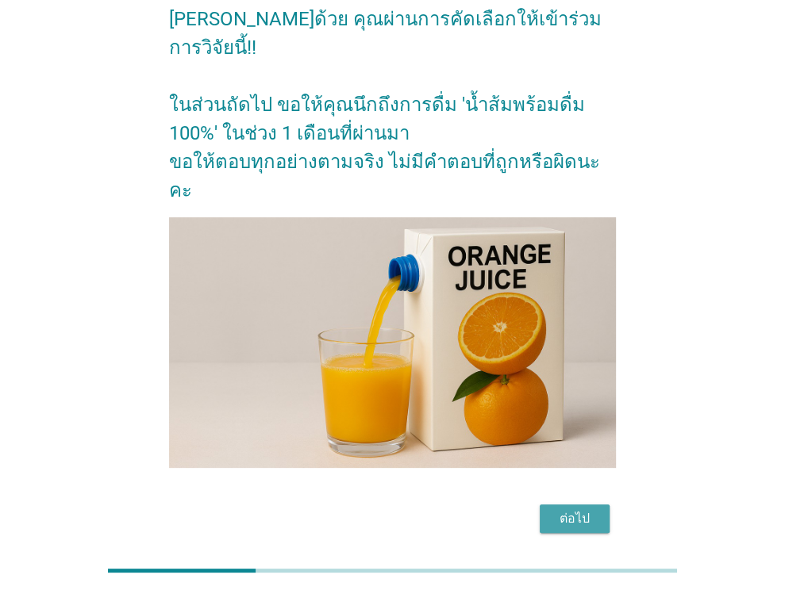
click at [570, 509] on div "ต่อไป" at bounding box center [574, 518] width 44 height 19
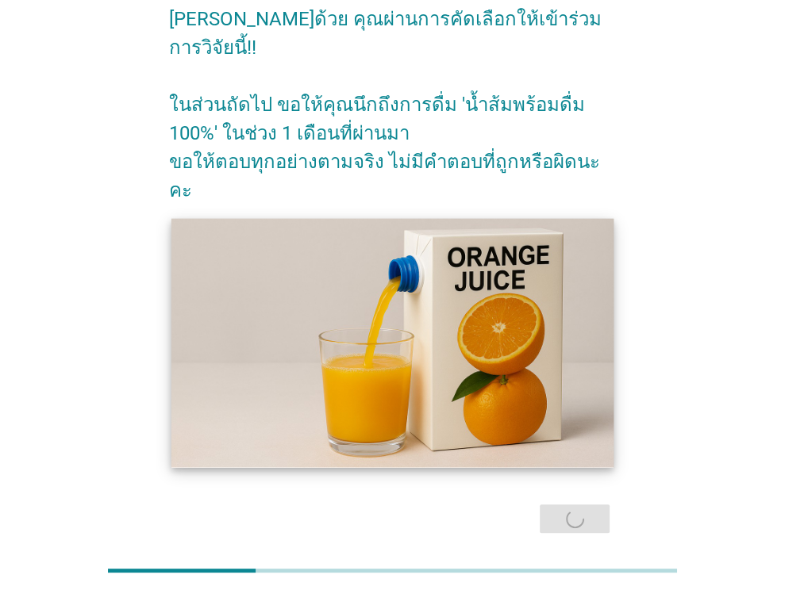
scroll to position [0, 0]
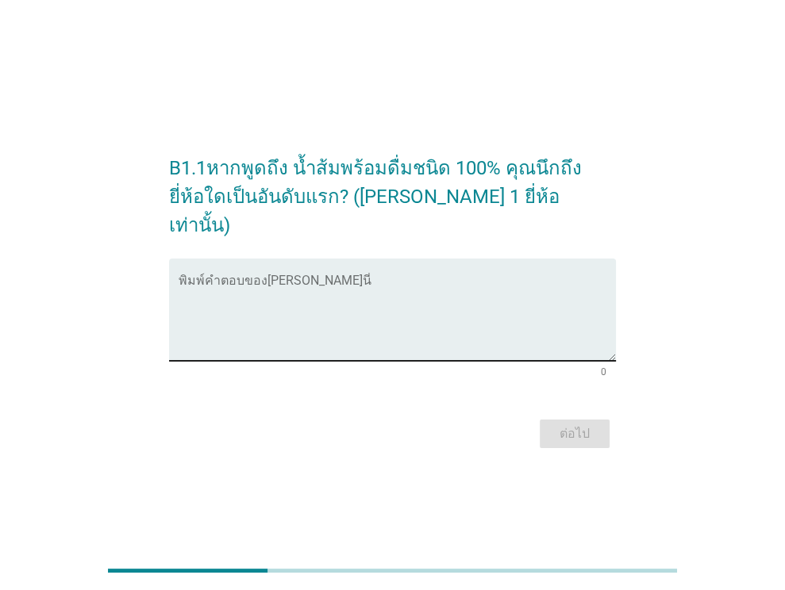
click at [279, 286] on textarea "พิมพ์คำตอบของคุณ ที่นี่" at bounding box center [397, 319] width 437 height 83
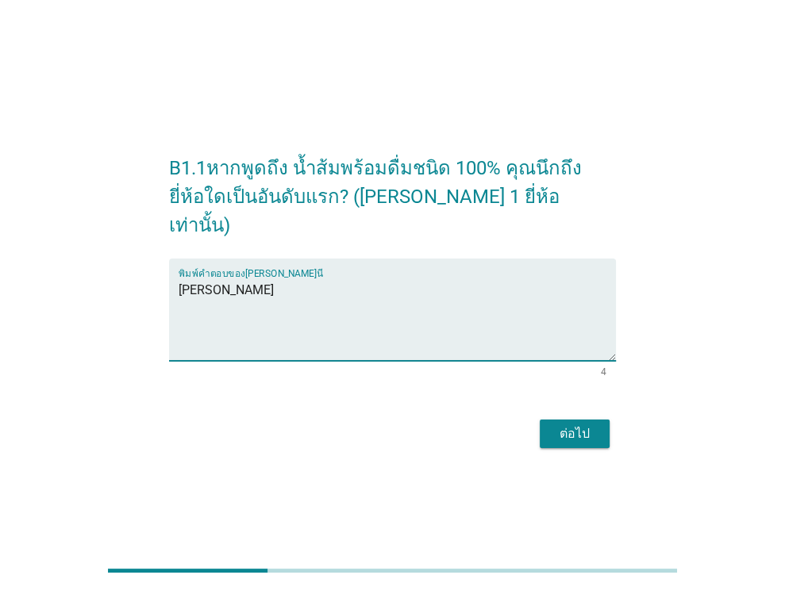
type textarea "[PERSON_NAME]"
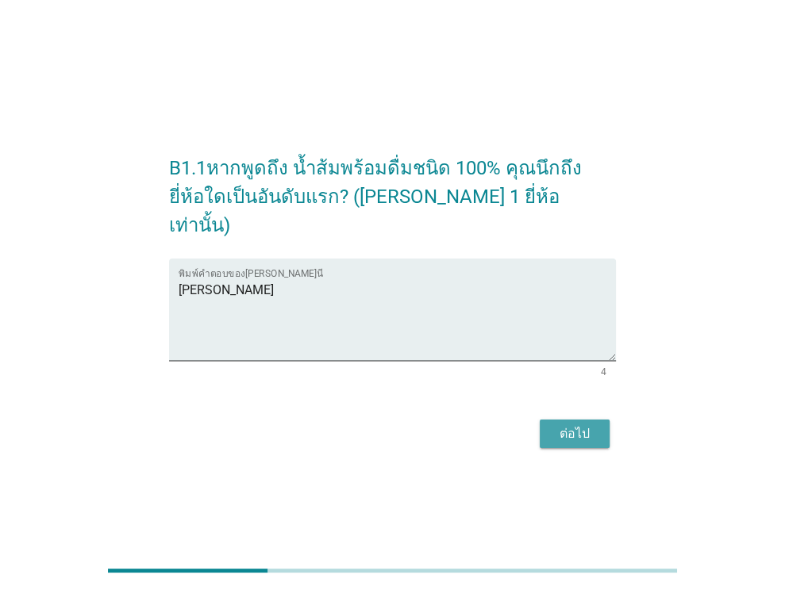
click at [567, 425] on div "ต่อไป" at bounding box center [574, 434] width 44 height 19
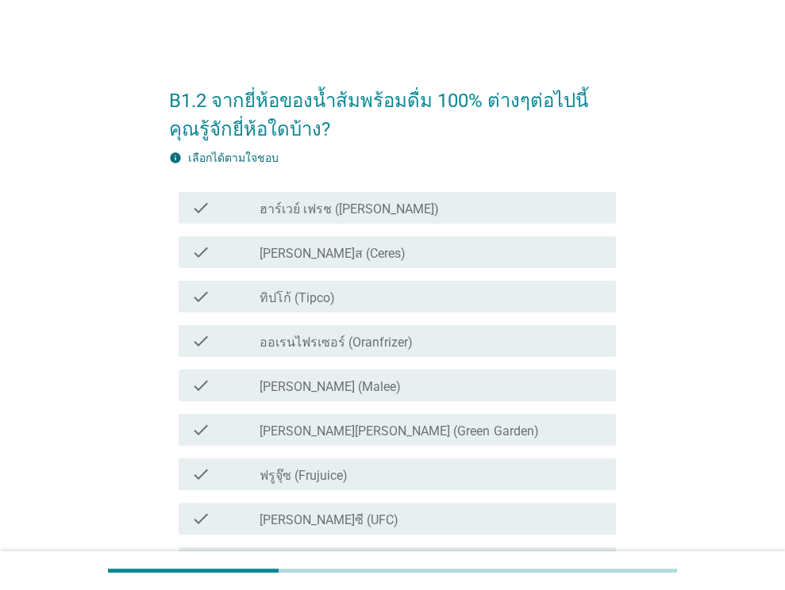
click at [346, 294] on div "check_box_outline_blank ทิปโก้ (Tipco)" at bounding box center [431, 296] width 344 height 19
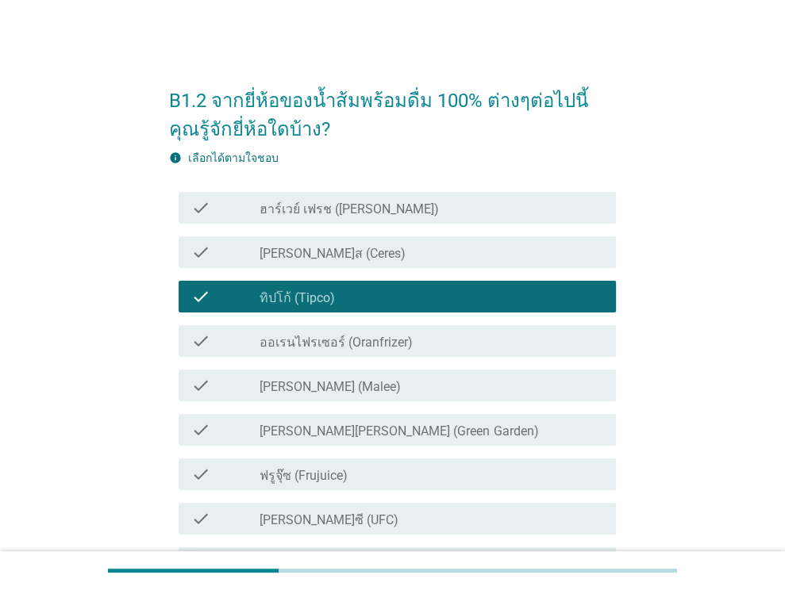
click at [342, 381] on div "check_box_outline_blank [PERSON_NAME] (Malee)" at bounding box center [431, 385] width 344 height 19
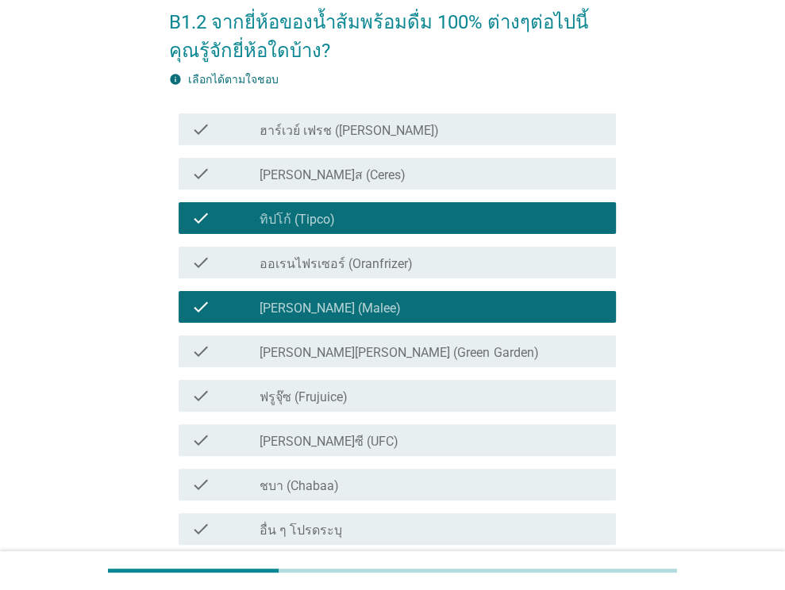
scroll to position [79, 0]
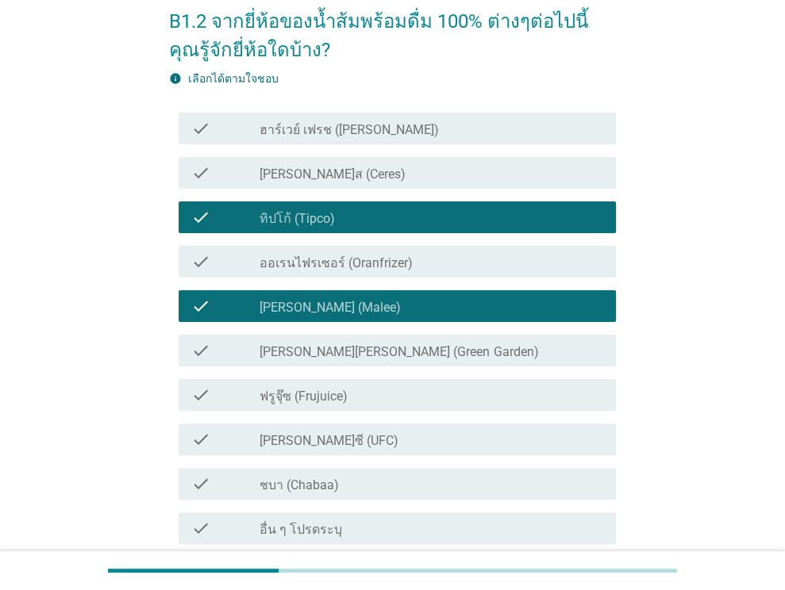
click at [355, 348] on label "[PERSON_NAME][PERSON_NAME] (Green Garden)" at bounding box center [398, 352] width 279 height 16
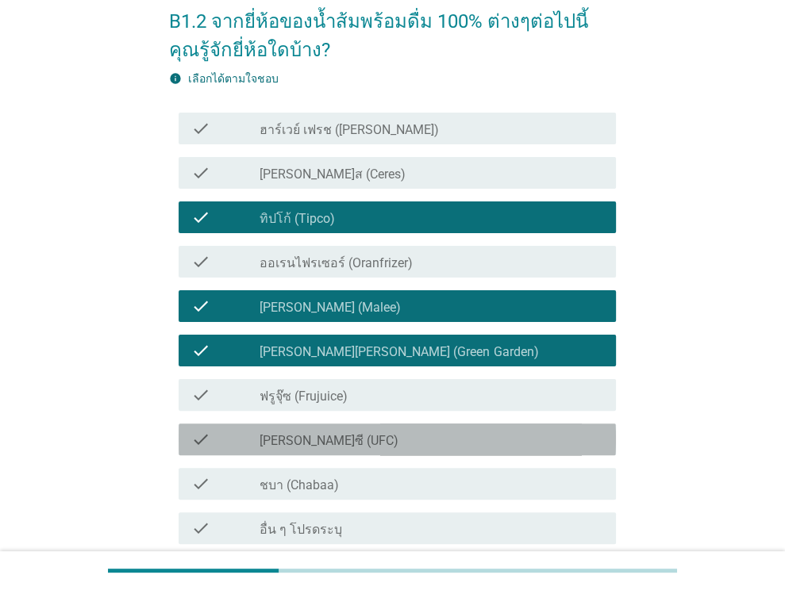
click at [345, 444] on div "check_box_outline_blank [PERSON_NAME]ซี (UFC)" at bounding box center [431, 439] width 344 height 19
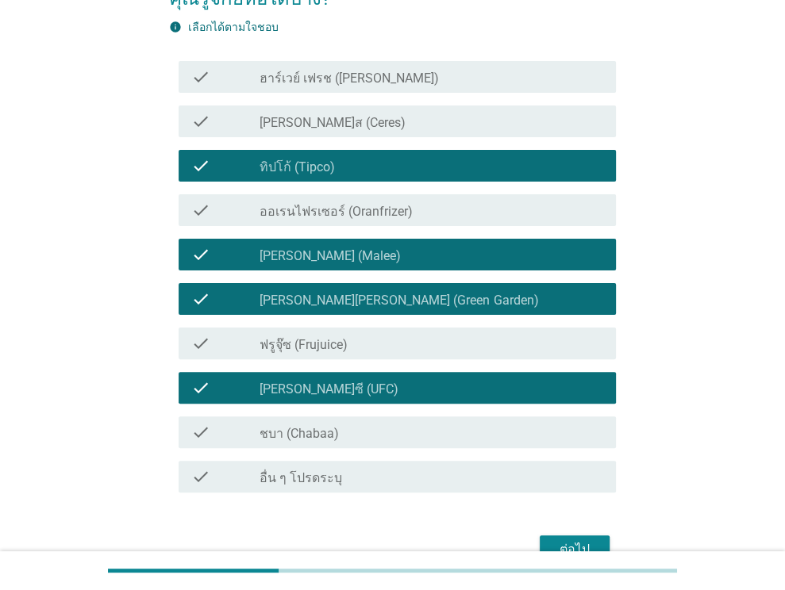
scroll to position [159, 0]
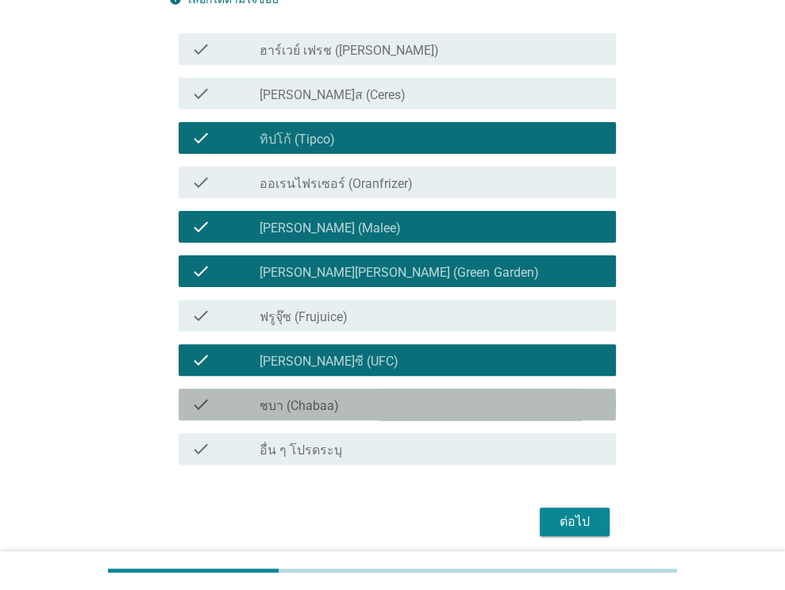
click at [368, 409] on div "check_box_outline_blank ชบา (Chabaa)" at bounding box center [431, 404] width 344 height 19
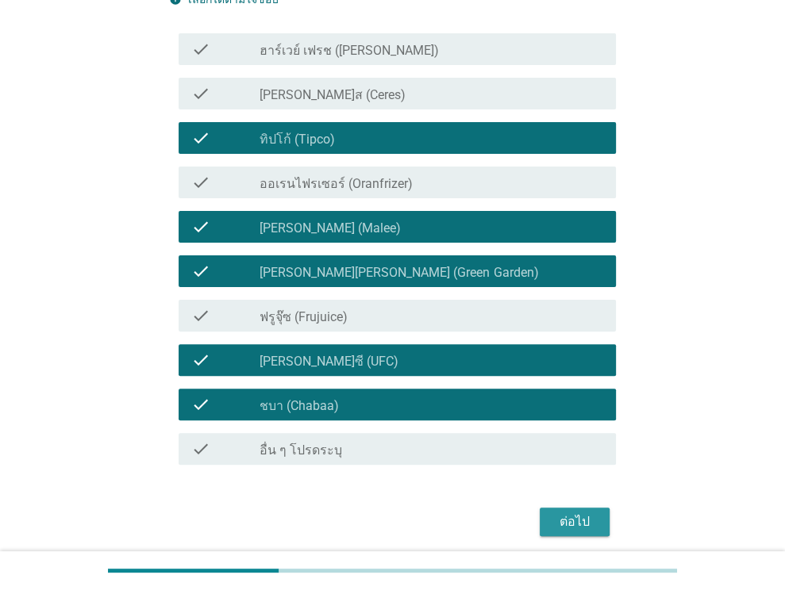
drag, startPoint x: 574, startPoint y: 517, endPoint x: 571, endPoint y: 459, distance: 57.2
click at [574, 517] on div "ต่อไป" at bounding box center [574, 522] width 44 height 19
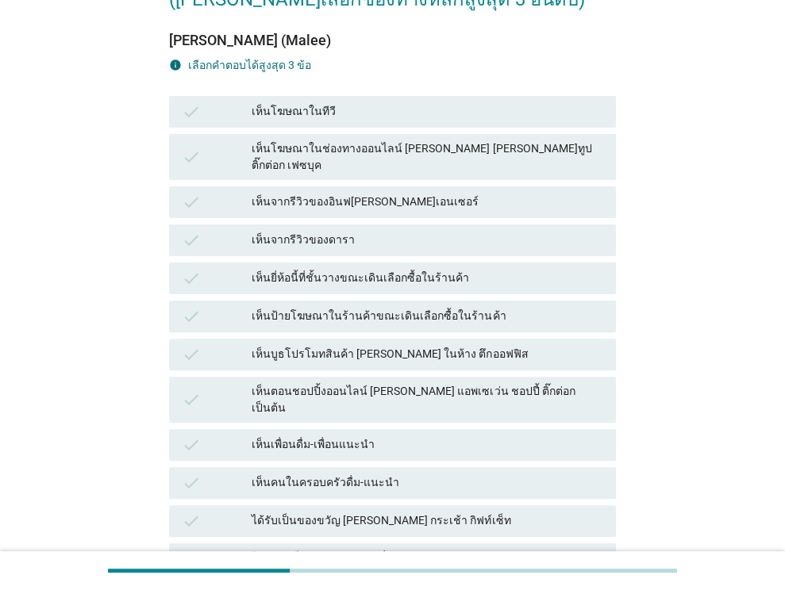
scroll to position [0, 0]
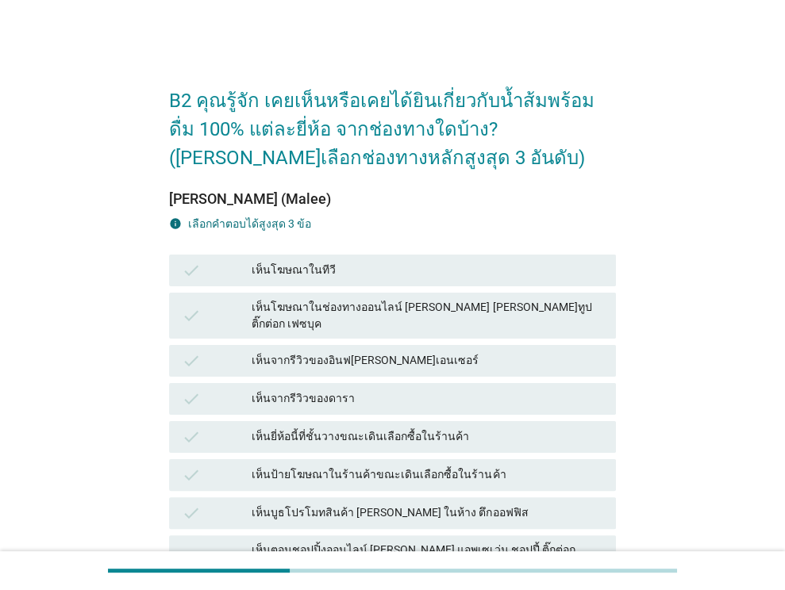
click at [353, 269] on div "เห็นโฆษณาในทีวี" at bounding box center [428, 270] width 352 height 19
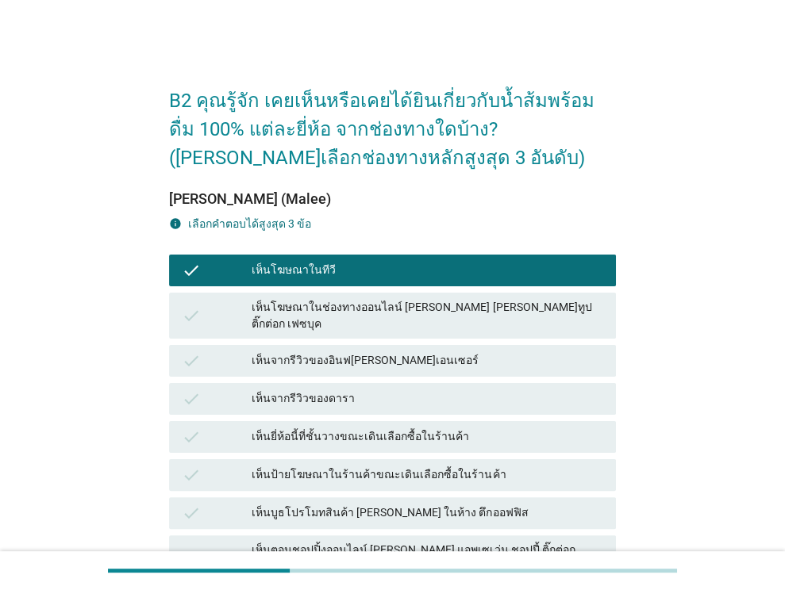
click at [343, 352] on div "เห็นจากรีวิวของอินฟ[PERSON_NAME]เอนเซอร์" at bounding box center [428, 361] width 352 height 19
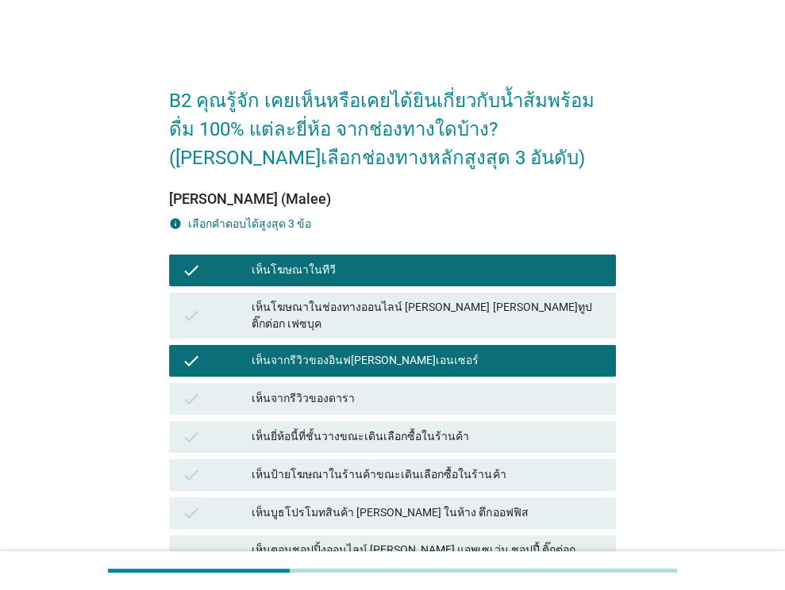
click at [501, 313] on div "เห็นโฆษณาในช่องทางออนไลน์ [PERSON_NAME] [PERSON_NAME]ทูป ติ๊กต่อก เฟซบุค" at bounding box center [428, 315] width 352 height 33
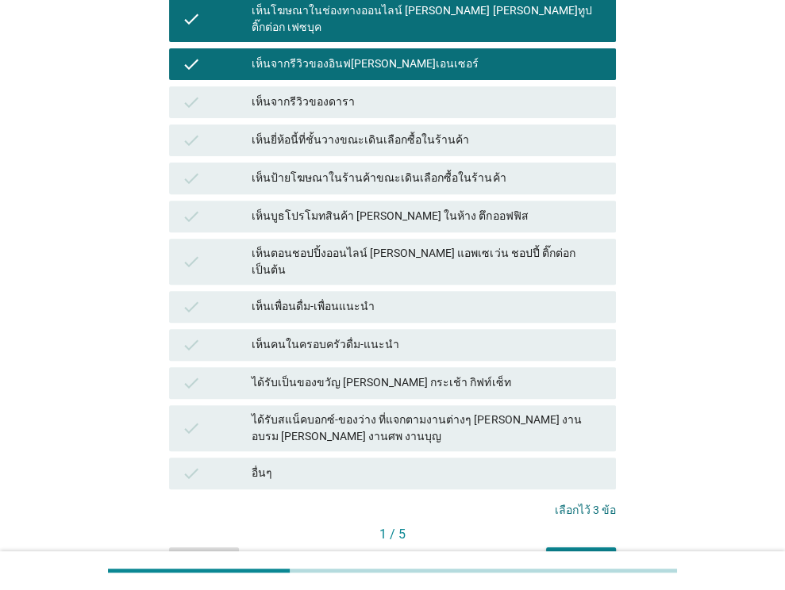
scroll to position [362, 0]
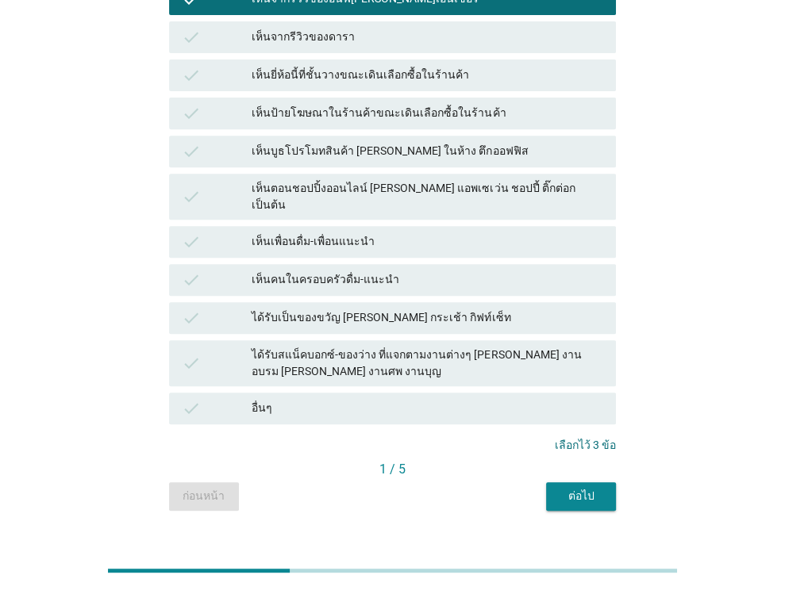
click at [580, 488] on div "ต่อไป" at bounding box center [581, 496] width 44 height 17
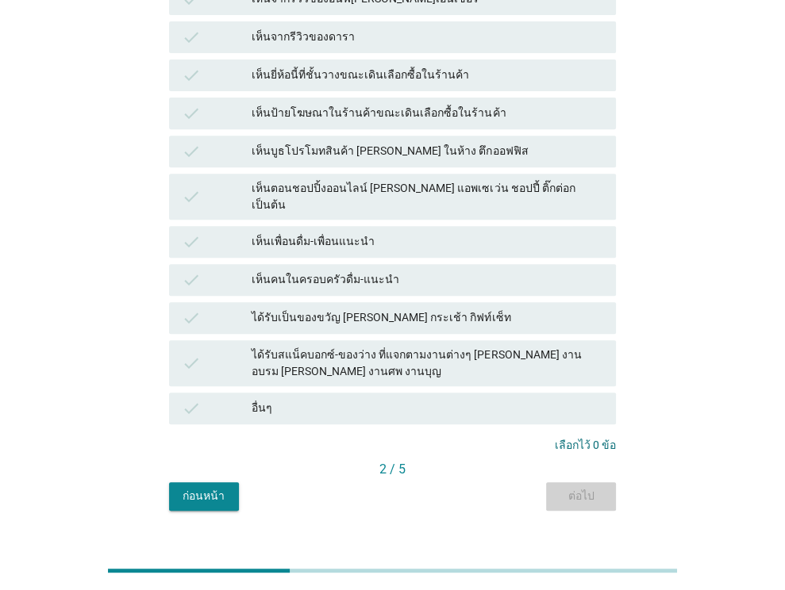
scroll to position [0, 0]
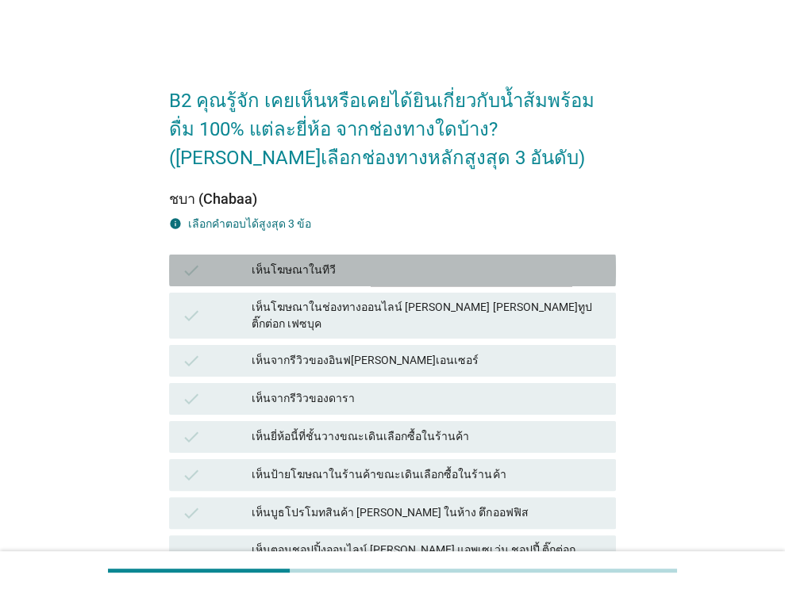
click at [340, 263] on div "เห็นโฆษณาในทีวี" at bounding box center [428, 270] width 352 height 19
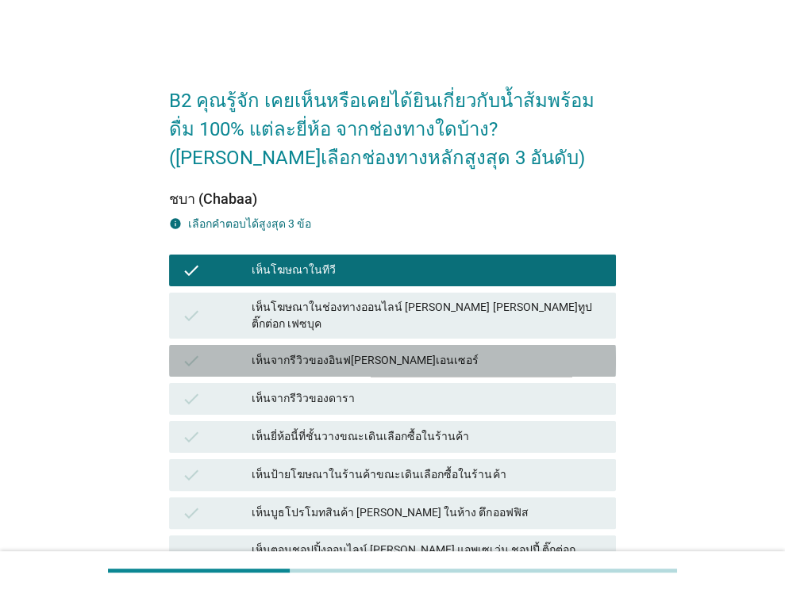
click at [336, 353] on div "เห็นจากรีวิวของอินฟ[PERSON_NAME]เอนเซอร์" at bounding box center [428, 361] width 352 height 19
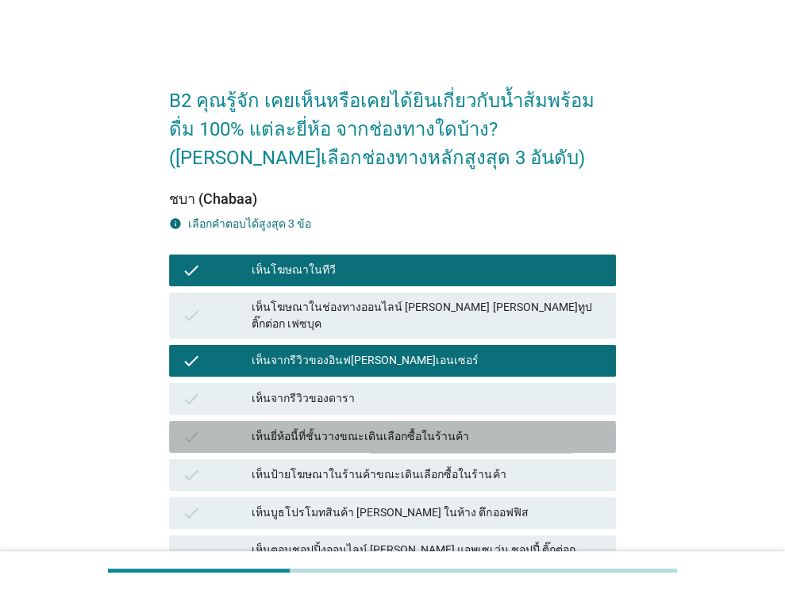
click at [428, 428] on div "เห็นยี่ห้อนี้ที่ชั้นวางขณะเดินเลือกซื้อในร้านค้า" at bounding box center [428, 437] width 352 height 19
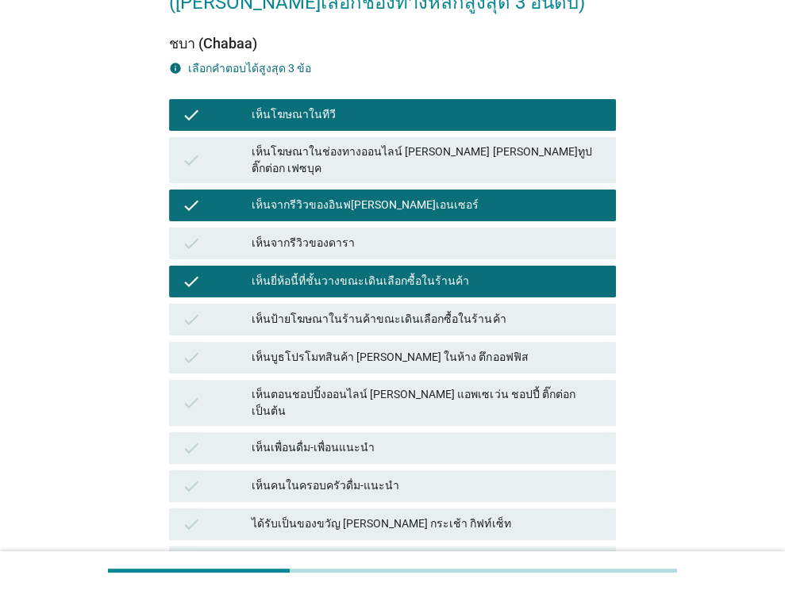
scroll to position [317, 0]
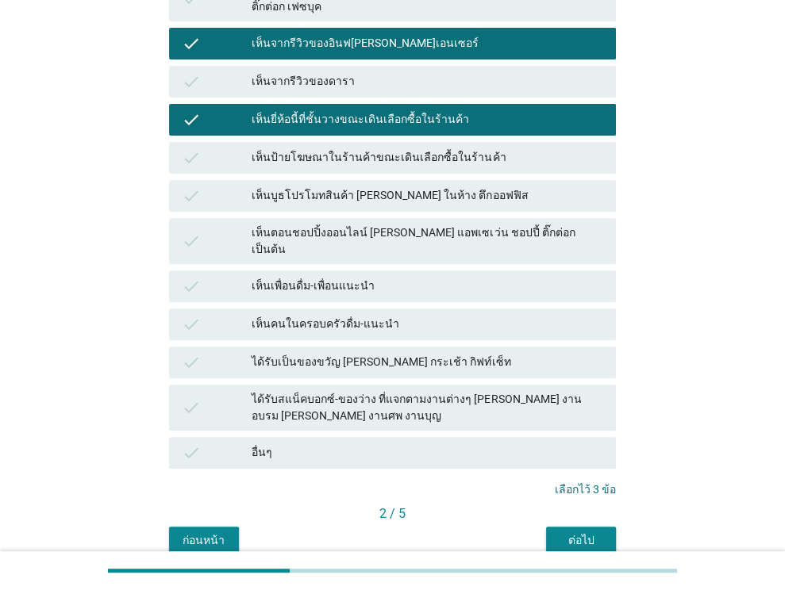
click at [568, 532] on div "ต่อไป" at bounding box center [581, 540] width 44 height 17
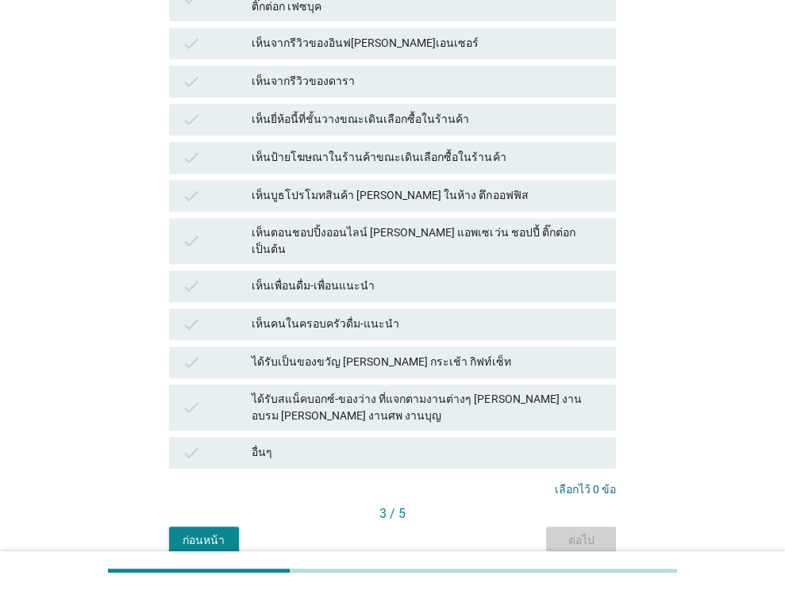
scroll to position [0, 0]
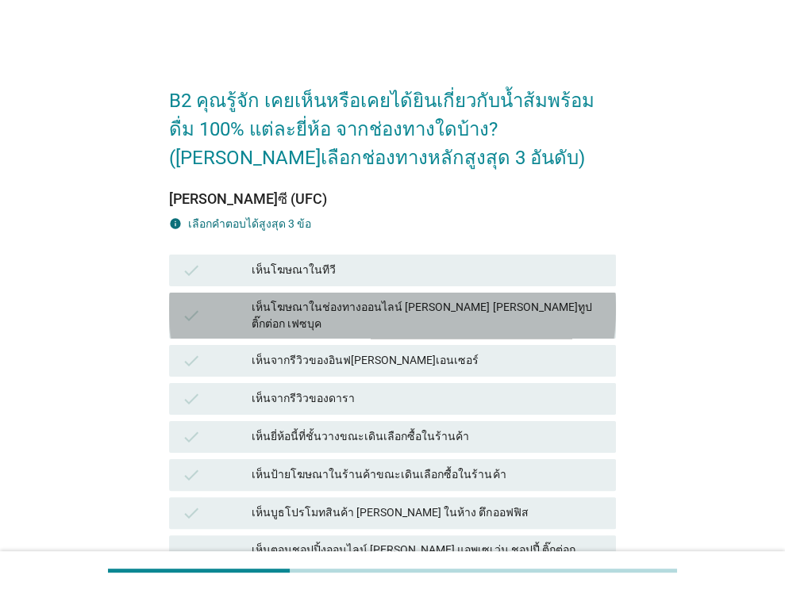
click at [447, 300] on div "เห็นโฆษณาในช่องทางออนไลน์ [PERSON_NAME] [PERSON_NAME]ทูป ติ๊กต่อก เฟซบุค" at bounding box center [428, 315] width 352 height 33
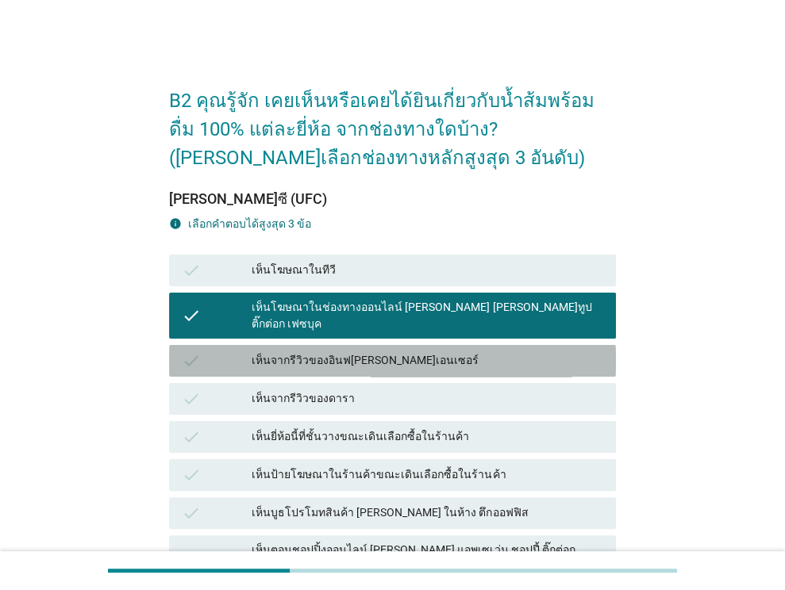
click at [415, 352] on div "เห็นจากรีวิวของอินฟ[PERSON_NAME]เอนเซอร์" at bounding box center [428, 361] width 352 height 19
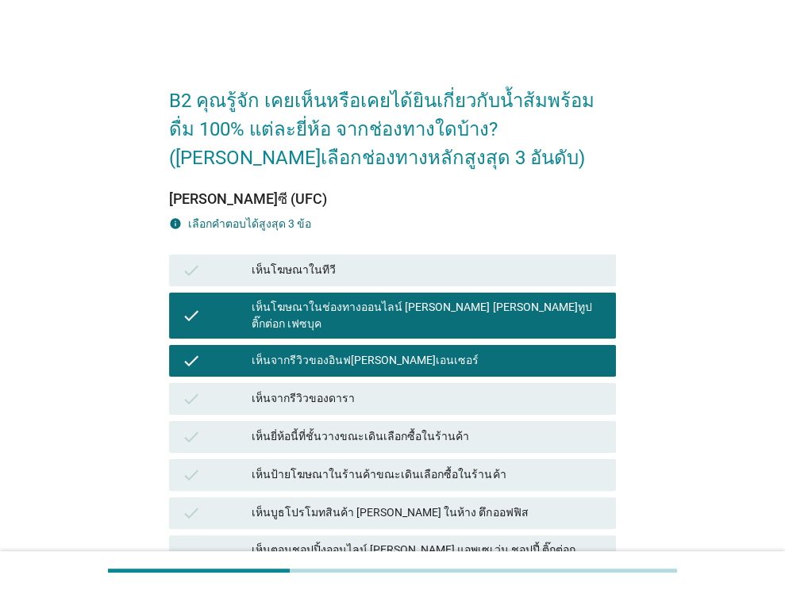
scroll to position [79, 0]
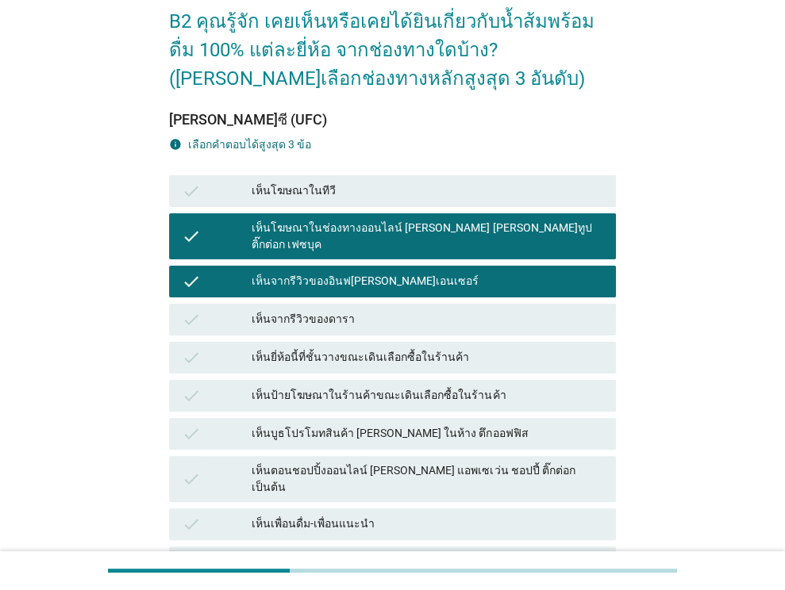
click at [413, 463] on div "เห็นตอนชอปปิ้งออนไลน์ [PERSON_NAME] แอพเซเว่น ชอปปี้ ติ๊กต่อก เป็นต้น" at bounding box center [428, 479] width 352 height 33
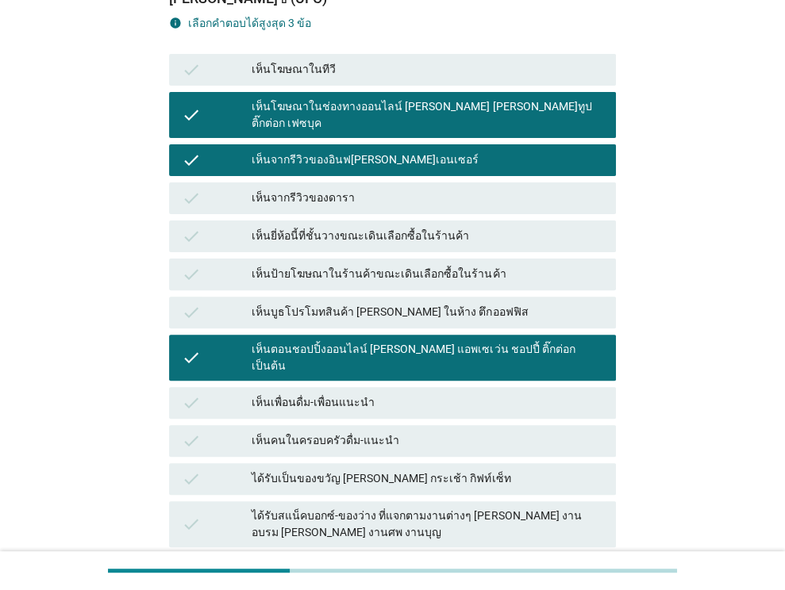
scroll to position [362, 0]
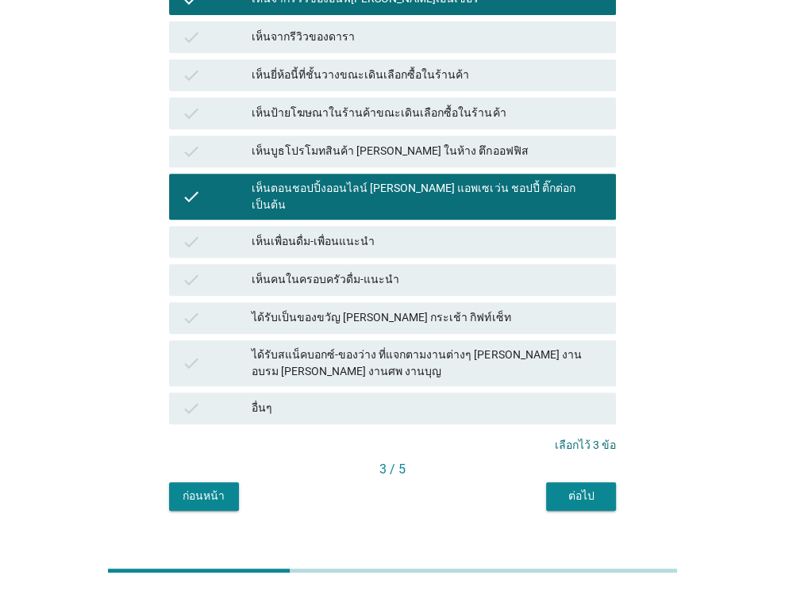
click at [562, 488] on div "ต่อไป" at bounding box center [581, 496] width 44 height 17
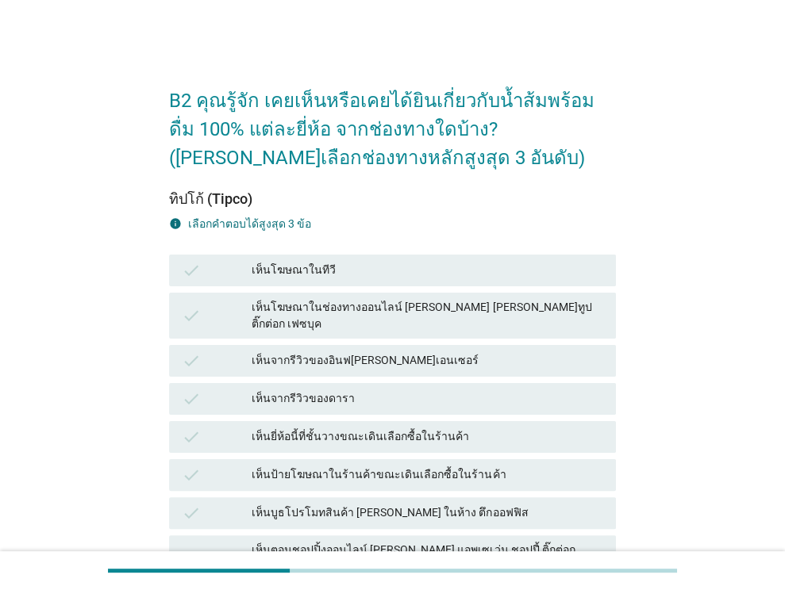
click at [350, 265] on div "เห็นโฆษณาในทีวี" at bounding box center [428, 270] width 352 height 19
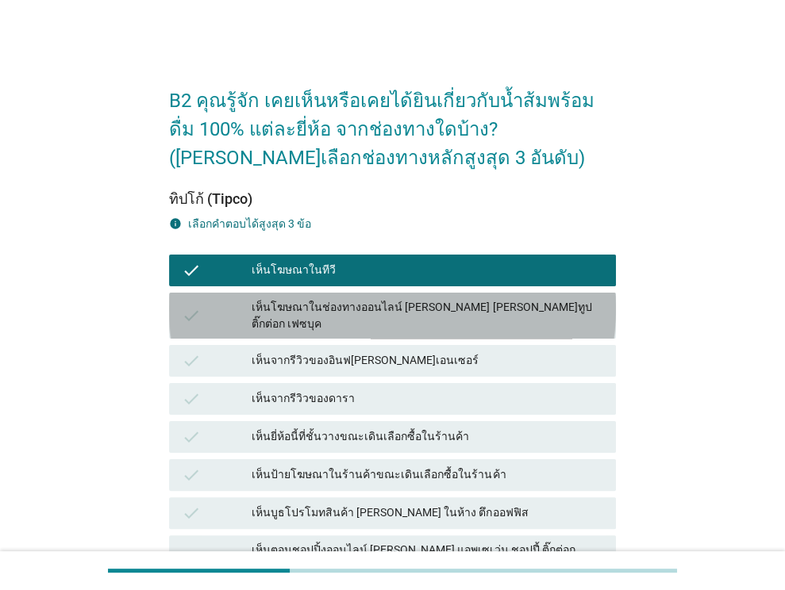
click at [352, 305] on div "เห็นโฆษณาในช่องทางออนไลน์ [PERSON_NAME] [PERSON_NAME]ทูป ติ๊กต่อก เฟซบุค" at bounding box center [428, 315] width 352 height 33
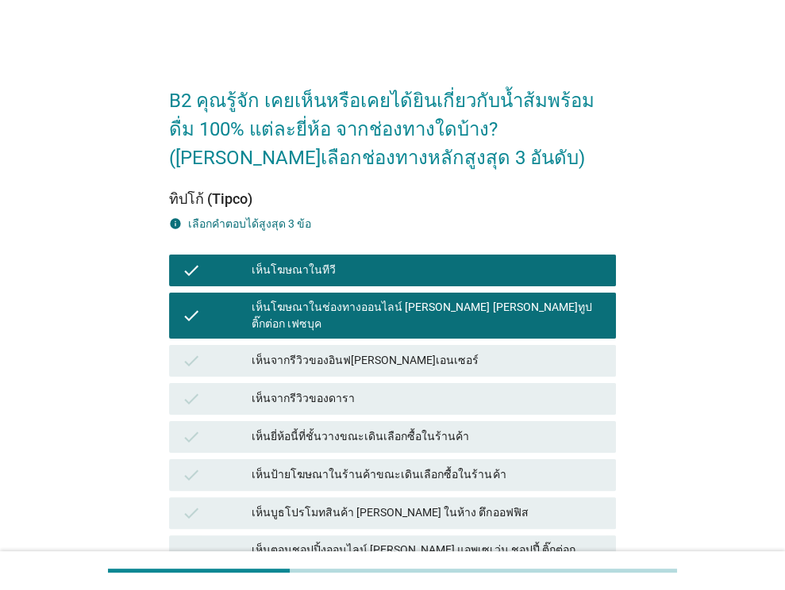
click at [348, 352] on div "เห็นจากรีวิวของอินฟ[PERSON_NAME]เอนเซอร์" at bounding box center [428, 361] width 352 height 19
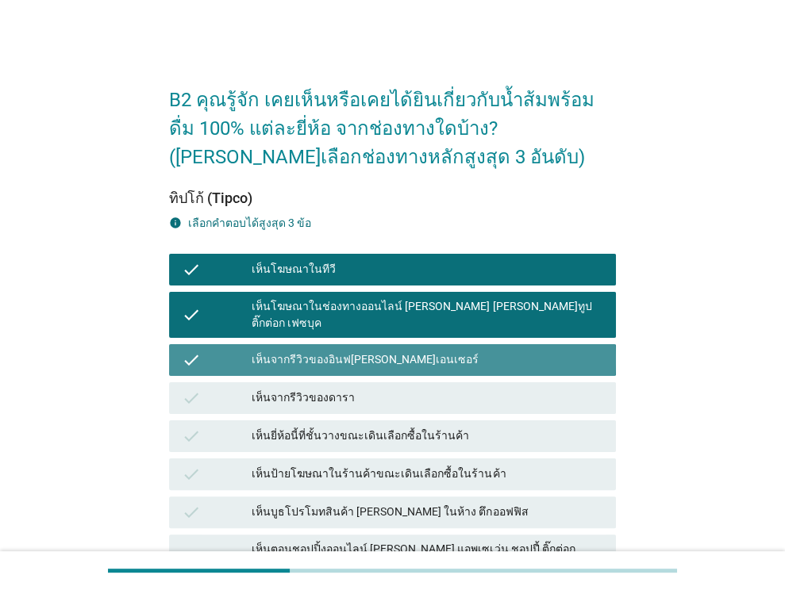
scroll to position [362, 0]
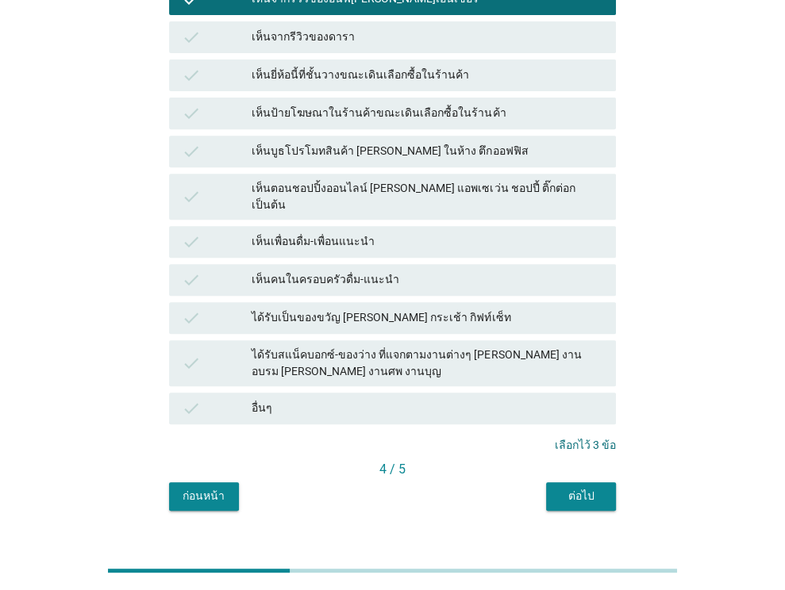
click at [568, 488] on div "ต่อไป" at bounding box center [581, 496] width 44 height 17
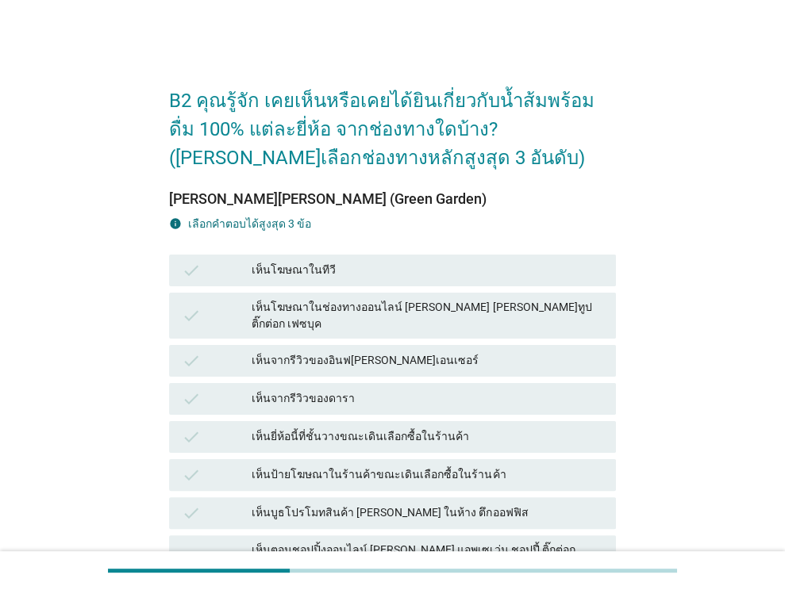
click at [355, 312] on div "เห็นโฆษณาในช่องทางออนไลน์ [PERSON_NAME] [PERSON_NAME]ทูป ติ๊กต่อก เฟซบุค" at bounding box center [428, 315] width 352 height 33
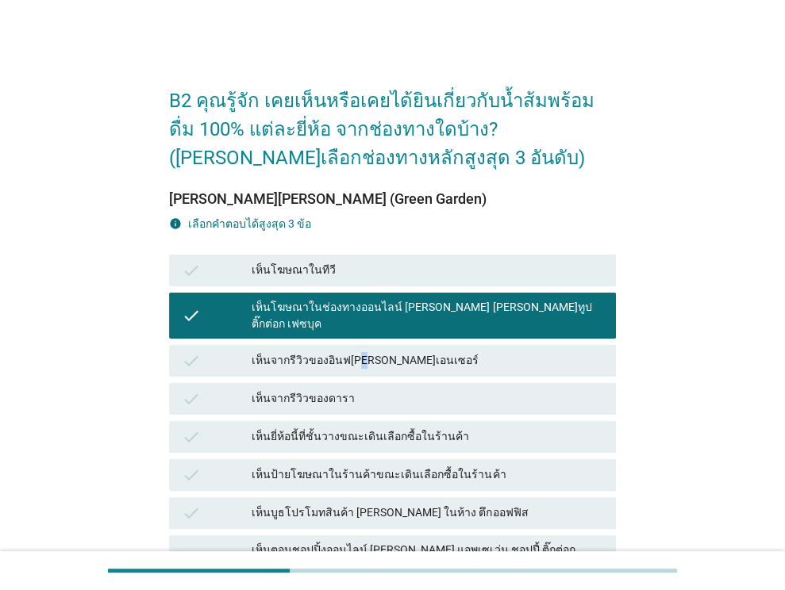
click at [352, 352] on div "เห็นจากรีวิวของอินฟ[PERSON_NAME]เอนเซอร์" at bounding box center [428, 361] width 352 height 19
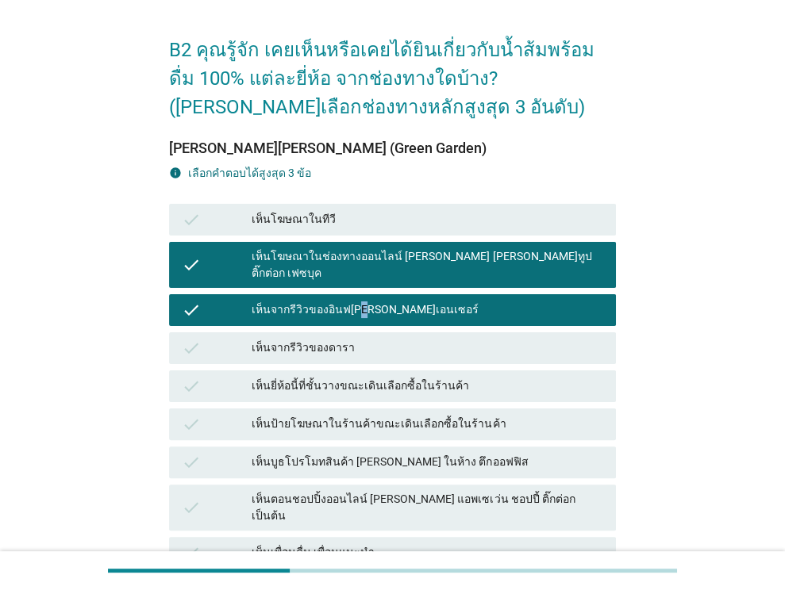
scroll to position [79, 0]
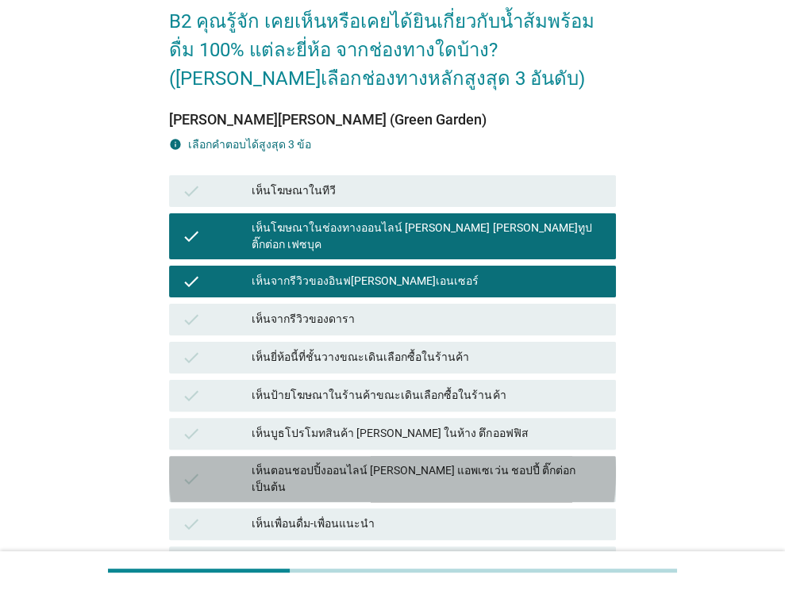
click at [412, 463] on div "เห็นตอนชอปปิ้งออนไลน์ [PERSON_NAME] แอพเซเว่น ชอปปี้ ติ๊กต่อก เป็นต้น" at bounding box center [428, 479] width 352 height 33
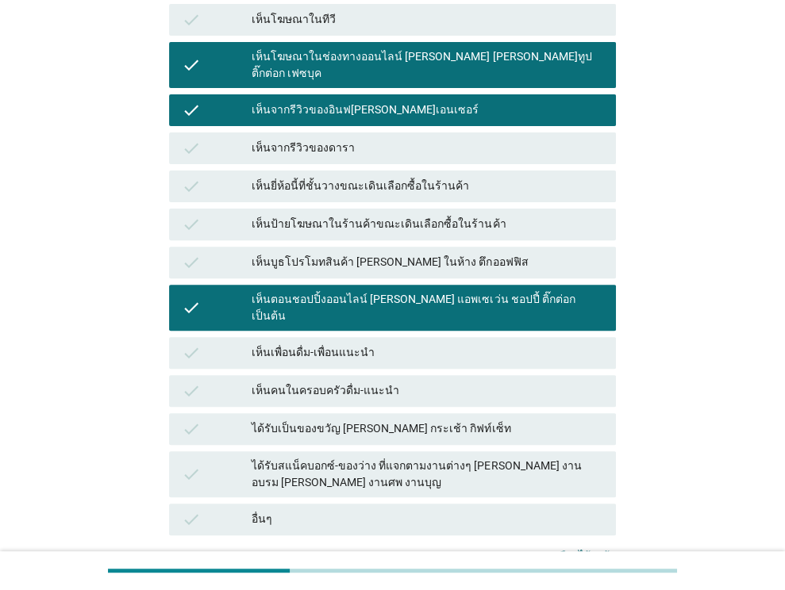
scroll to position [362, 0]
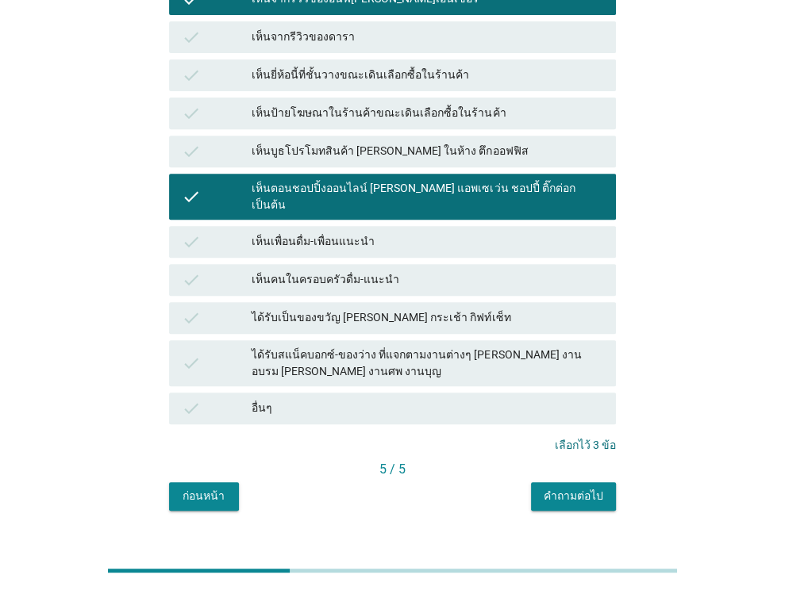
click at [584, 482] on button "คำถามต่อไป" at bounding box center [573, 496] width 85 height 29
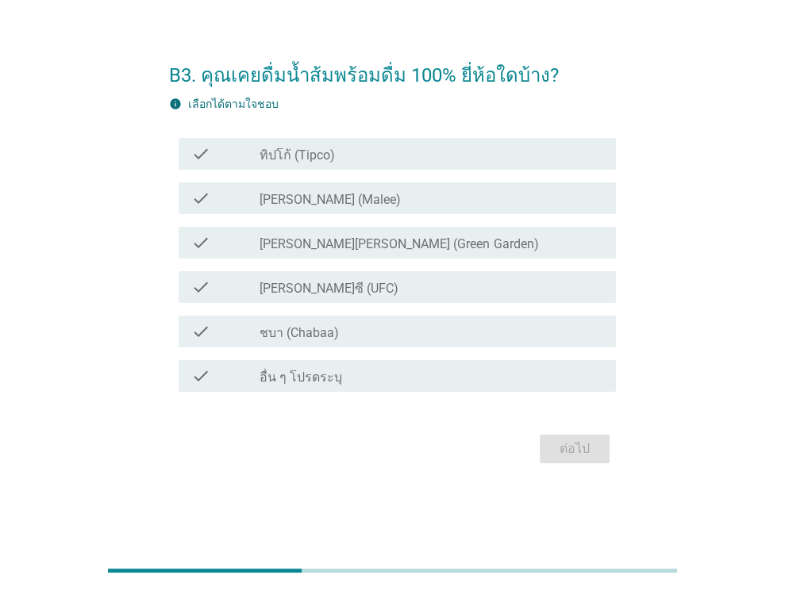
scroll to position [0, 0]
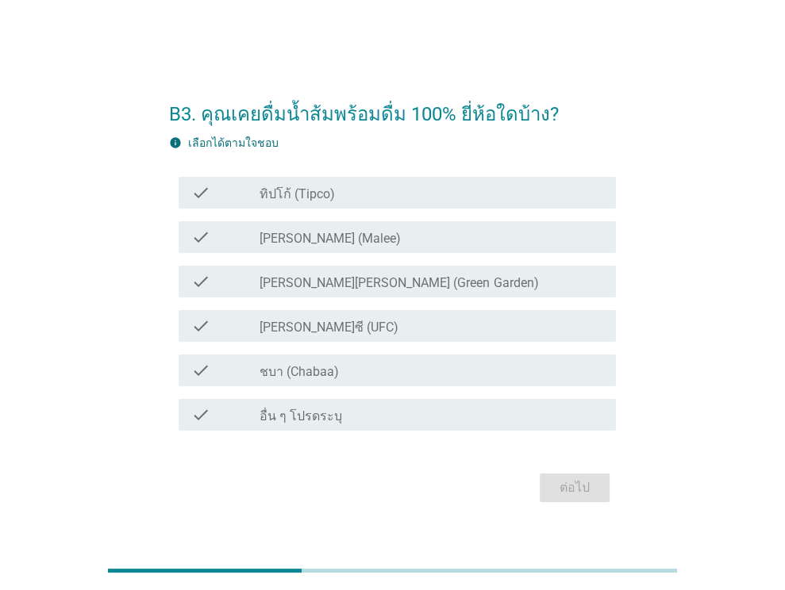
click at [323, 192] on label "ทิปโก้ (Tipco)" at bounding box center [296, 194] width 75 height 16
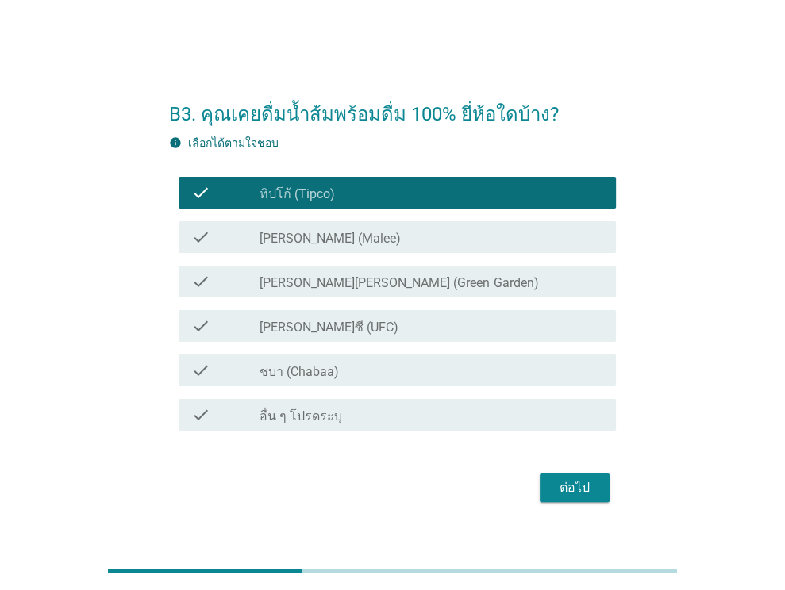
click at [324, 231] on label "[PERSON_NAME] (Malee)" at bounding box center [329, 239] width 141 height 16
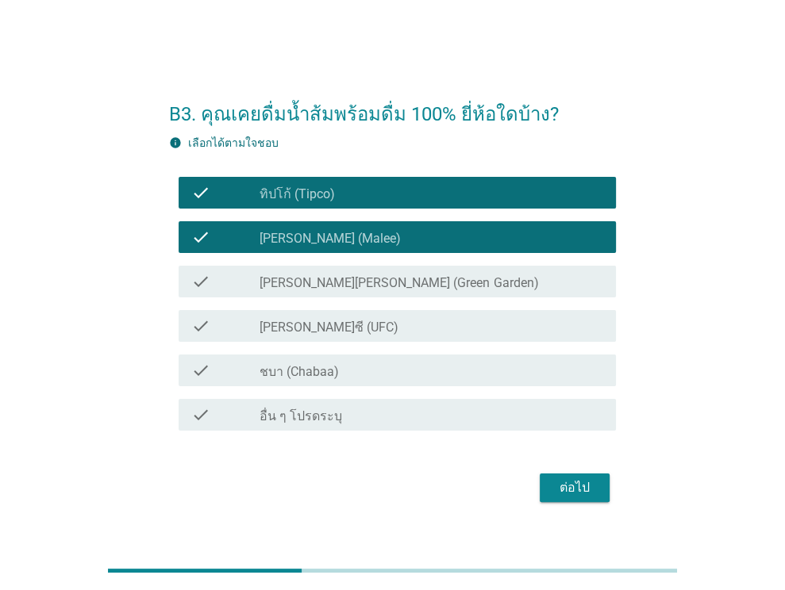
click at [323, 325] on label "[PERSON_NAME]ซี (UFC)" at bounding box center [328, 328] width 139 height 16
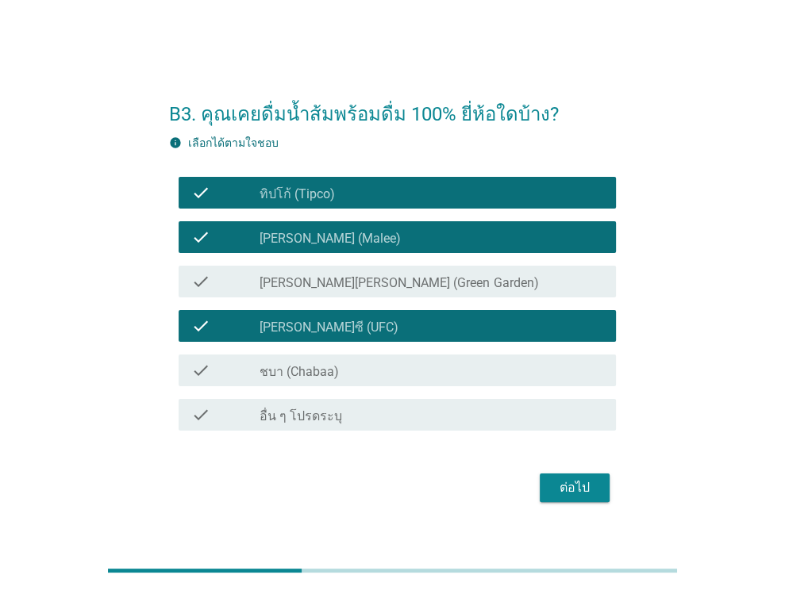
click at [321, 364] on label "ชบา (Chabaa)" at bounding box center [298, 372] width 79 height 16
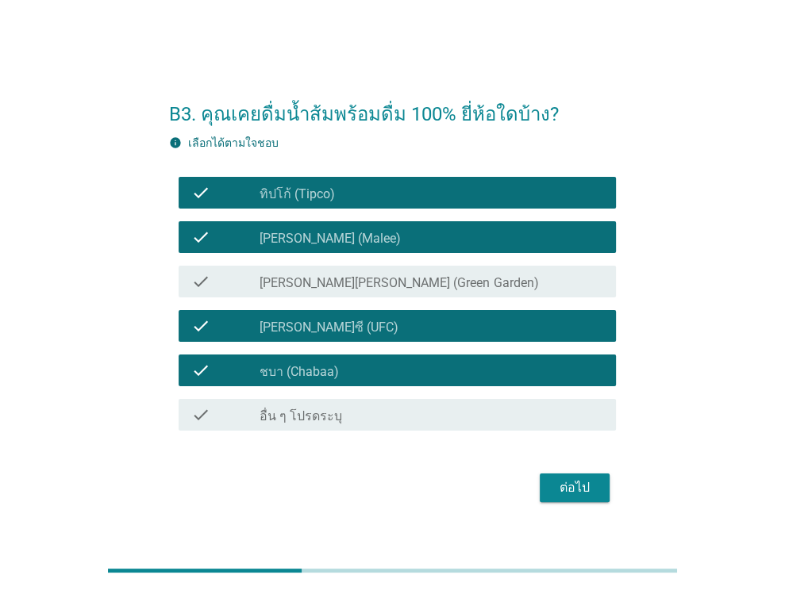
click at [370, 285] on label "[PERSON_NAME][PERSON_NAME] (Green Garden)" at bounding box center [398, 283] width 279 height 16
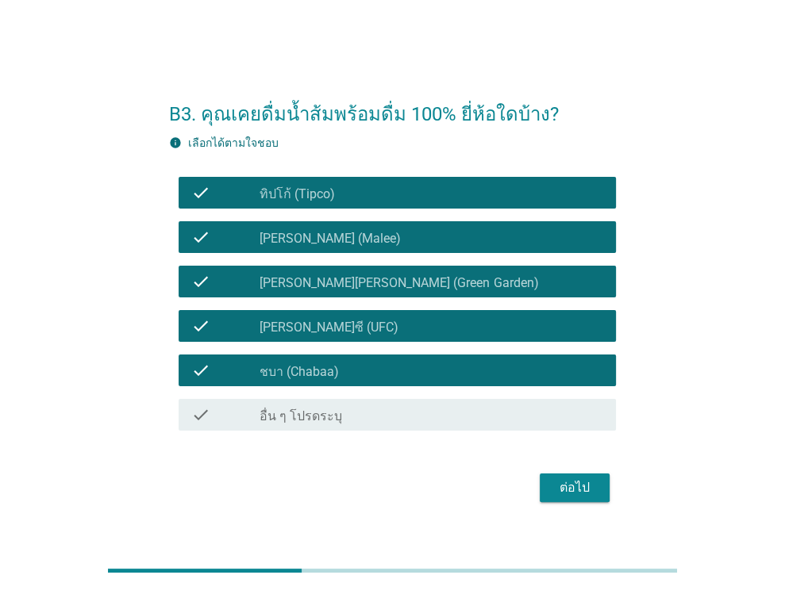
click at [561, 496] on div "ต่อไป" at bounding box center [574, 487] width 44 height 19
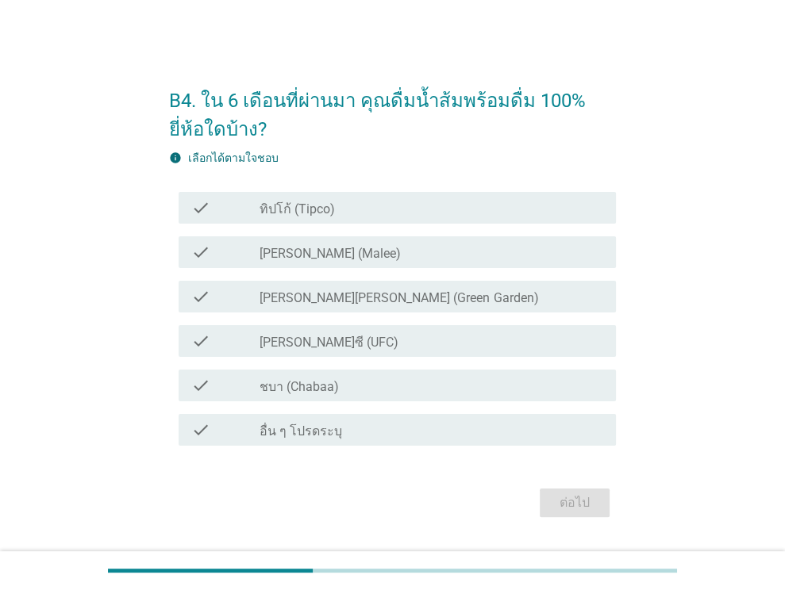
click at [317, 206] on label "ทิปโก้ (Tipco)" at bounding box center [296, 210] width 75 height 16
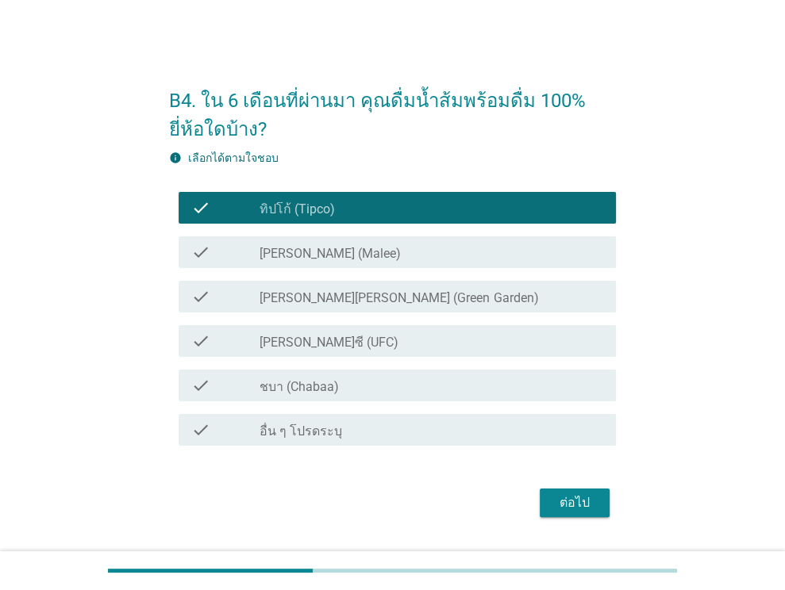
click at [313, 255] on label "[PERSON_NAME] (Malee)" at bounding box center [329, 254] width 141 height 16
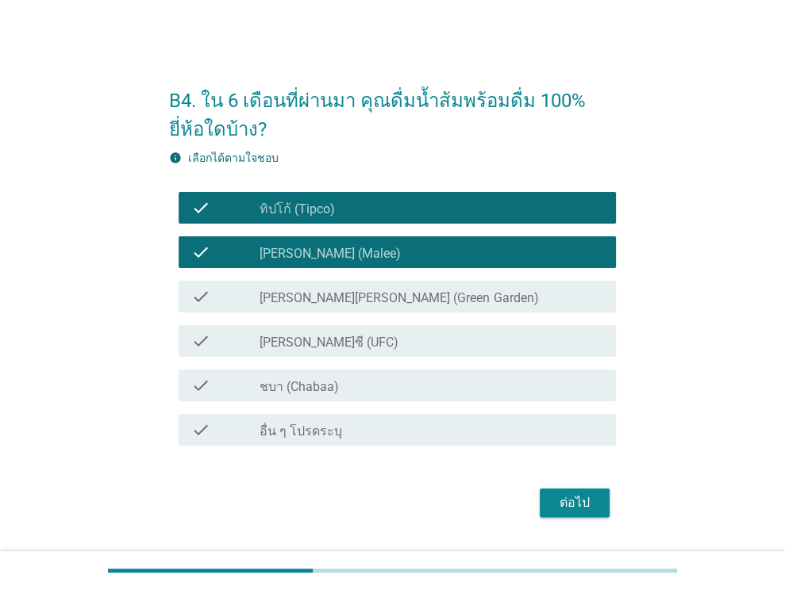
click at [321, 333] on div "check_box [PERSON_NAME]ซี (UFC)" at bounding box center [431, 341] width 344 height 19
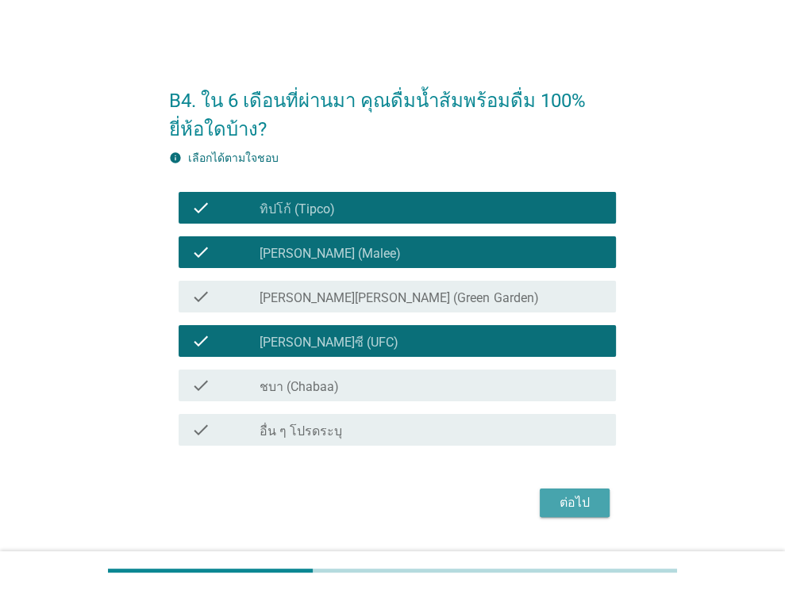
click at [575, 499] on div "ต่อไป" at bounding box center [574, 503] width 44 height 19
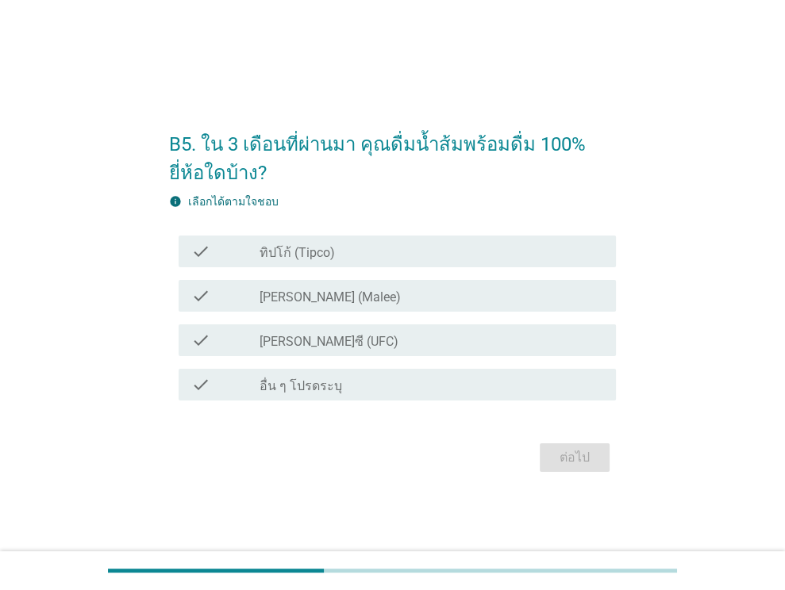
click at [336, 240] on div "check check_box_outline_blank ทิปโก้ (Tipco)" at bounding box center [397, 252] width 437 height 32
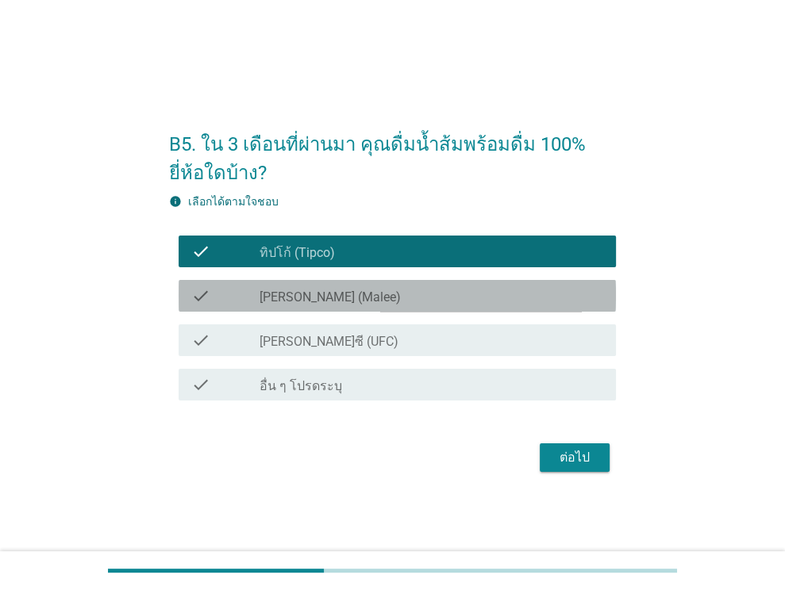
click at [314, 294] on label "[PERSON_NAME] (Malee)" at bounding box center [329, 298] width 141 height 16
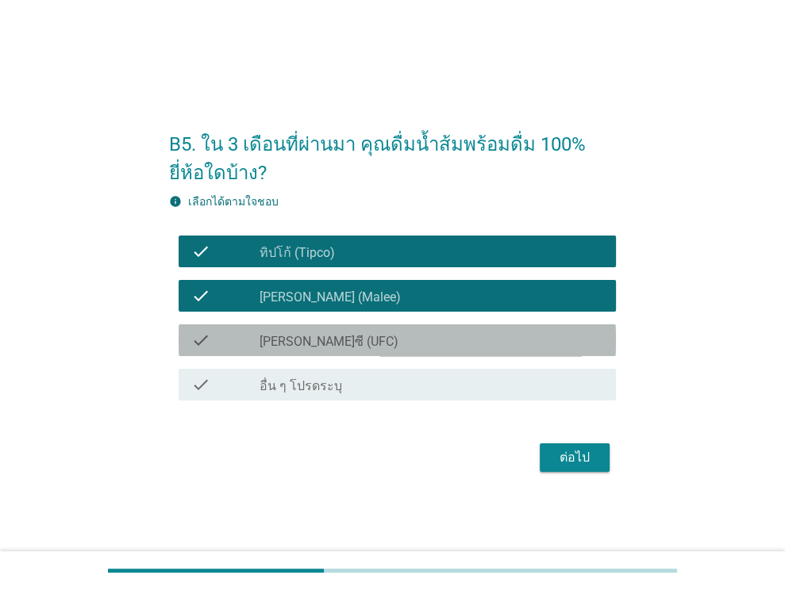
click at [317, 342] on label "[PERSON_NAME]ซี (UFC)" at bounding box center [328, 342] width 139 height 16
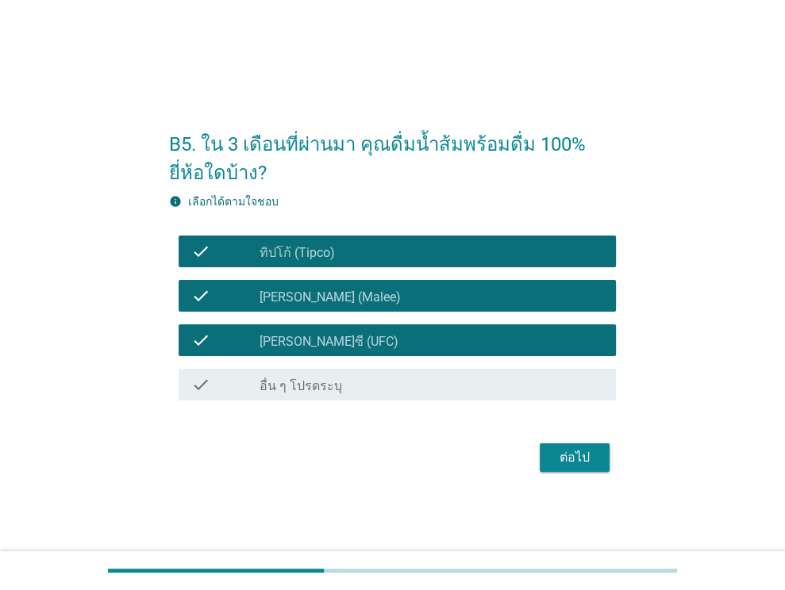
click at [559, 459] on div "ต่อไป" at bounding box center [574, 457] width 44 height 19
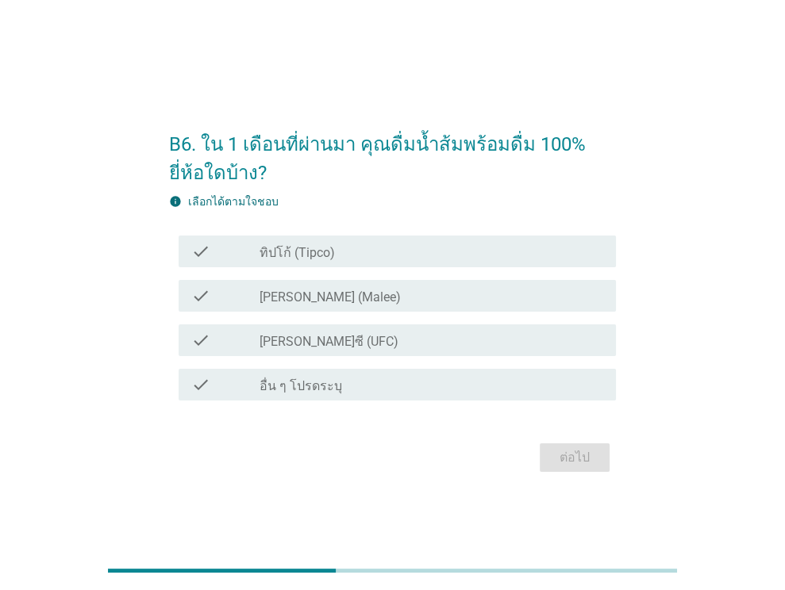
click at [378, 248] on div "check_box_outline_blank ทิปโก้ (Tipco)" at bounding box center [431, 251] width 344 height 19
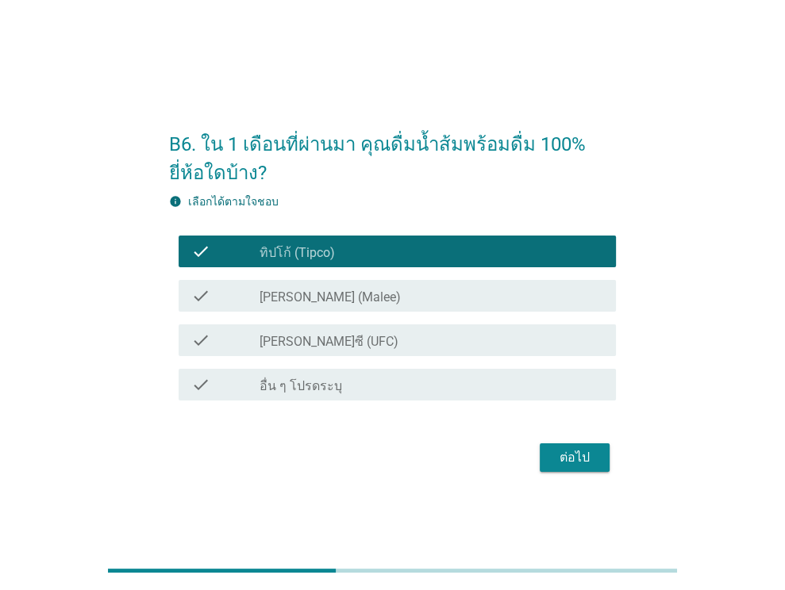
click at [375, 276] on div "check check_box [PERSON_NAME] (Malee)" at bounding box center [392, 296] width 447 height 44
click at [371, 296] on div "check_box [PERSON_NAME] (Malee)" at bounding box center [431, 295] width 344 height 19
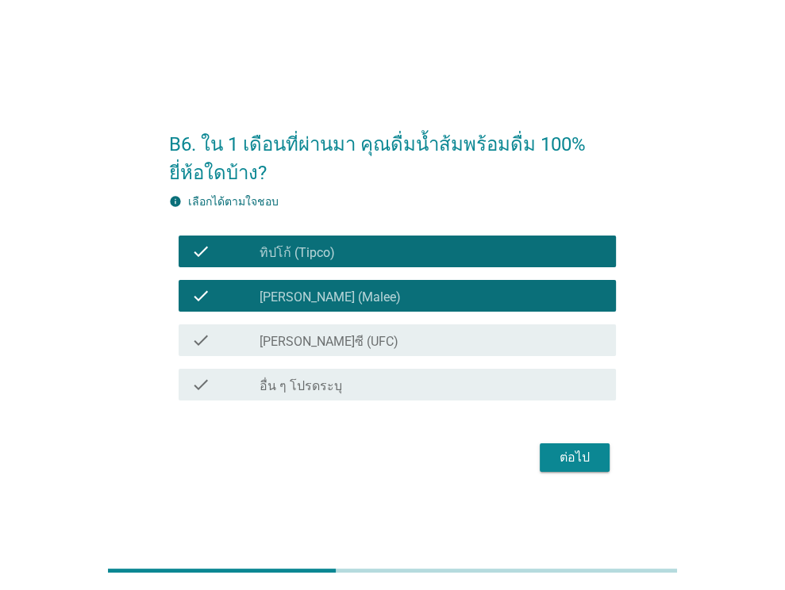
click at [388, 343] on div "check_box_outline_blank [PERSON_NAME]ซี (UFC)" at bounding box center [431, 340] width 344 height 19
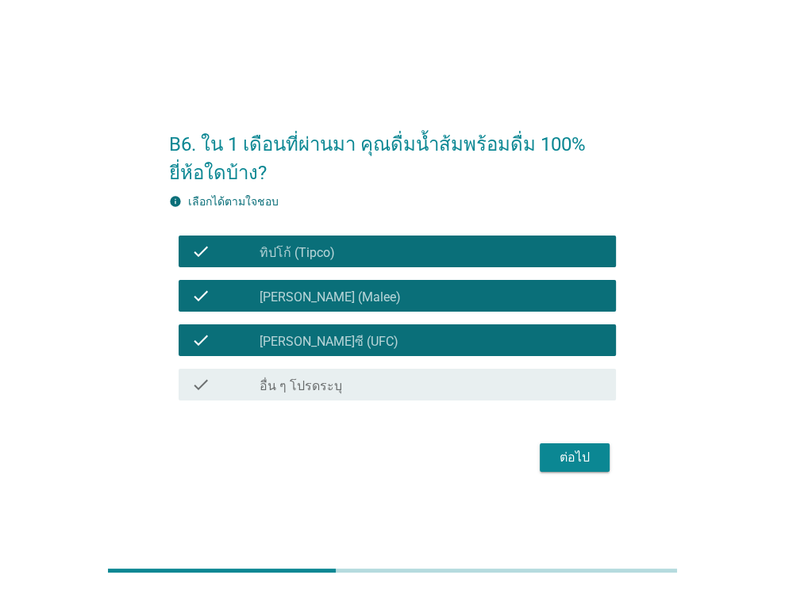
click at [562, 454] on div "ต่อไป" at bounding box center [574, 457] width 44 height 19
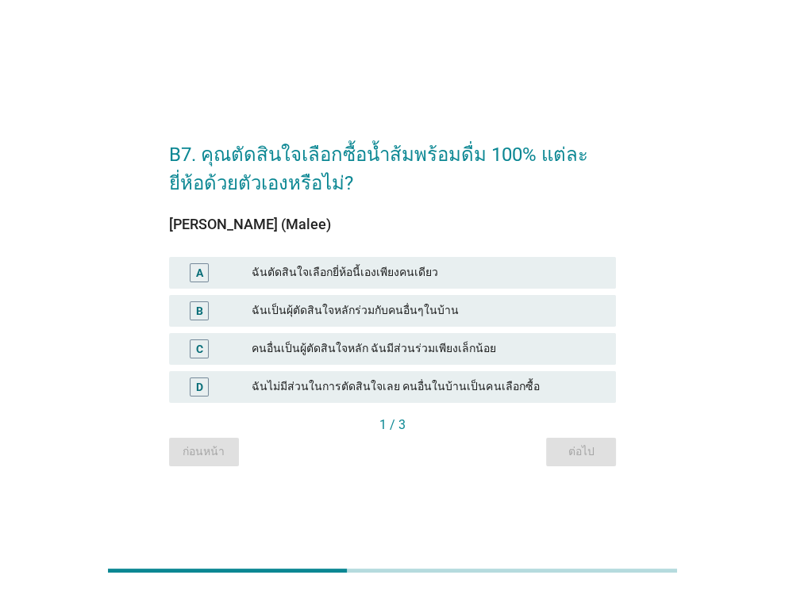
click at [348, 273] on div "ฉันตัดสินใจเลือกยี่ห้อนี้เองเพียงคนเดียว" at bounding box center [428, 272] width 352 height 19
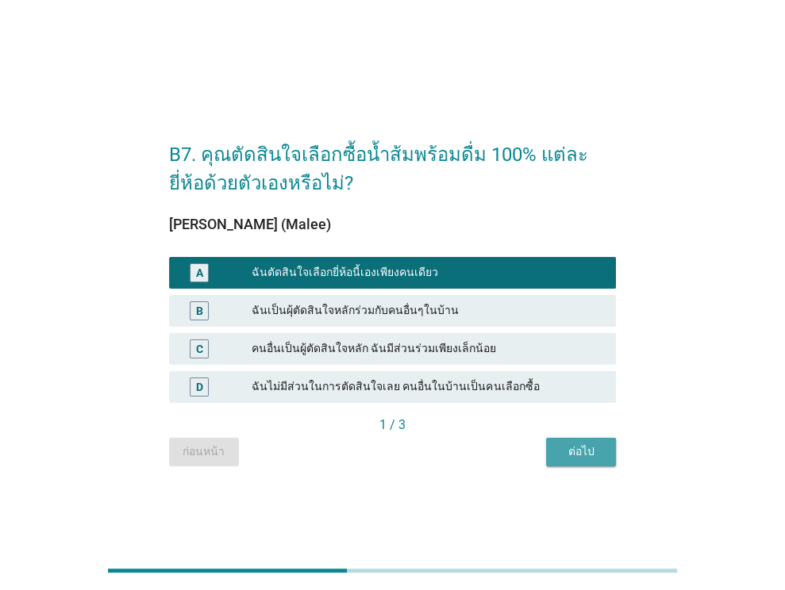
click at [590, 456] on div "ต่อไป" at bounding box center [581, 452] width 44 height 17
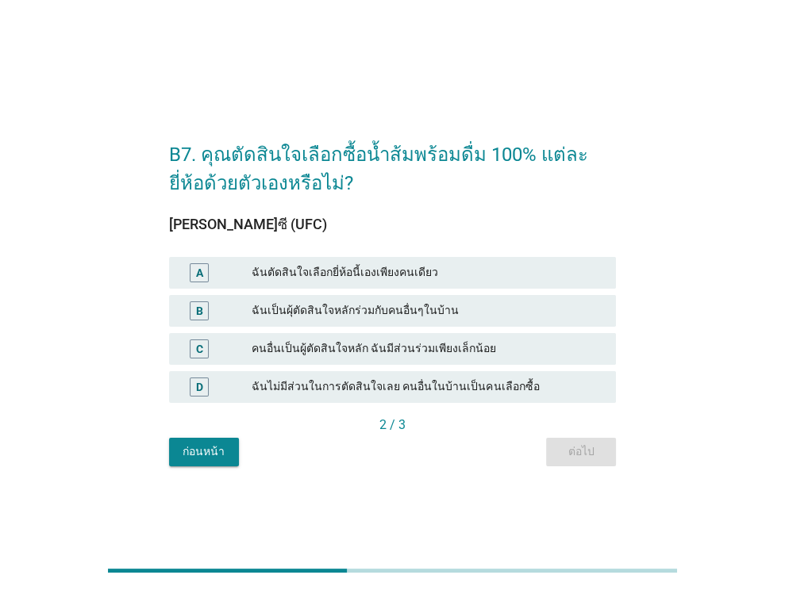
click at [400, 269] on div "ฉันตัดสินใจเลือกยี่ห้อนี้เองเพียงคนเดียว" at bounding box center [428, 272] width 352 height 19
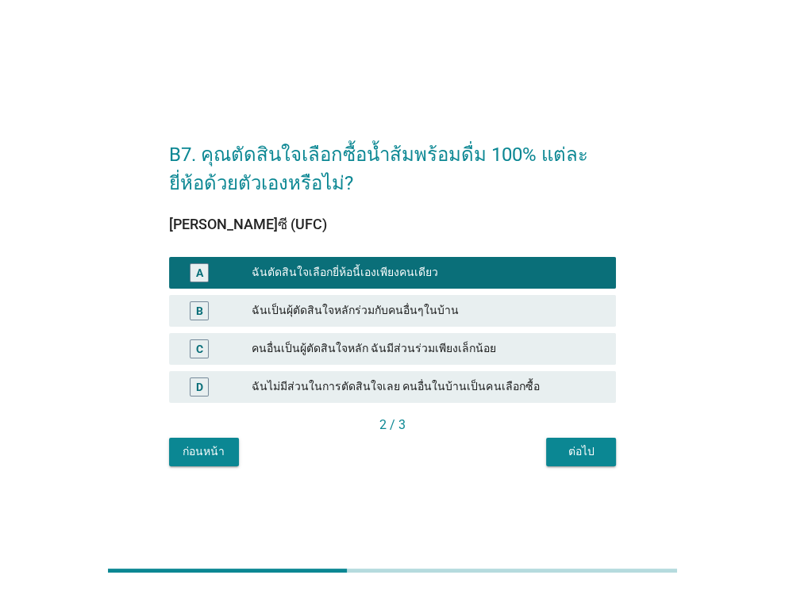
click at [575, 450] on div "ต่อไป" at bounding box center [581, 452] width 44 height 17
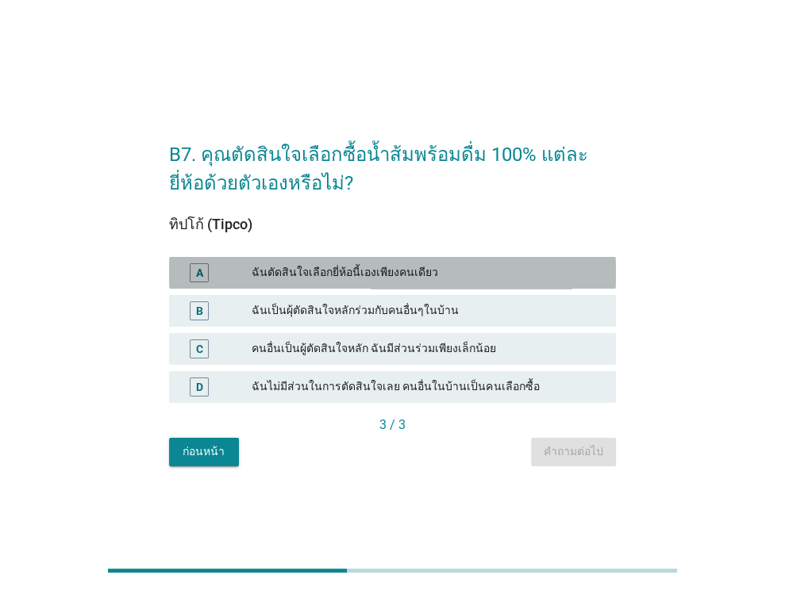
click at [416, 270] on div "ฉันตัดสินใจเลือกยี่ห้อนี้เองเพียงคนเดียว" at bounding box center [428, 272] width 352 height 19
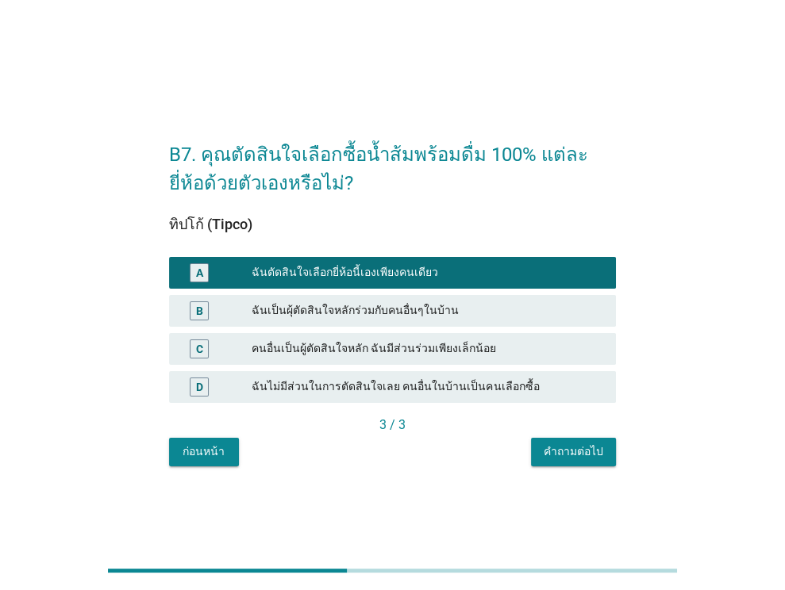
click at [538, 440] on button "คำถามต่อไป" at bounding box center [573, 452] width 85 height 29
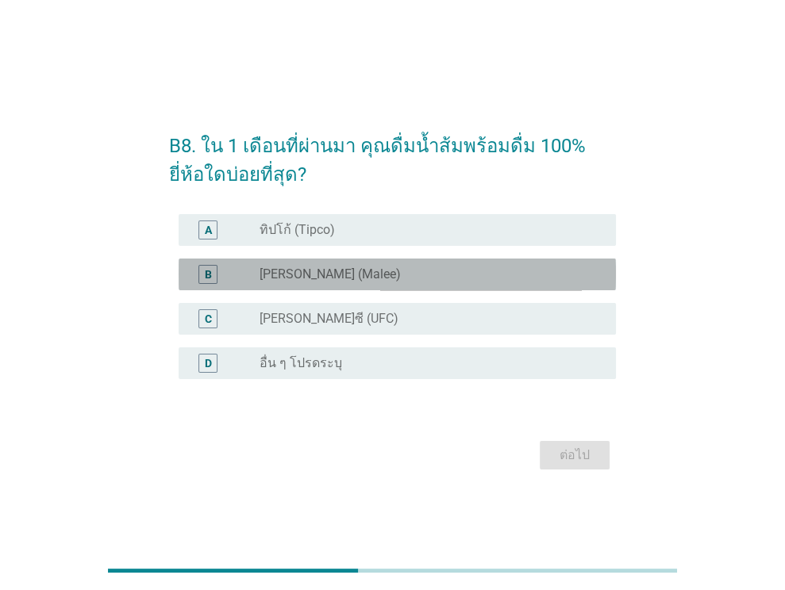
click at [352, 263] on div "B radio_button_unchecked [PERSON_NAME] (Malee)" at bounding box center [397, 275] width 437 height 32
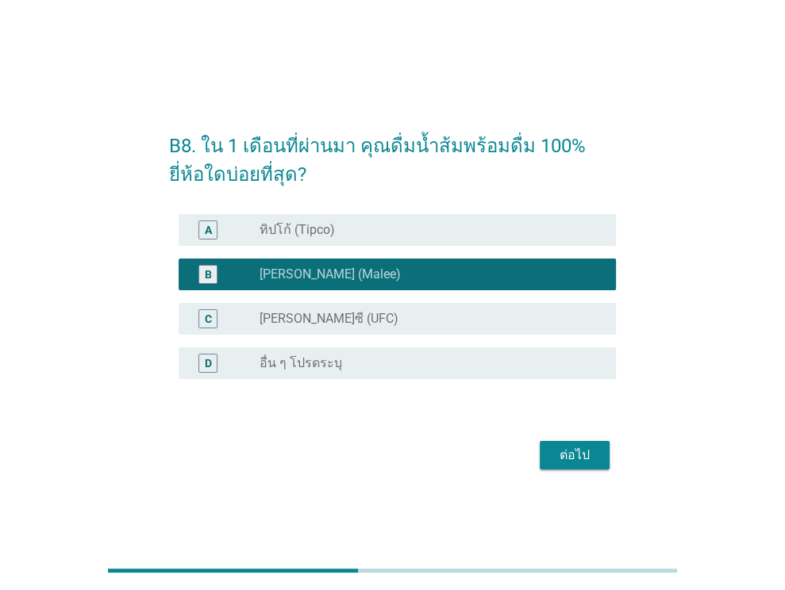
click at [590, 459] on div "ต่อไป" at bounding box center [574, 455] width 44 height 19
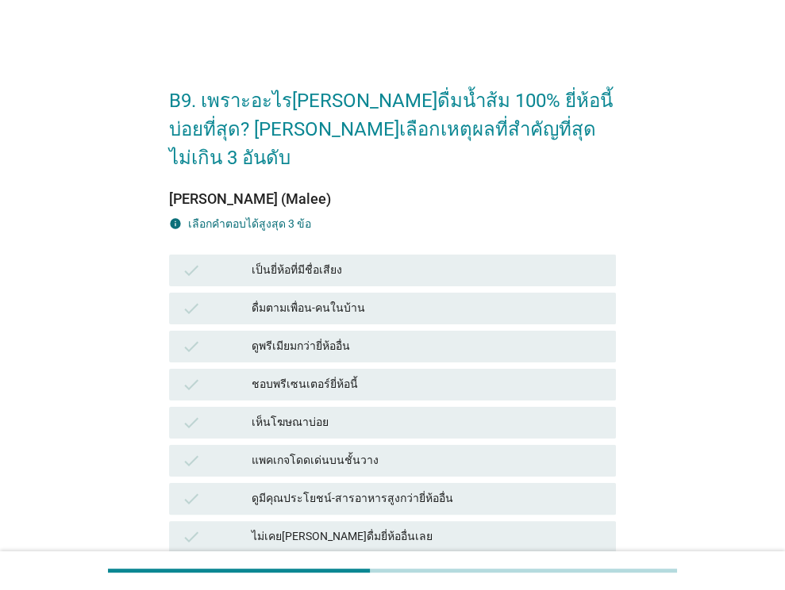
click at [319, 413] on div "เห็นโฆษณาบ่อย" at bounding box center [428, 422] width 352 height 19
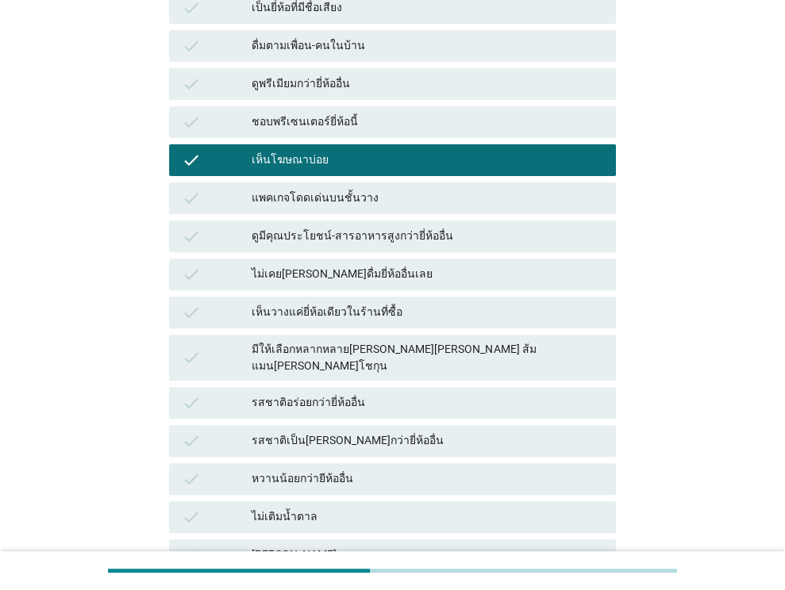
scroll to position [317, 0]
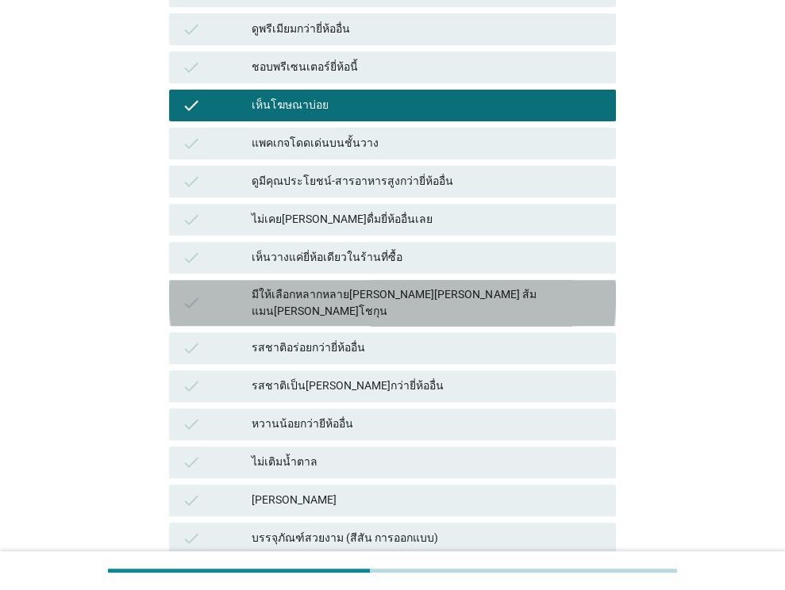
click at [454, 286] on div "มีให้เลือกหลากหลาย[PERSON_NAME][PERSON_NAME] ส้มแมน[PERSON_NAME]โชกุน" at bounding box center [428, 302] width 352 height 33
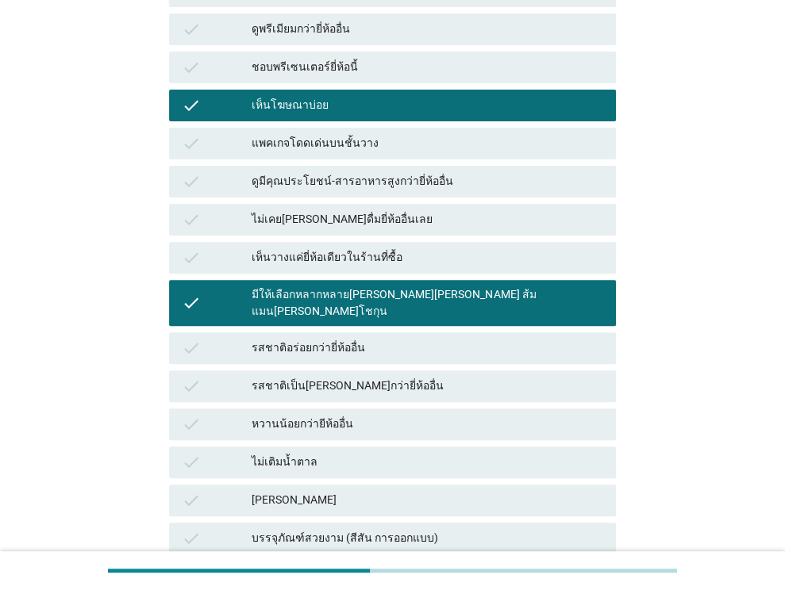
click at [363, 377] on div "รสชาติเป็น[PERSON_NAME]กว่ายี่ห้ออื่น" at bounding box center [428, 386] width 352 height 19
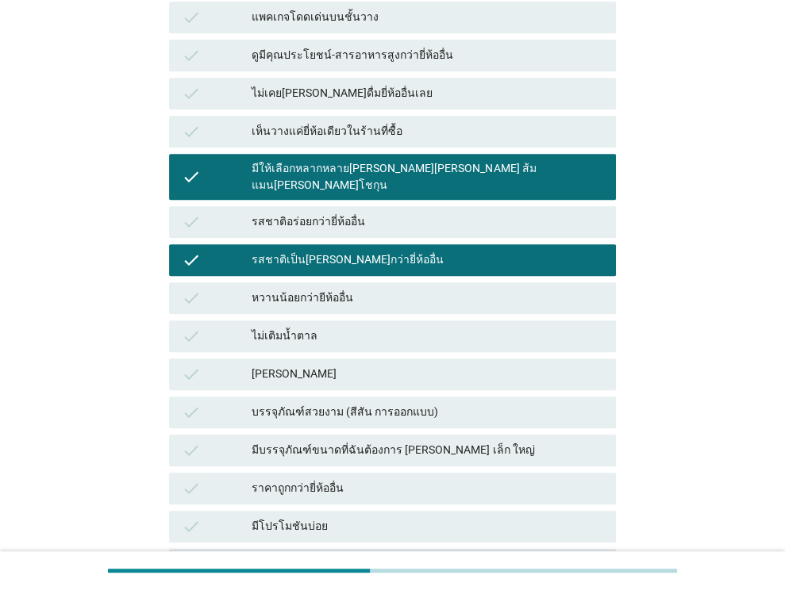
scroll to position [586, 0]
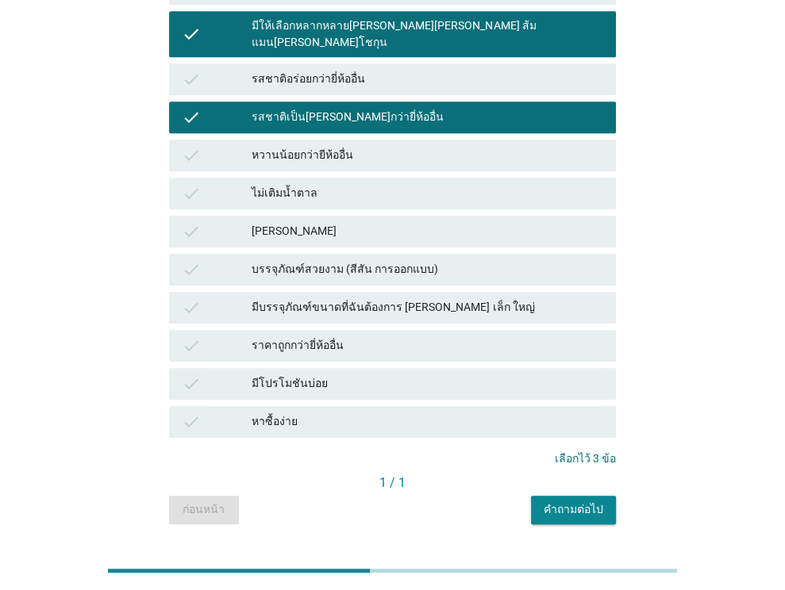
click at [555, 501] on div "คำถามต่อไป" at bounding box center [574, 509] width 60 height 17
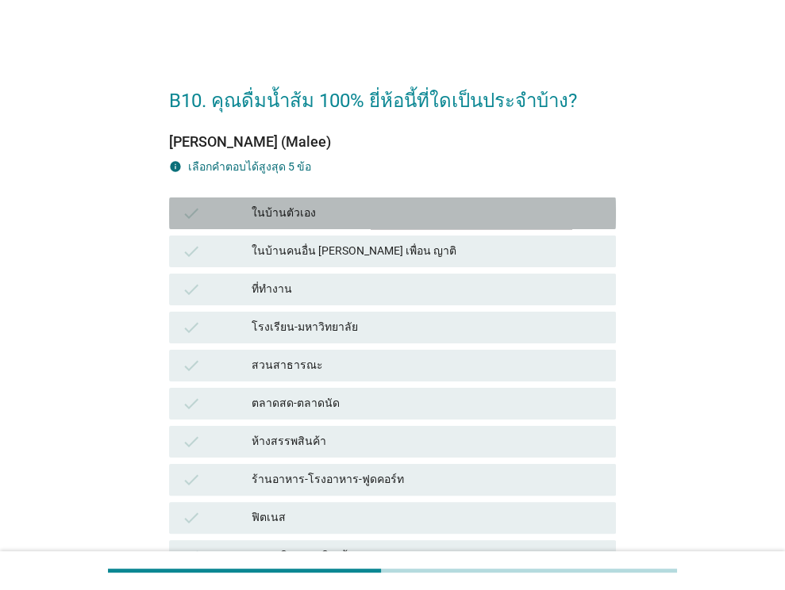
click at [313, 214] on div "ในบ้านตัวเอง" at bounding box center [428, 213] width 352 height 19
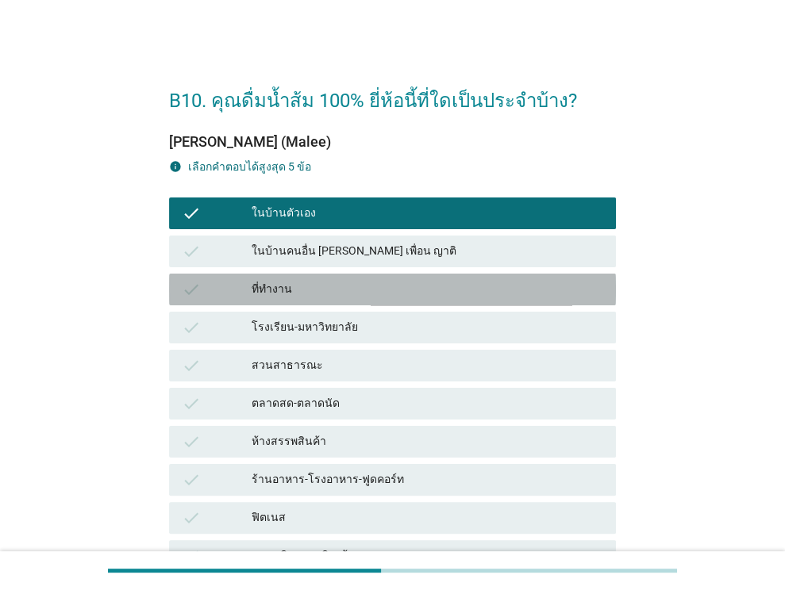
click at [317, 288] on div "ที่ทำงาน" at bounding box center [428, 289] width 352 height 19
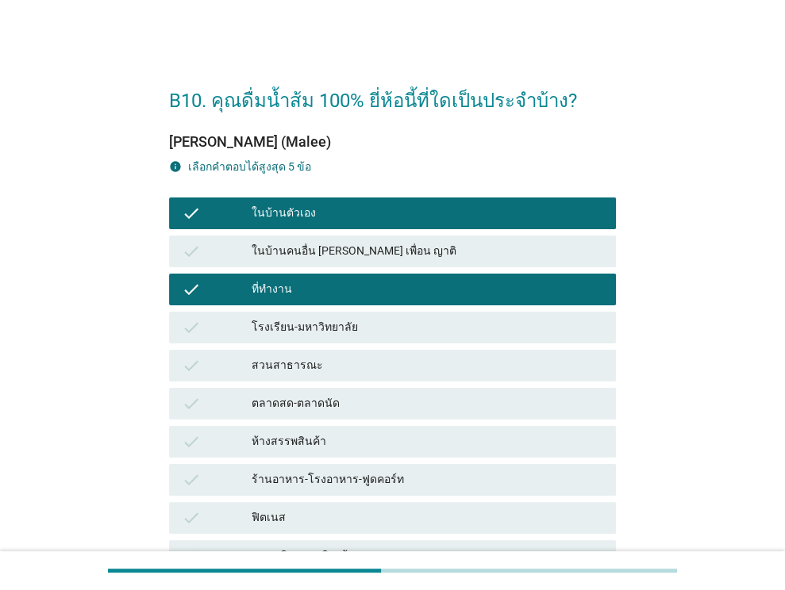
click at [336, 368] on div "สวนสาธารณะ" at bounding box center [428, 365] width 352 height 19
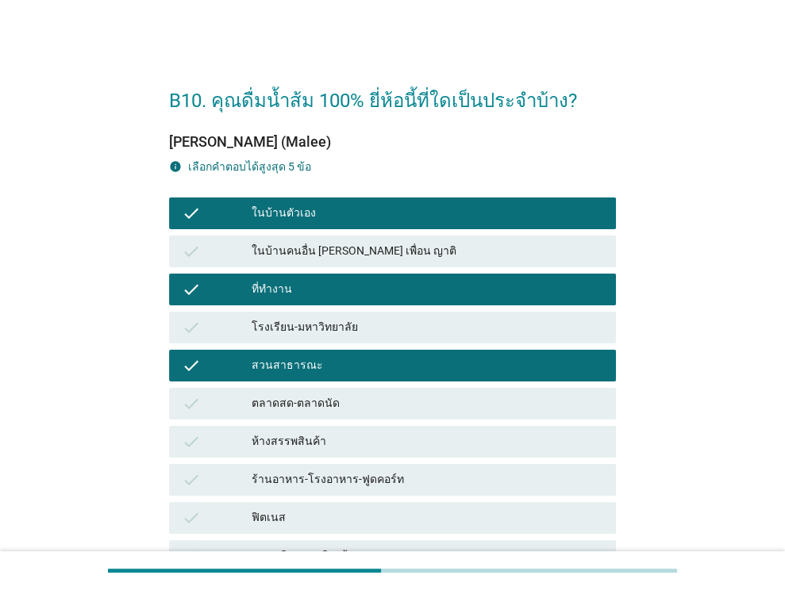
click at [339, 405] on div "ตลาดสด-ตลาดนัด" at bounding box center [428, 403] width 352 height 19
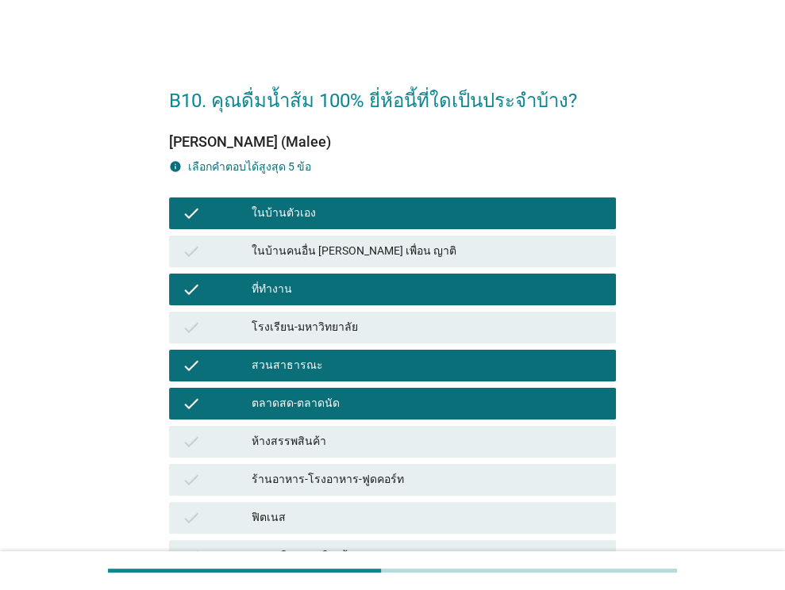
scroll to position [253, 0]
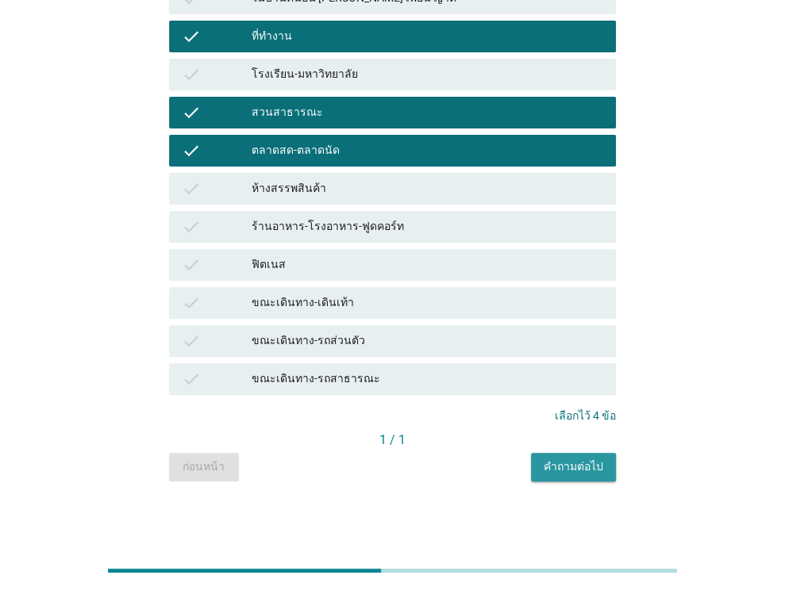
click at [568, 468] on div "คำถามต่อไป" at bounding box center [574, 467] width 60 height 17
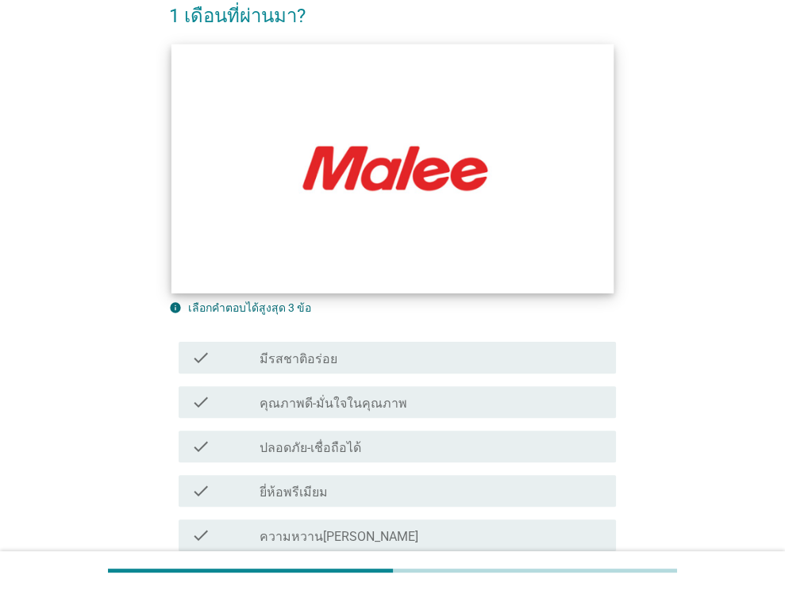
scroll to position [238, 0]
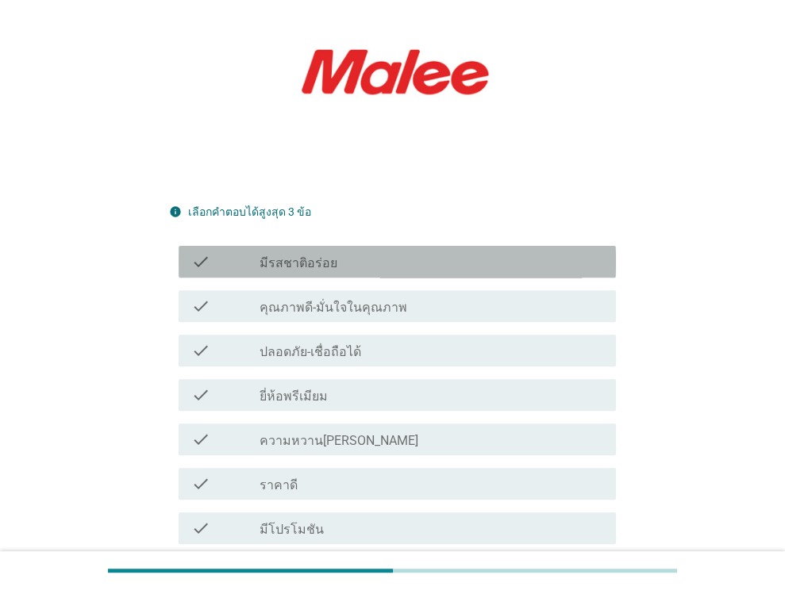
click at [349, 252] on div "check_box_outline_blank มีรสชาติอร่อย" at bounding box center [431, 261] width 344 height 19
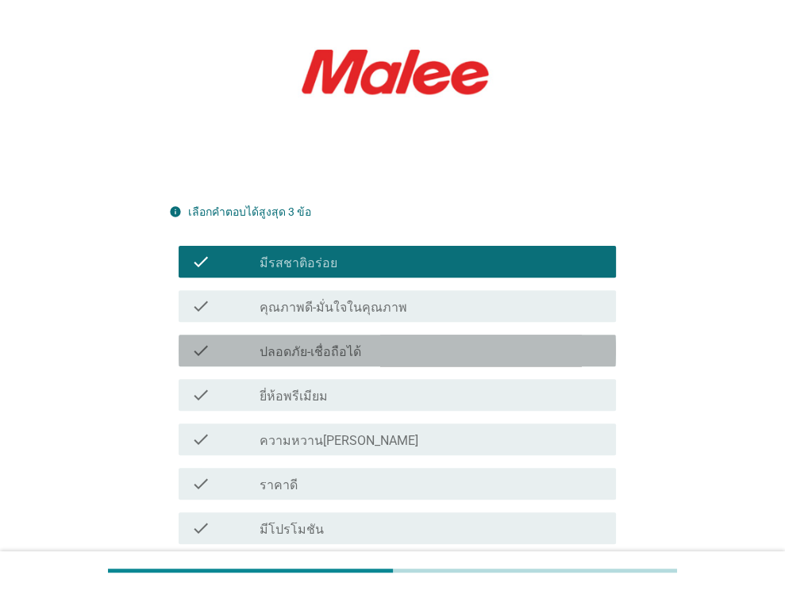
click at [344, 344] on label "ปลอดภัย-เชื่อถือได้" at bounding box center [310, 352] width 102 height 16
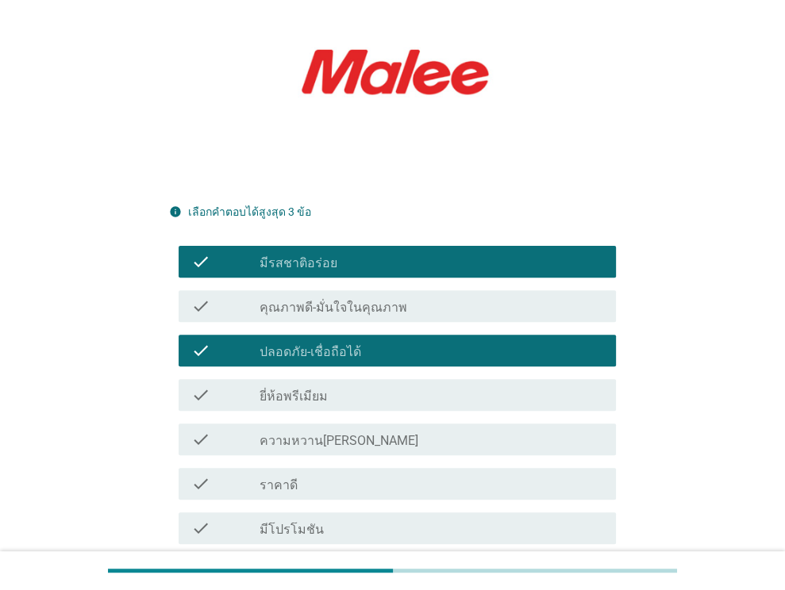
click at [318, 475] on div "check_box_outline_blank ราคาดี" at bounding box center [431, 484] width 344 height 19
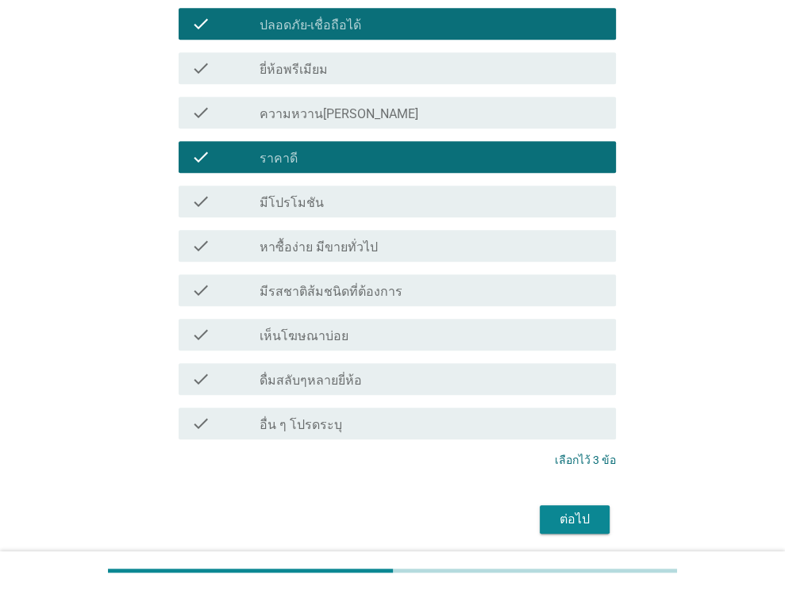
scroll to position [594, 0]
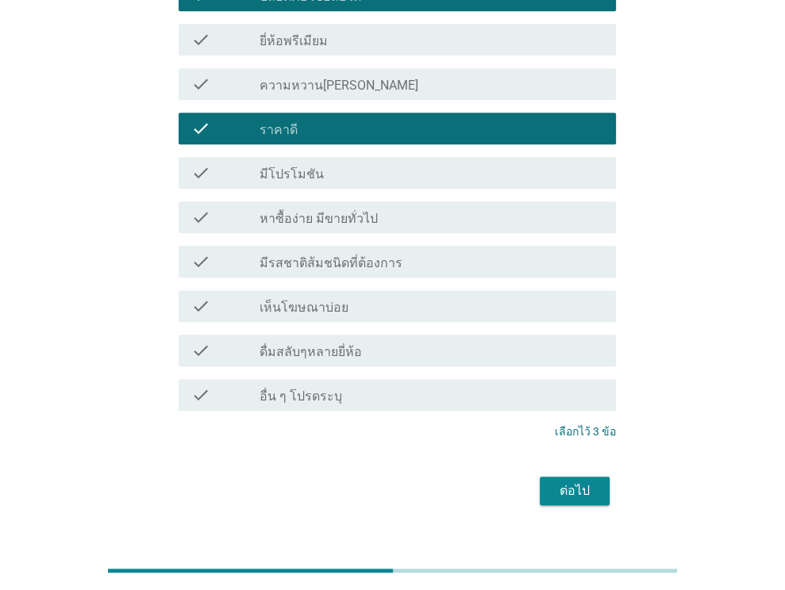
click at [569, 482] on div "ต่อไป" at bounding box center [574, 491] width 44 height 19
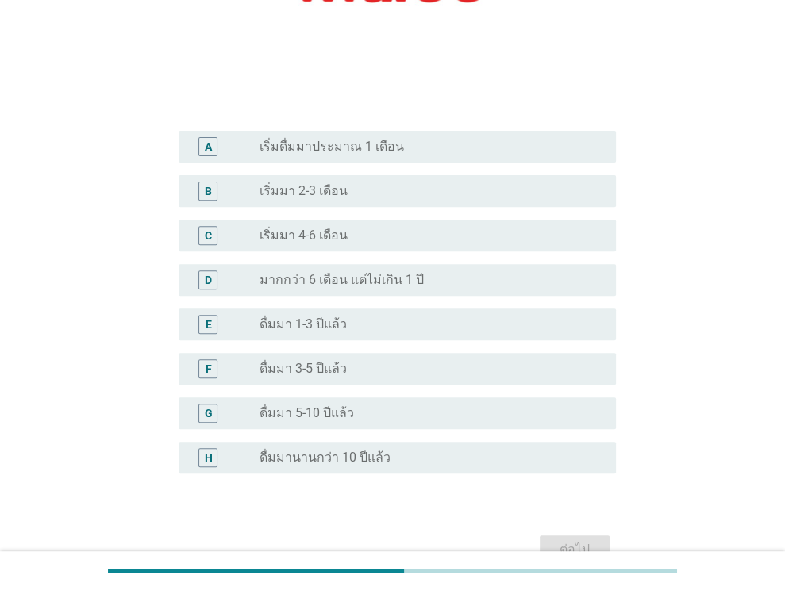
scroll to position [390, 0]
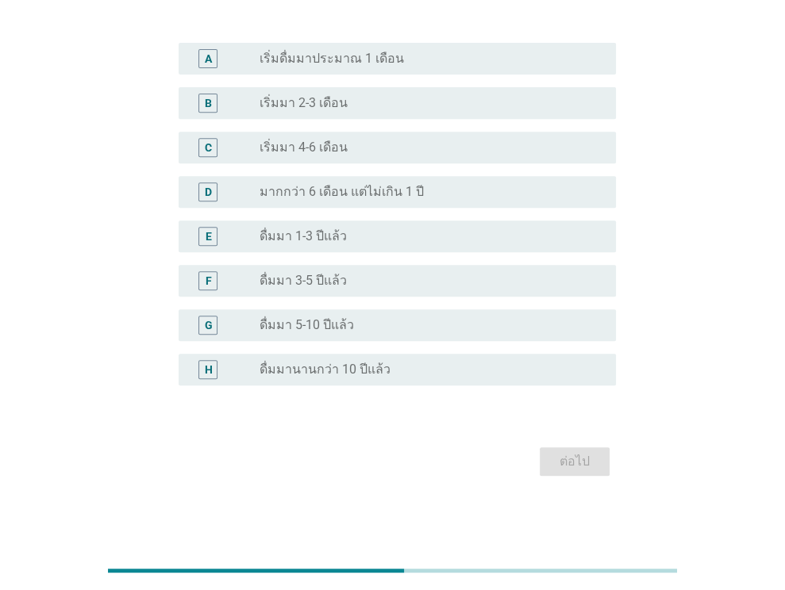
click at [353, 367] on label "ดื่มมานานกว่า 10 ปีแล้ว" at bounding box center [324, 370] width 131 height 16
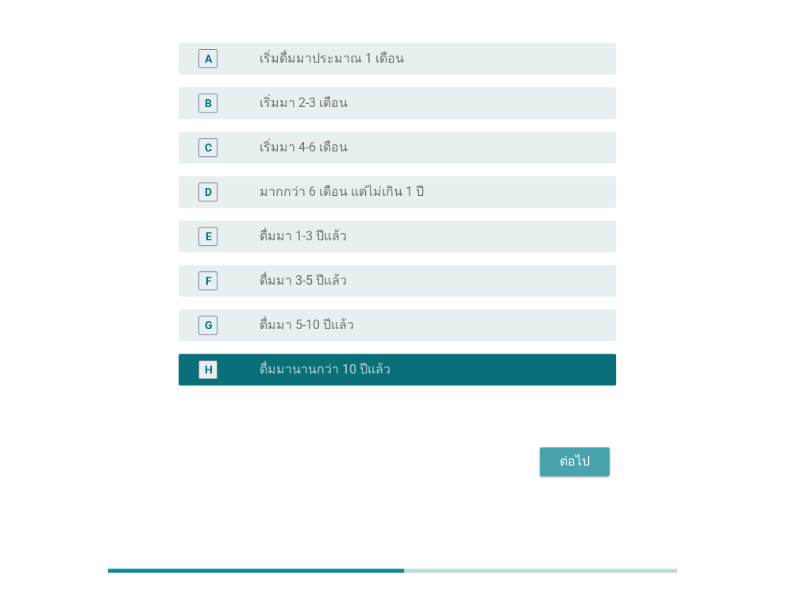
click at [574, 456] on div "ต่อไป" at bounding box center [574, 461] width 44 height 19
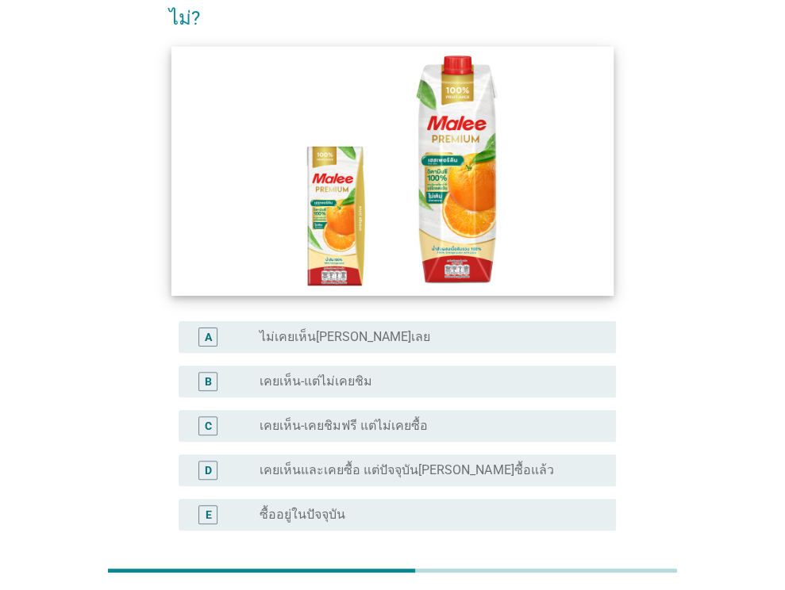
scroll to position [159, 0]
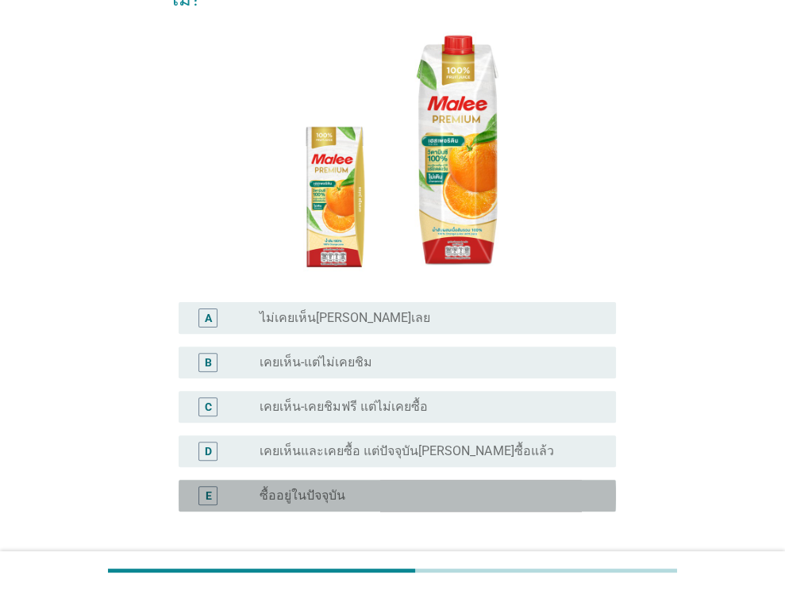
click at [371, 488] on div "radio_button_unchecked ซื้ออยู่ในปัจจุบัน" at bounding box center [424, 496] width 331 height 16
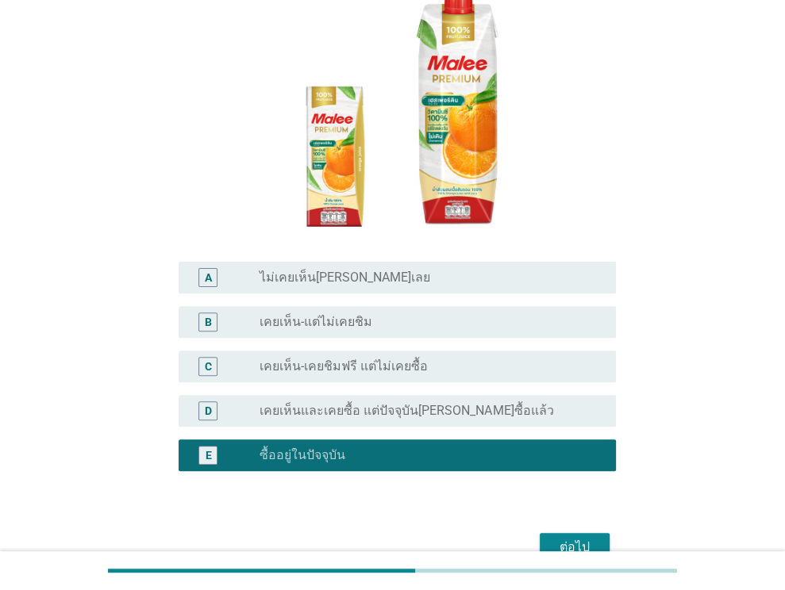
scroll to position [238, 0]
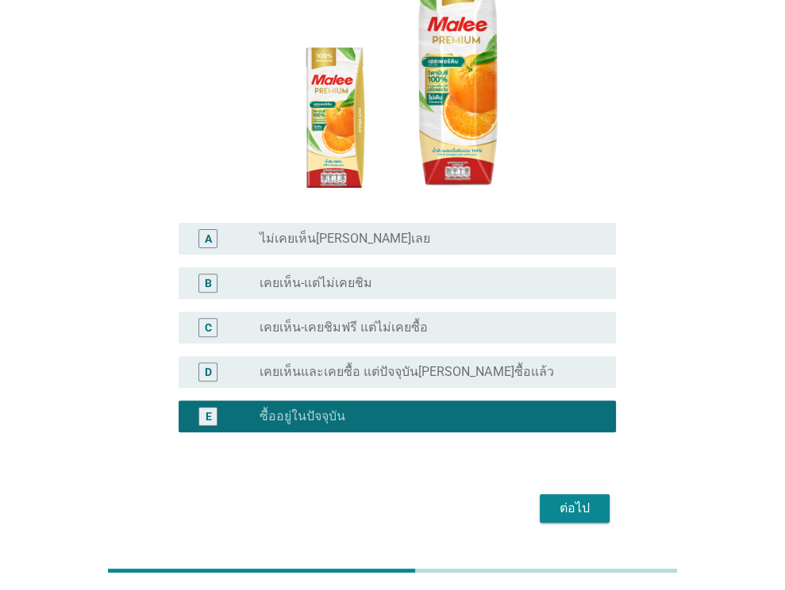
click at [580, 499] on div "ต่อไป" at bounding box center [574, 508] width 44 height 19
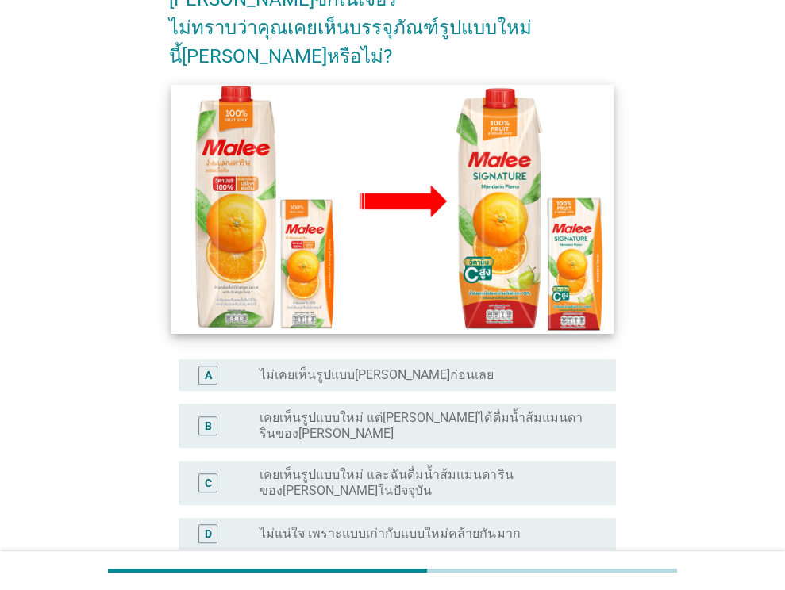
scroll to position [298, 0]
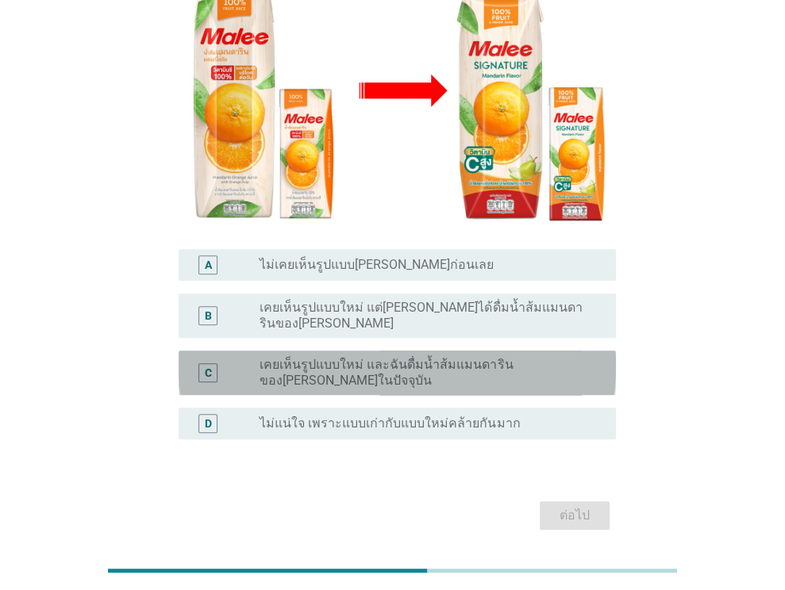
click at [415, 357] on label "เคยเห็นรูปแบบใหม่ และฉันดื่มน้ำส้มแมนดารินของ[PERSON_NAME]ในปัจจุบัน" at bounding box center [424, 373] width 331 height 32
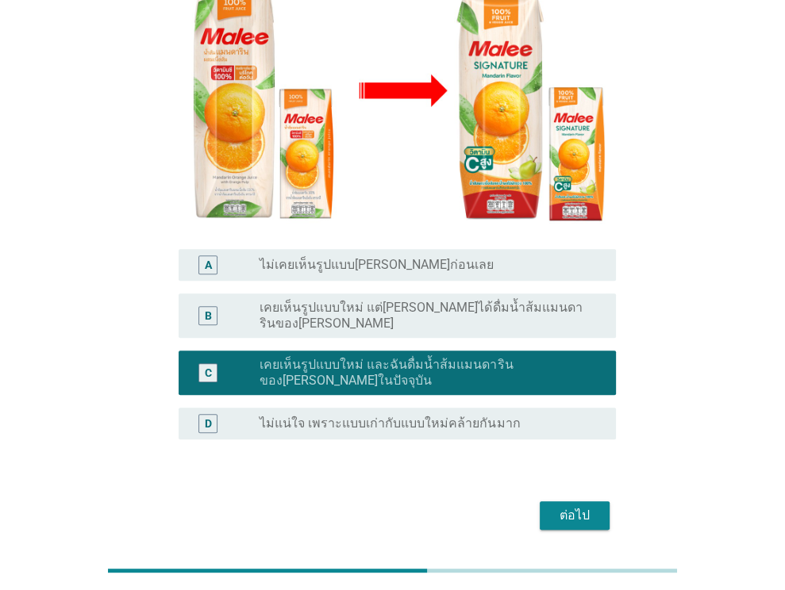
click at [568, 506] on div "ต่อไป" at bounding box center [574, 515] width 44 height 19
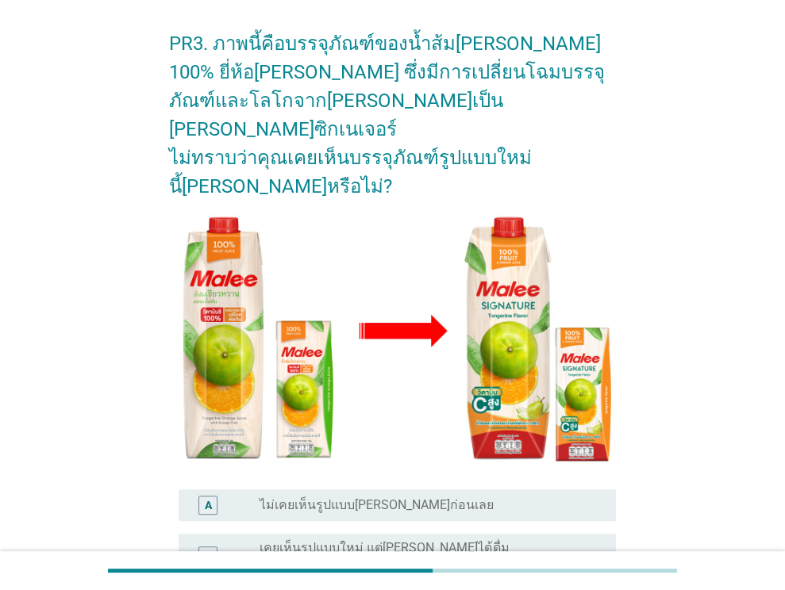
scroll to position [159, 0]
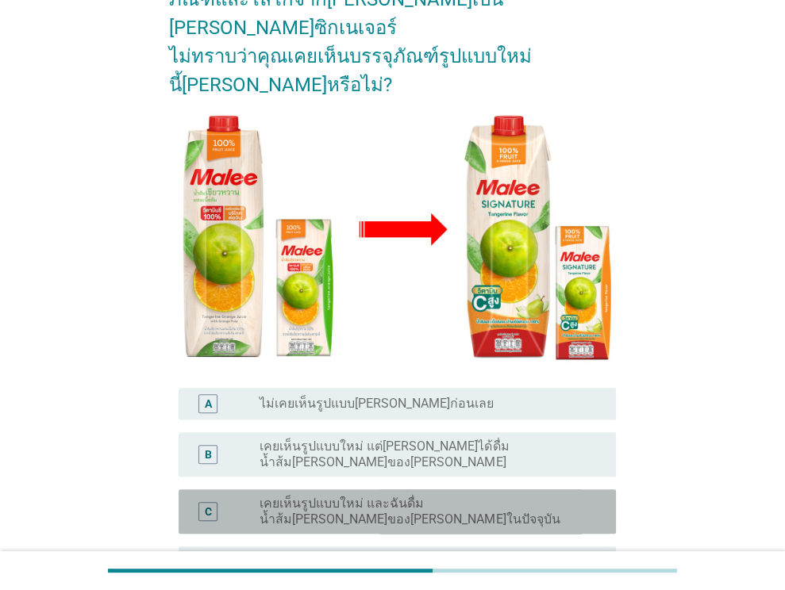
click at [419, 496] on label "เคยเห็นรูปแบบใหม่ และฉันดื่มน้ำส้ม[PERSON_NAME]ของ[PERSON_NAME]ในปัจจุบัน" at bounding box center [424, 512] width 331 height 32
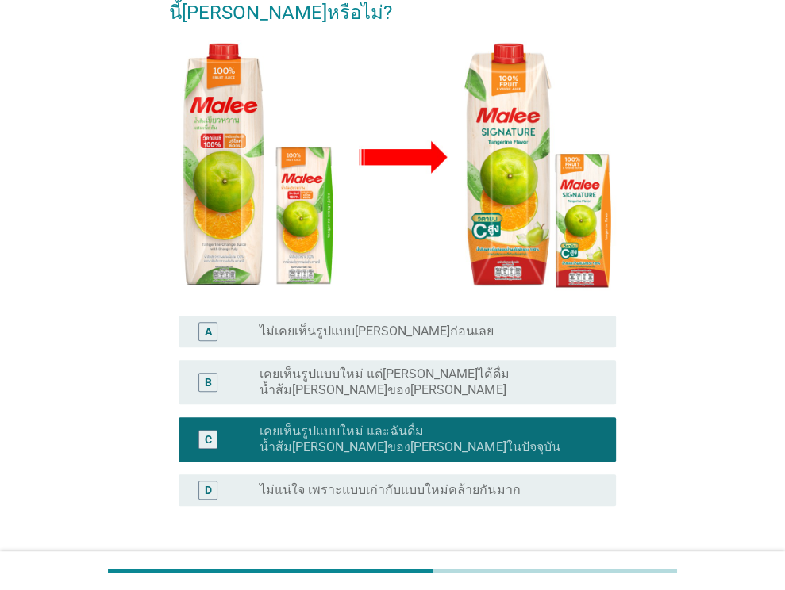
scroll to position [310, 0]
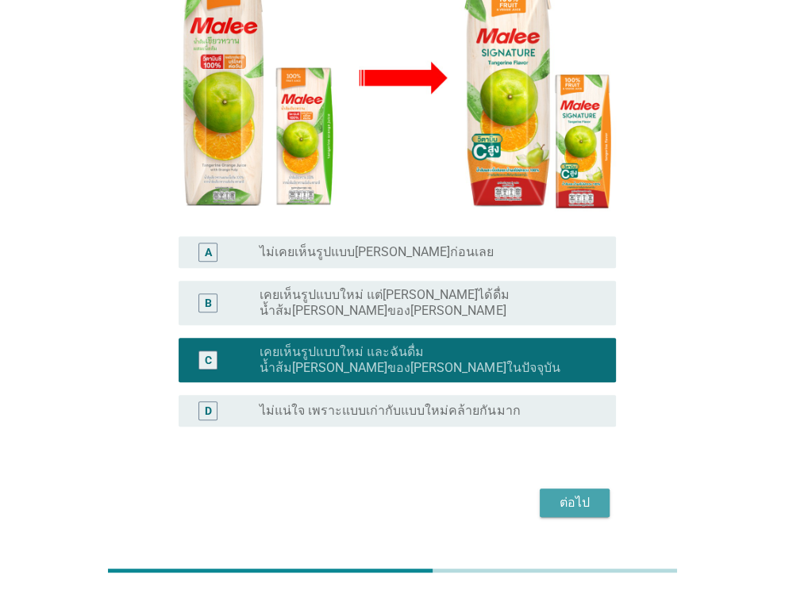
click at [560, 494] on div "ต่อไป" at bounding box center [574, 503] width 44 height 19
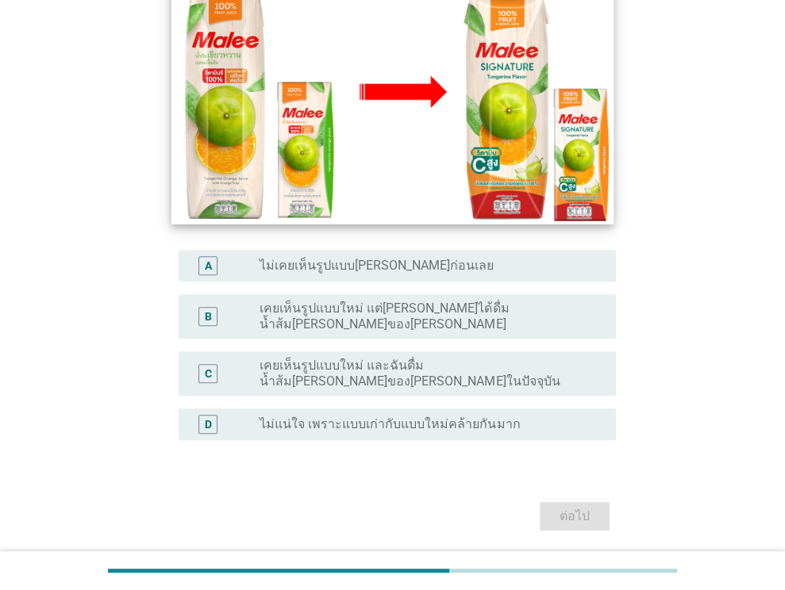
scroll to position [298, 0]
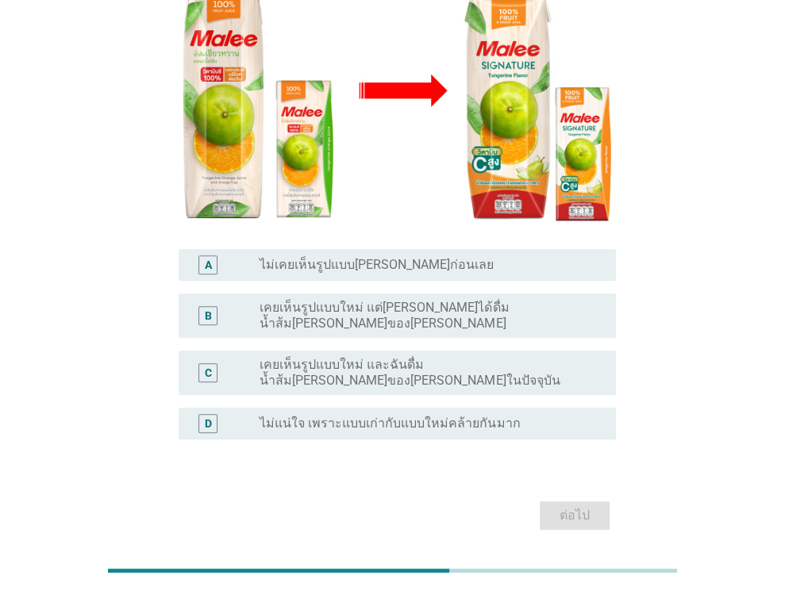
click at [475, 357] on label "เคยเห็นรูปแบบใหม่ และฉันดื่มน้ำส้ม[PERSON_NAME]ของ[PERSON_NAME]ในปัจจุบัน" at bounding box center [424, 373] width 331 height 32
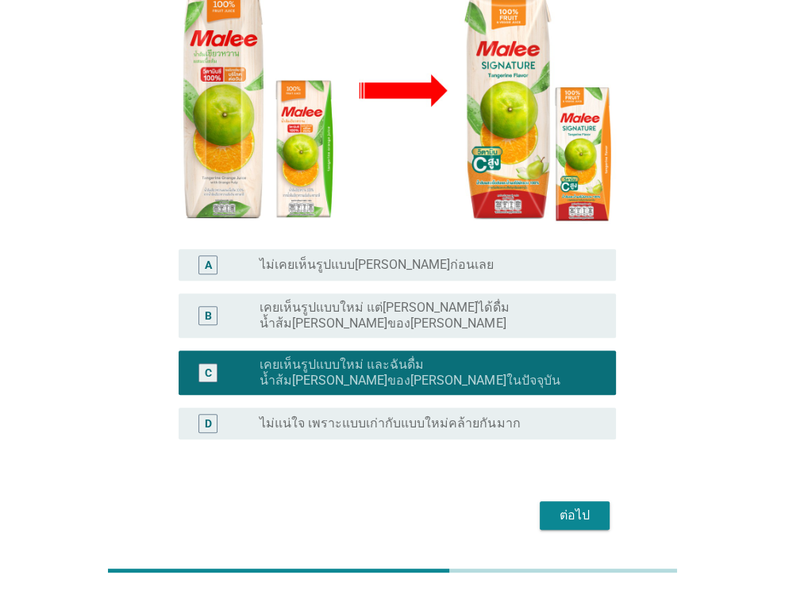
click at [594, 506] on div "ต่อไป" at bounding box center [574, 515] width 44 height 19
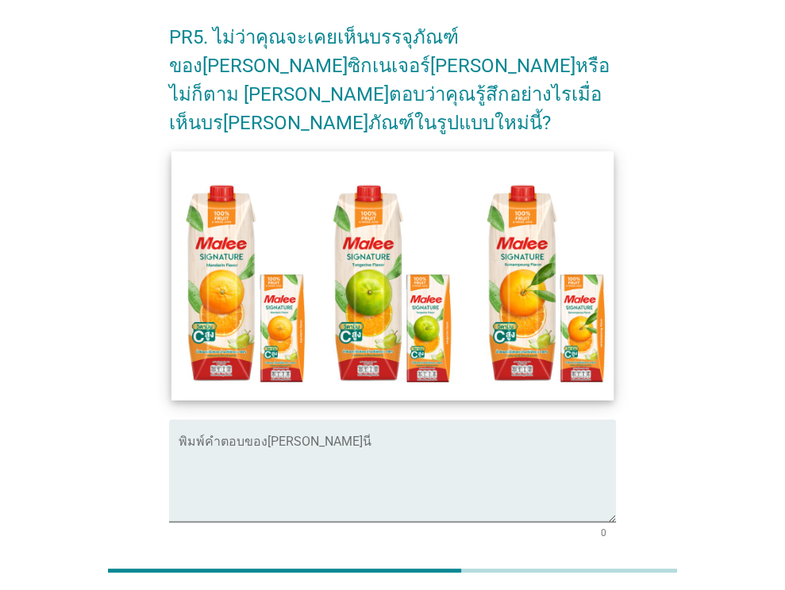
scroll to position [159, 0]
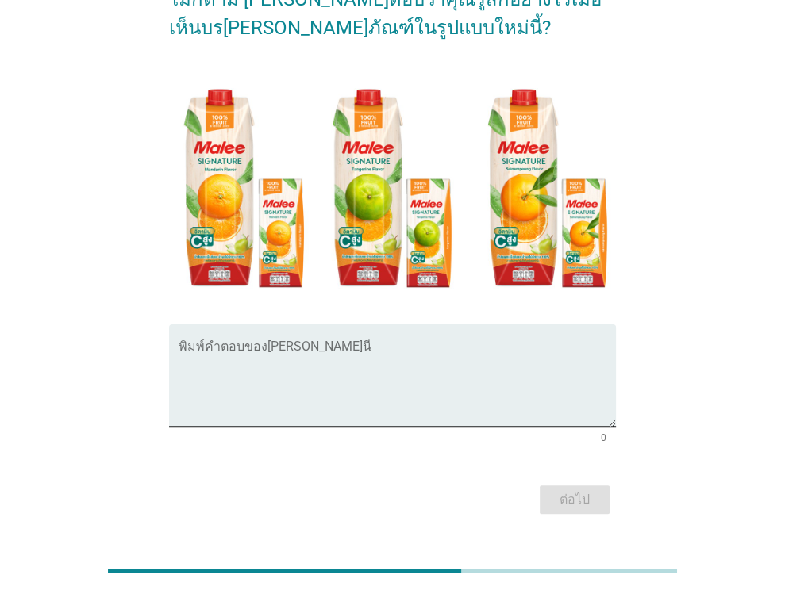
click at [285, 344] on textarea "พิมพ์คำตอบของคุณ ที่นี่" at bounding box center [397, 385] width 437 height 83
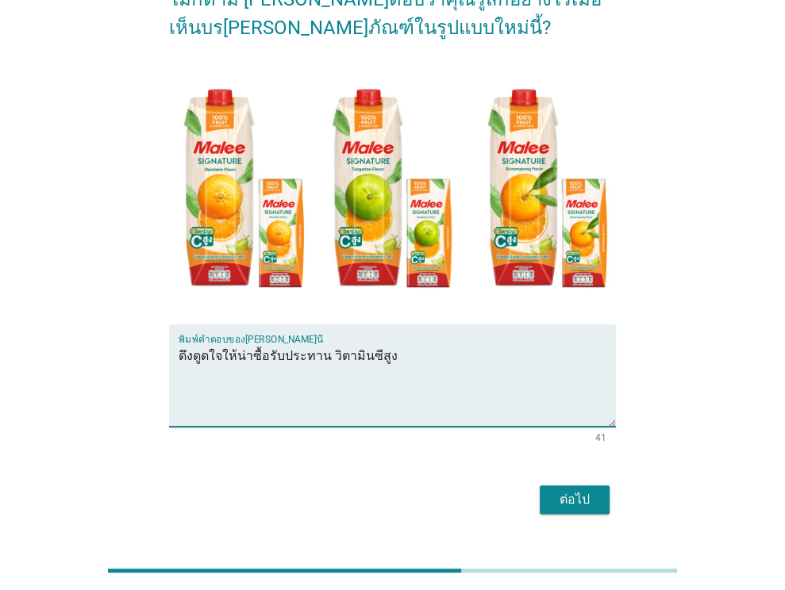
type textarea "ดึงดูดใจให้น่าซื้อรับประทาน วิตามินซีสูง"
click at [570, 490] on div "ต่อไป" at bounding box center [574, 499] width 44 height 19
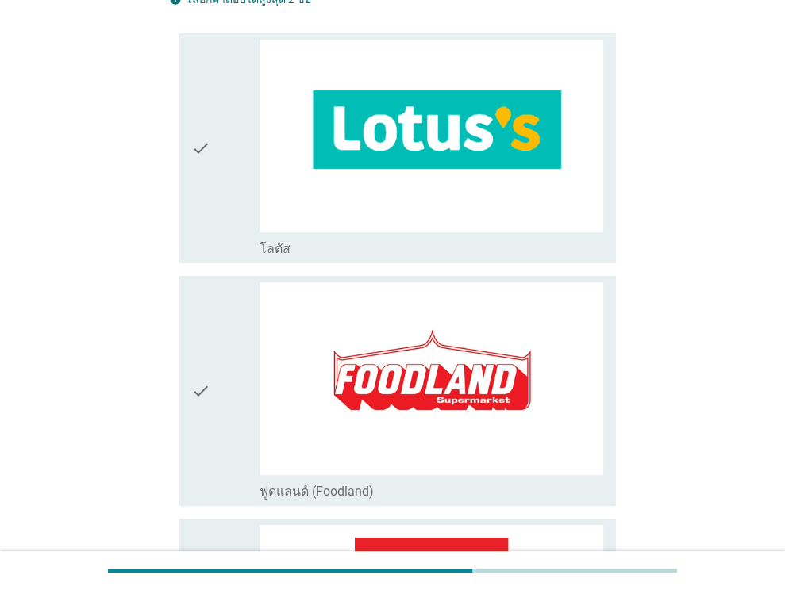
scroll to position [0, 0]
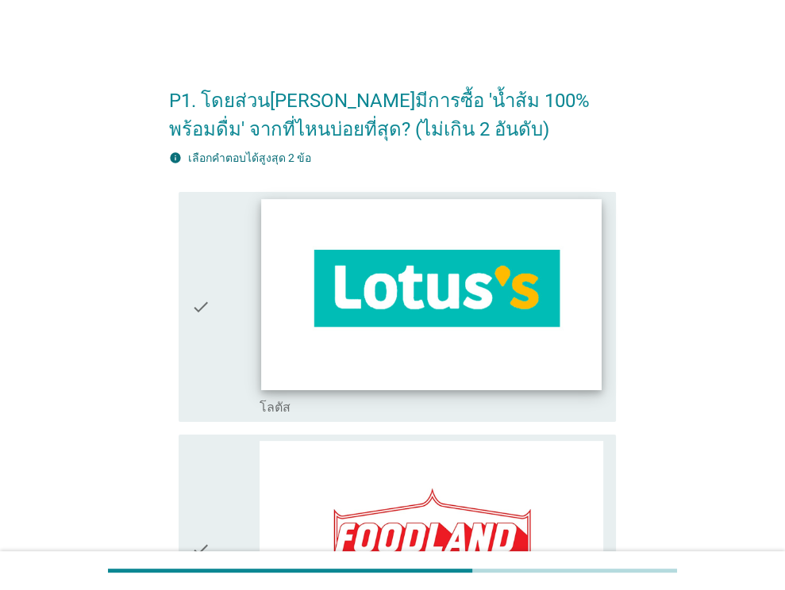
click at [482, 325] on img at bounding box center [432, 294] width 340 height 191
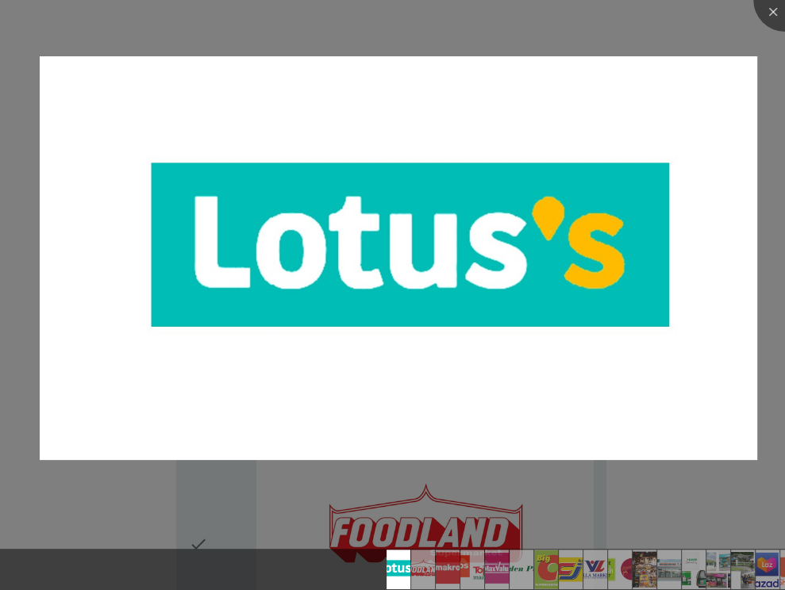
scroll to position [317, 0]
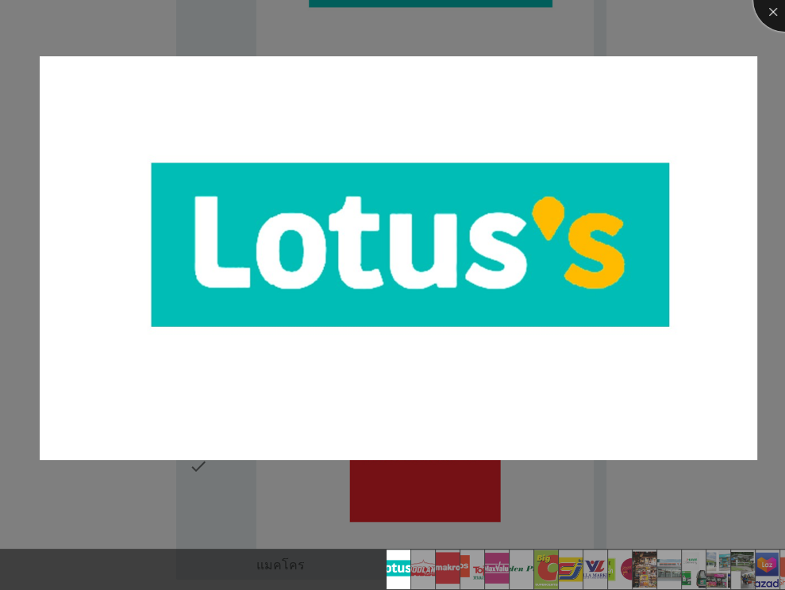
click at [770, 10] on div at bounding box center [784, -1] width 63 height 63
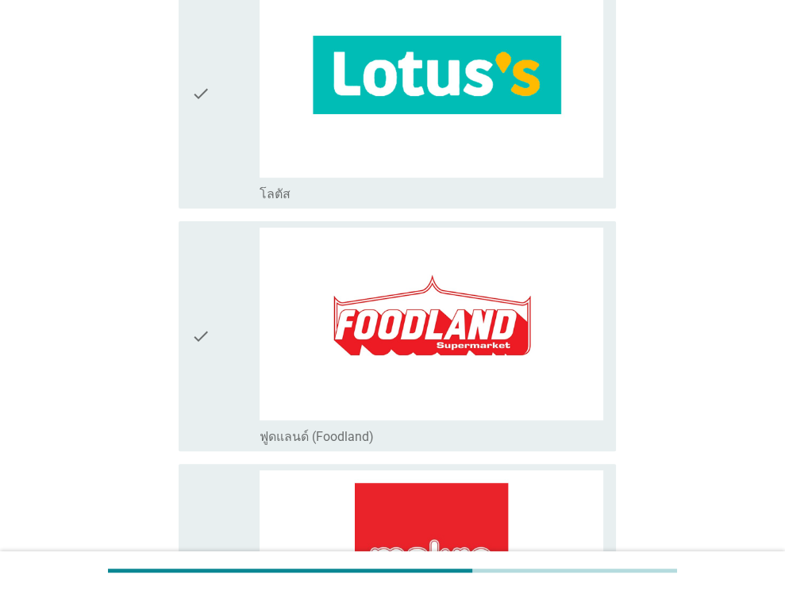
scroll to position [79, 0]
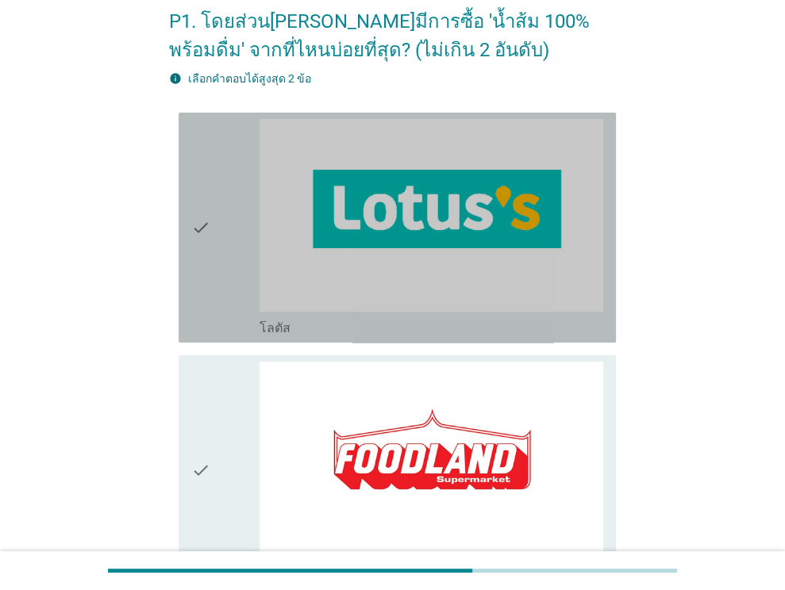
click at [209, 275] on icon "check" at bounding box center [200, 227] width 19 height 217
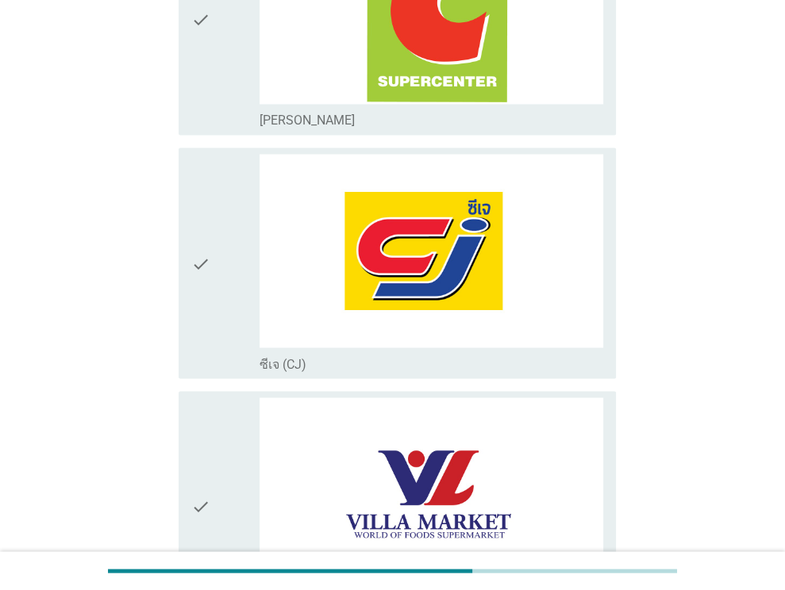
click at [211, 282] on div "check" at bounding box center [225, 262] width 69 height 217
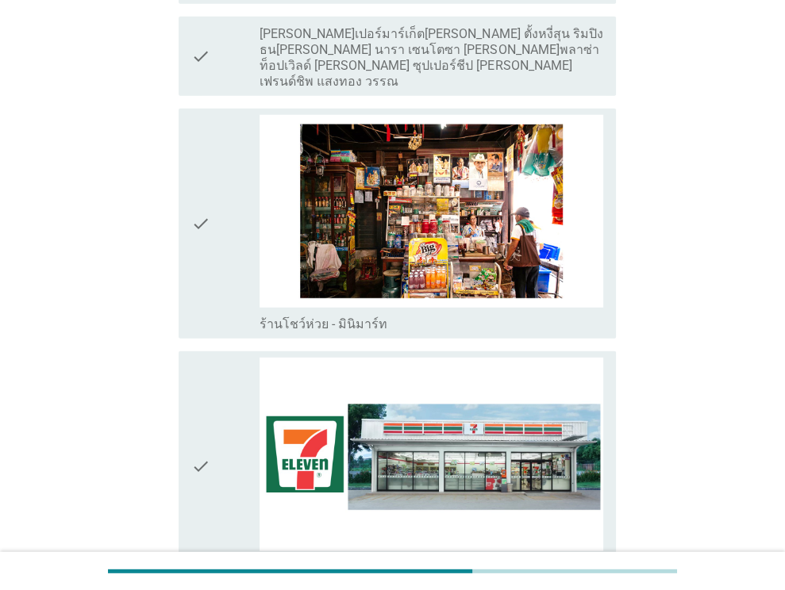
scroll to position [2777, 0]
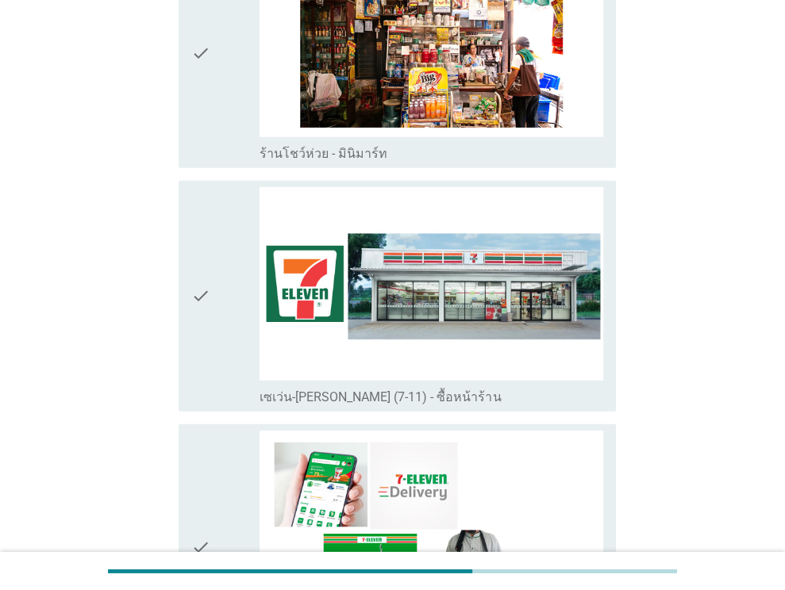
click at [179, 294] on div "check check_box_outline_blank เซเว่น-[PERSON_NAME] (7-11) - ซื้อหน้าร้าน" at bounding box center [397, 296] width 437 height 230
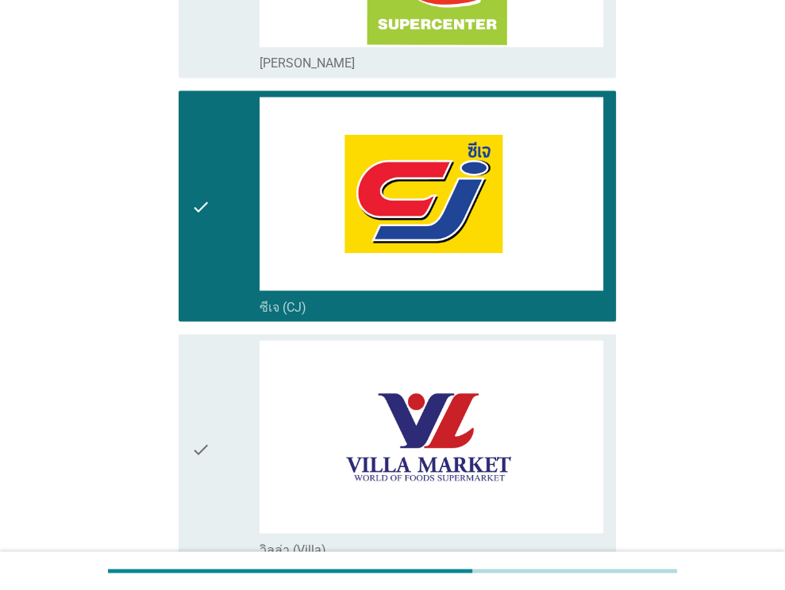
scroll to position [1904, 0]
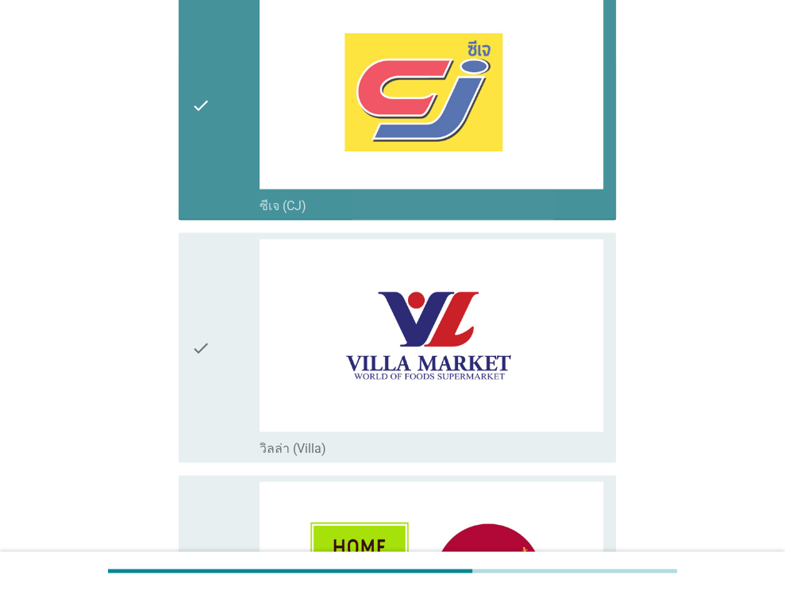
click at [213, 144] on div "check" at bounding box center [225, 103] width 69 height 217
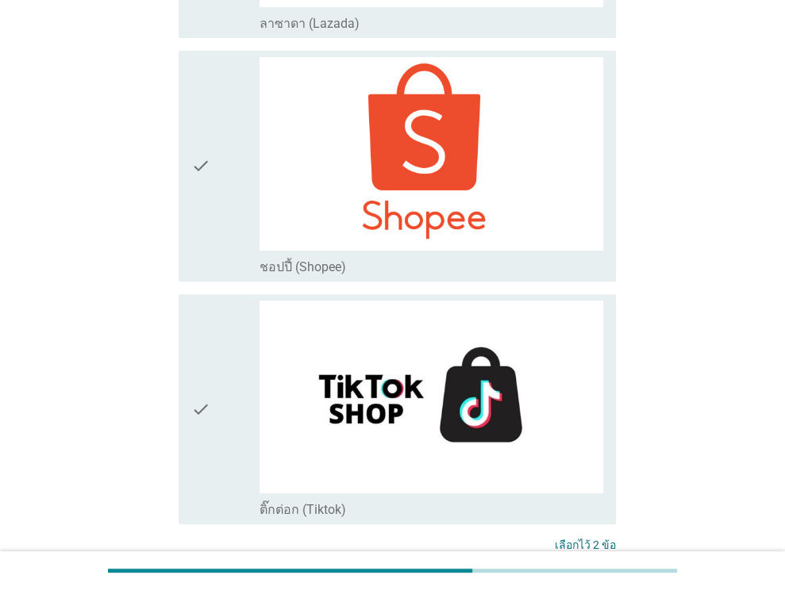
scroll to position [4256, 0]
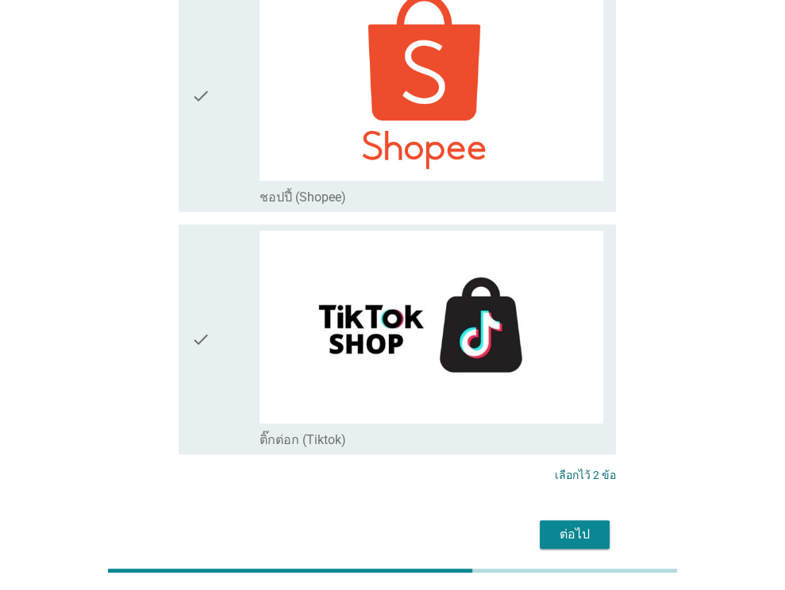
click at [584, 525] on div "ต่อไป" at bounding box center [574, 534] width 44 height 19
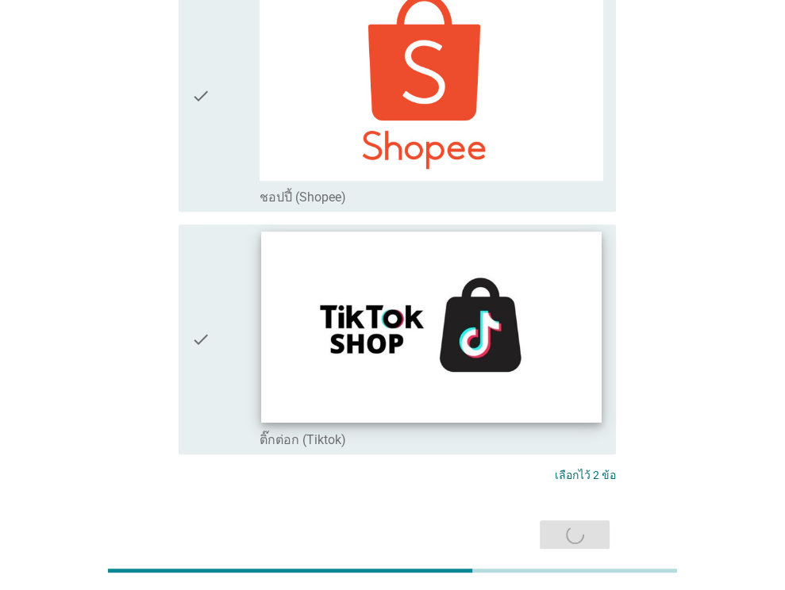
scroll to position [0, 0]
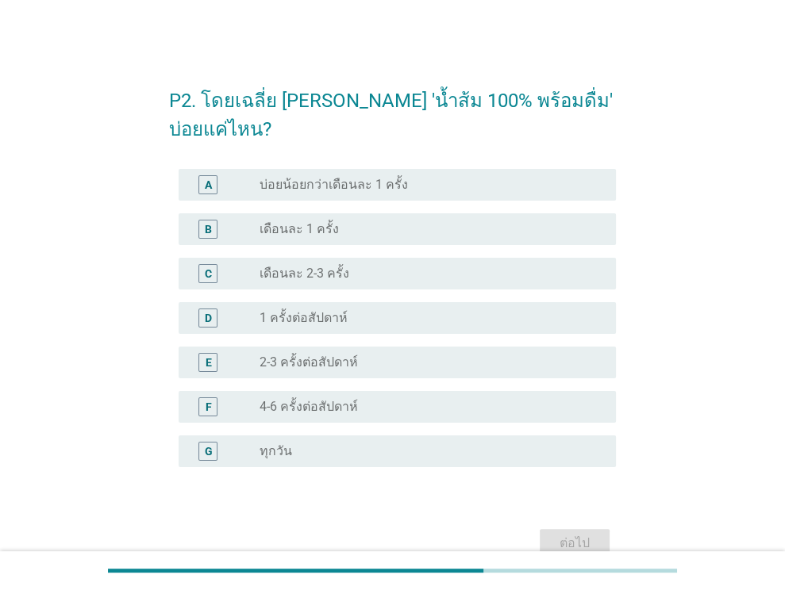
click at [359, 310] on div "radio_button_unchecked 1 ครั้งต่อสัปดาห์" at bounding box center [424, 318] width 331 height 16
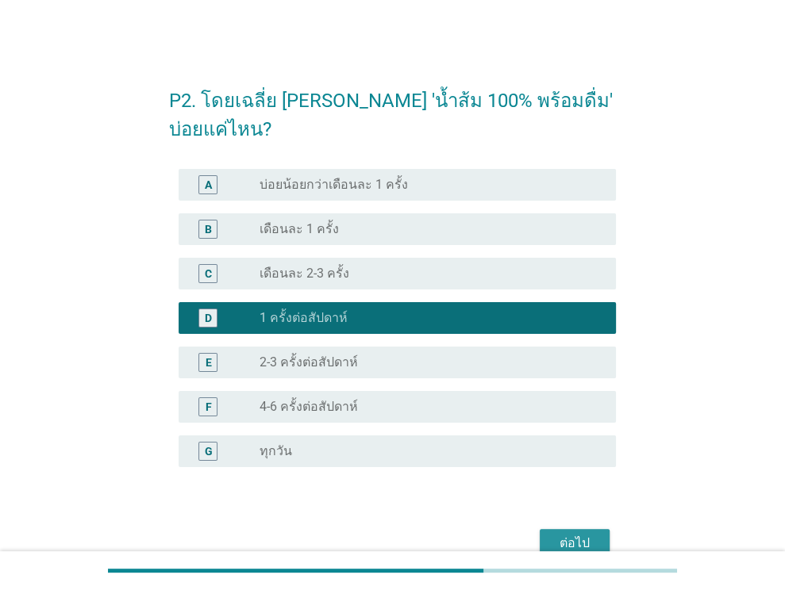
click at [575, 534] on div "ต่อไป" at bounding box center [574, 543] width 44 height 19
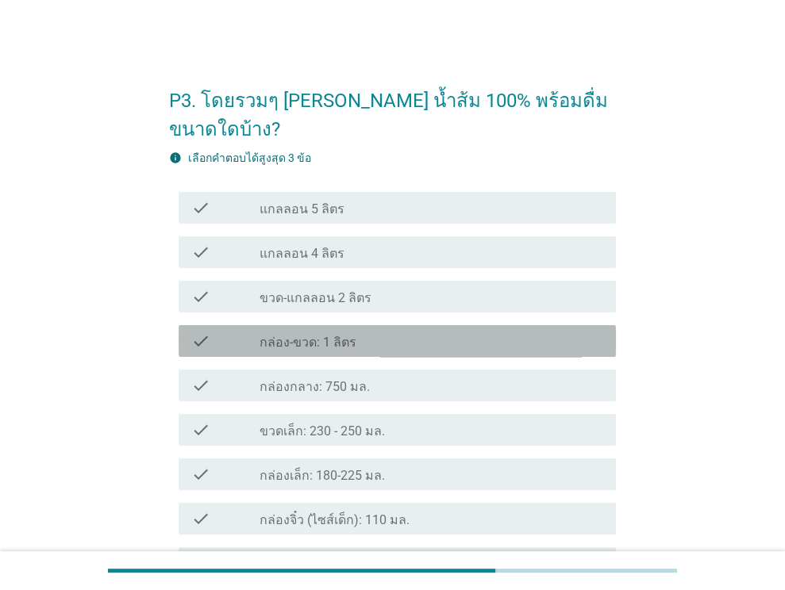
click at [349, 335] on label "กล่อง-ขวด: 1 ลิตร" at bounding box center [307, 343] width 97 height 16
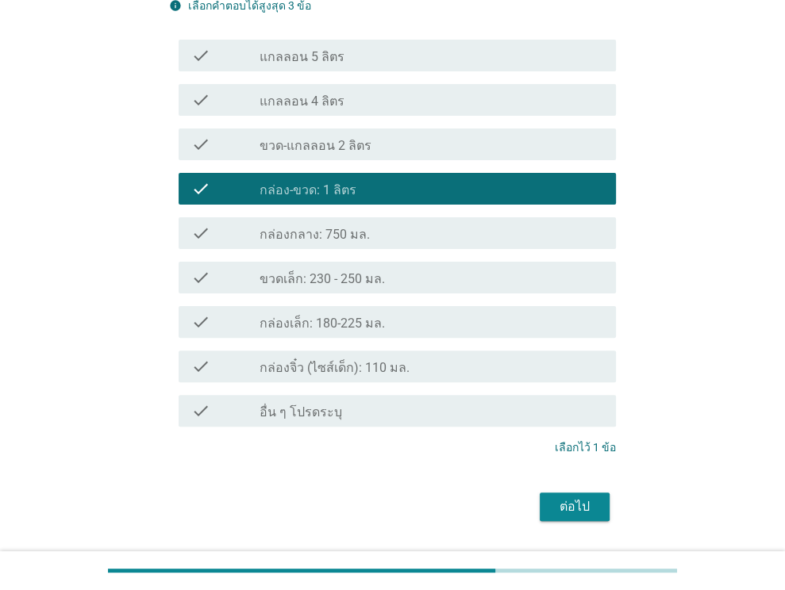
scroll to position [159, 0]
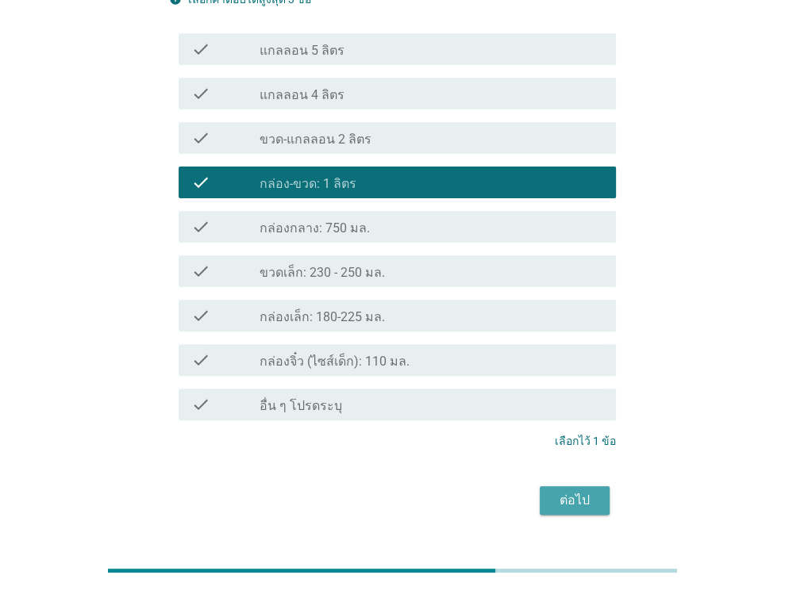
drag, startPoint x: 584, startPoint y: 465, endPoint x: 790, endPoint y: 447, distance: 207.1
click at [584, 491] on div "ต่อไป" at bounding box center [574, 500] width 44 height 19
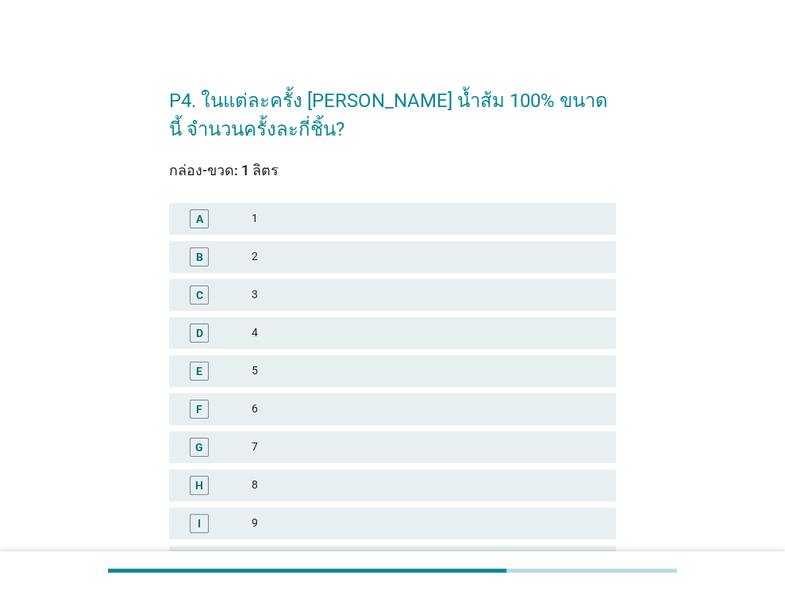
click at [294, 260] on div "2" at bounding box center [428, 257] width 352 height 19
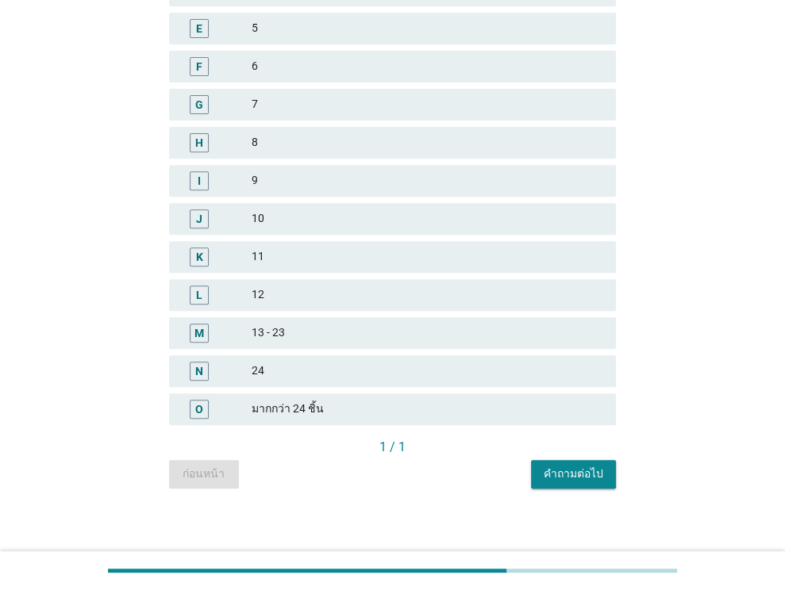
scroll to position [349, 0]
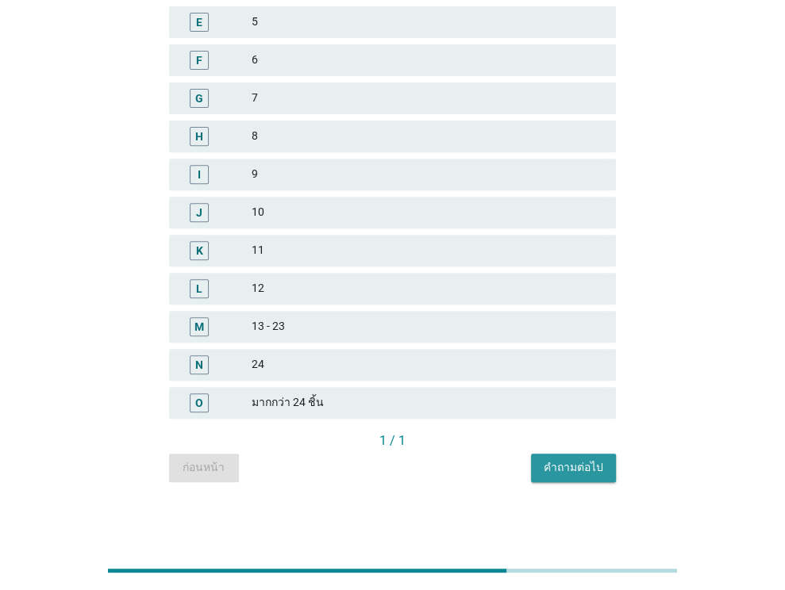
click at [568, 467] on div "คำถามต่อไป" at bounding box center [574, 467] width 60 height 17
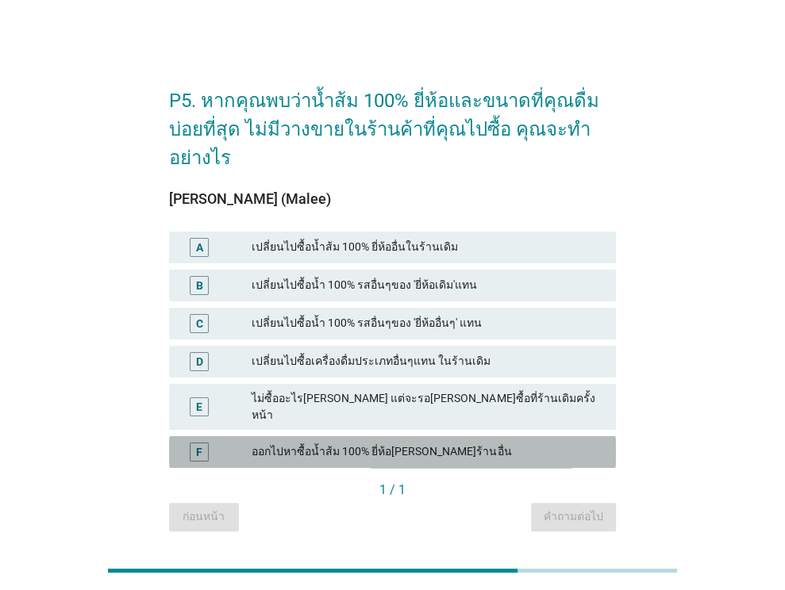
click at [336, 443] on div "ออกไปหาซื้อน้ำส้ม 100% ยี่ห้อ[PERSON_NAME]ร้านอื่น" at bounding box center [428, 452] width 352 height 19
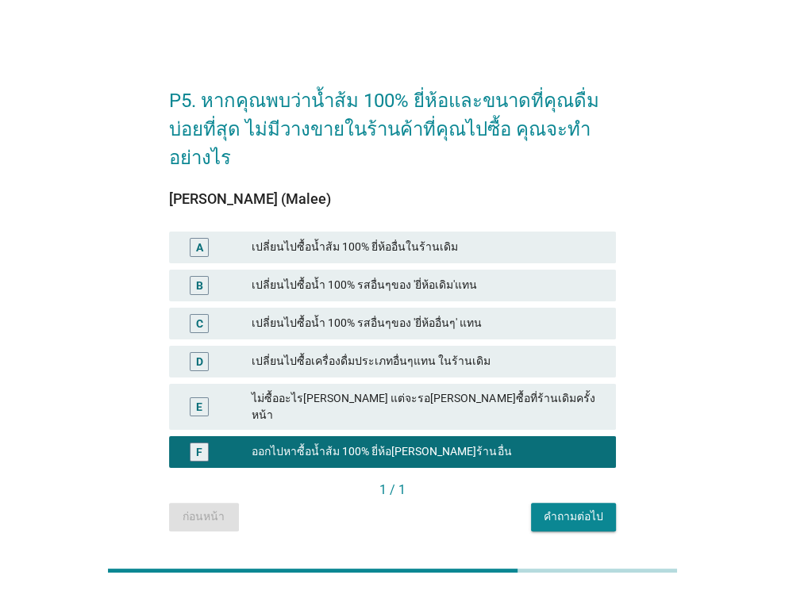
click at [551, 509] on div "คำถามต่อไป" at bounding box center [574, 517] width 60 height 17
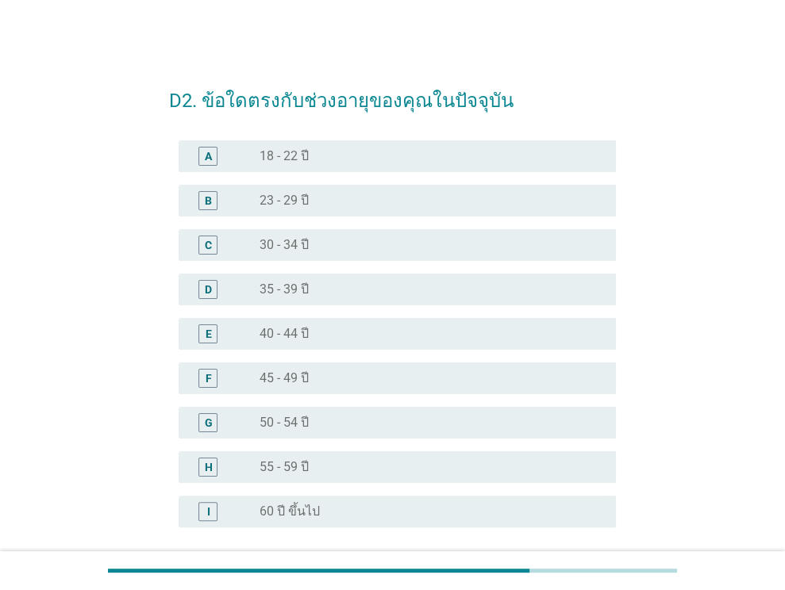
click at [307, 283] on label "35 - 39 ปี" at bounding box center [283, 290] width 49 height 16
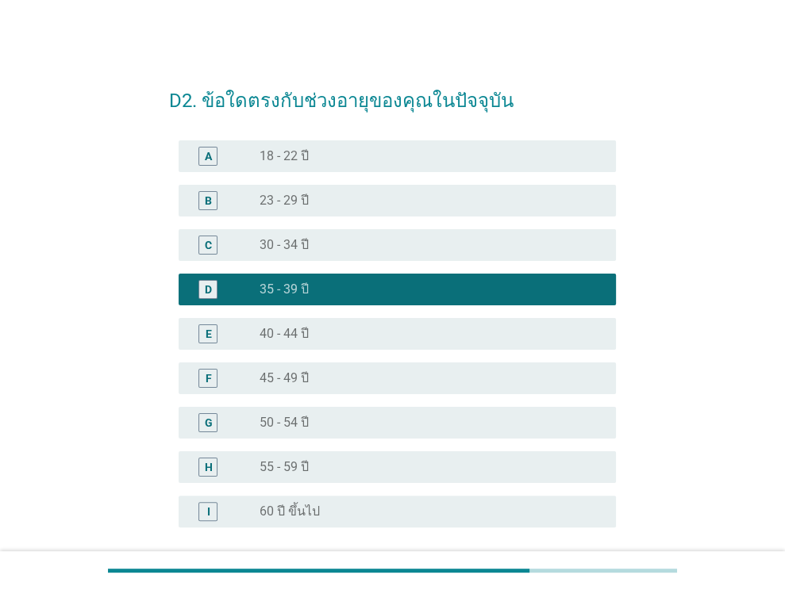
scroll to position [141, 0]
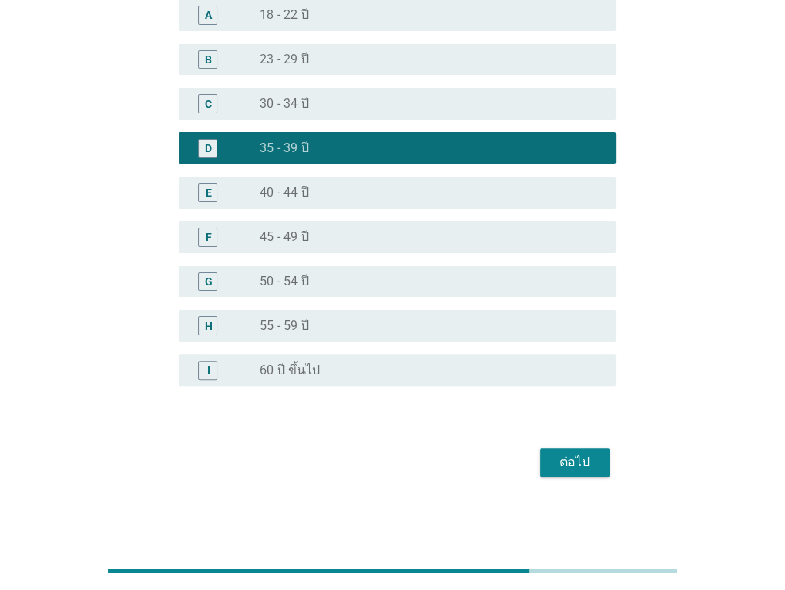
click at [565, 456] on div "ต่อไป" at bounding box center [574, 462] width 44 height 19
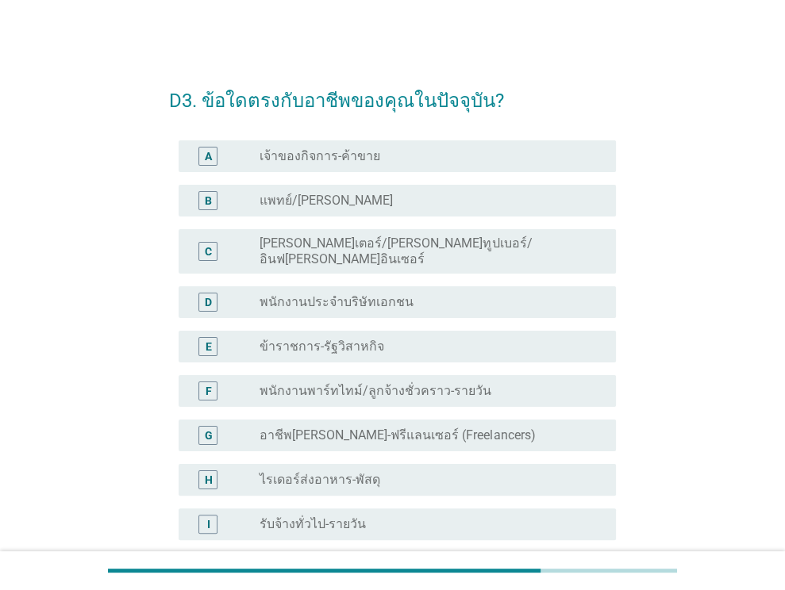
click at [403, 294] on div "radio_button_unchecked พนักงานประจำบริษัทเอกชน" at bounding box center [424, 302] width 331 height 16
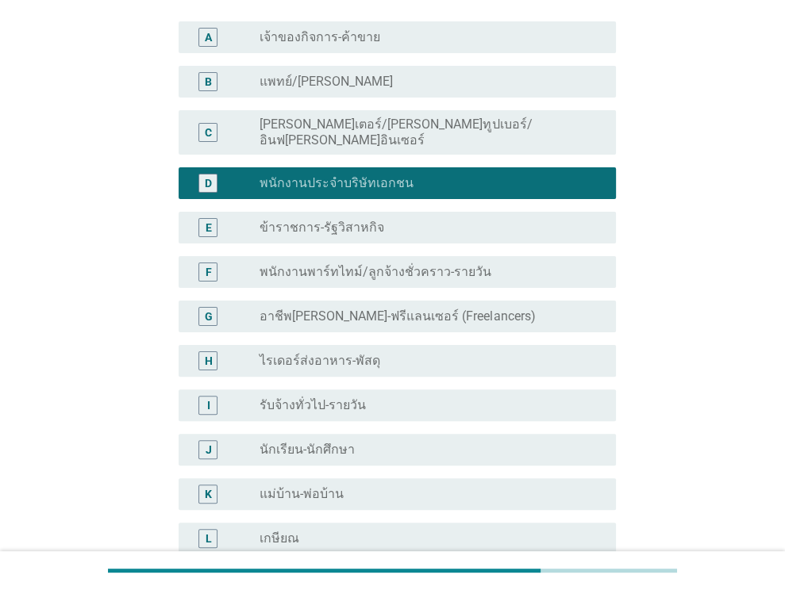
scroll to position [317, 0]
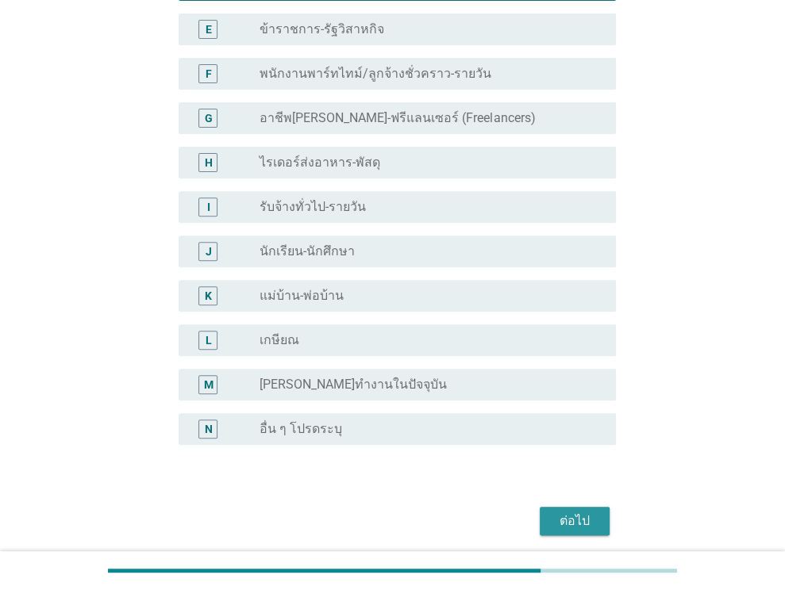
drag, startPoint x: 575, startPoint y: 502, endPoint x: 601, endPoint y: 439, distance: 68.4
click at [575, 512] on div "ต่อไป" at bounding box center [574, 521] width 44 height 19
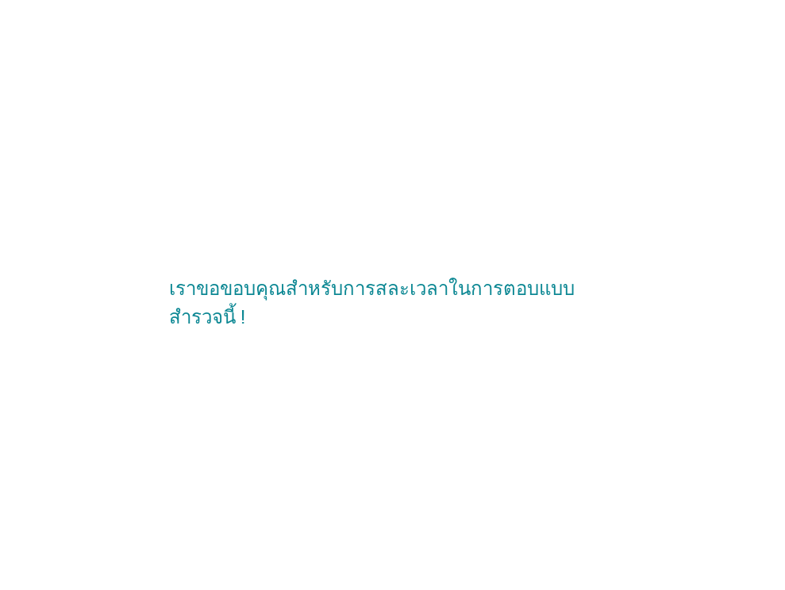
scroll to position [0, 0]
